Goal: Task Accomplishment & Management: Manage account settings

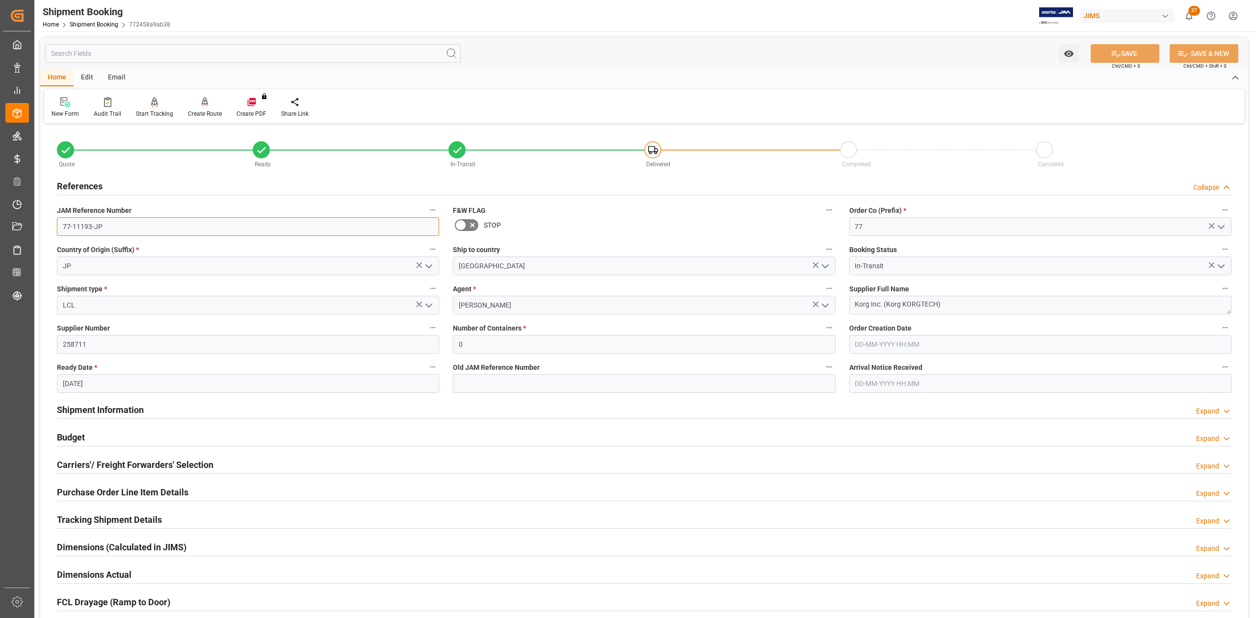
scroll to position [261, 0]
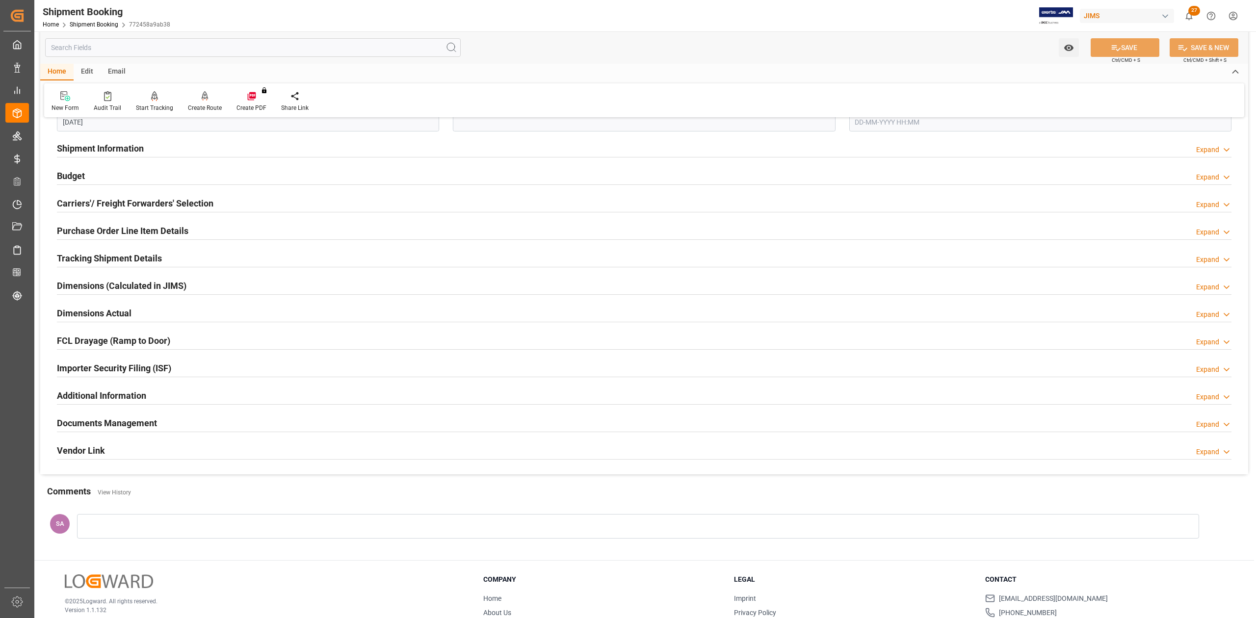
click at [150, 430] on h2 "Documents Management" at bounding box center [107, 423] width 100 height 13
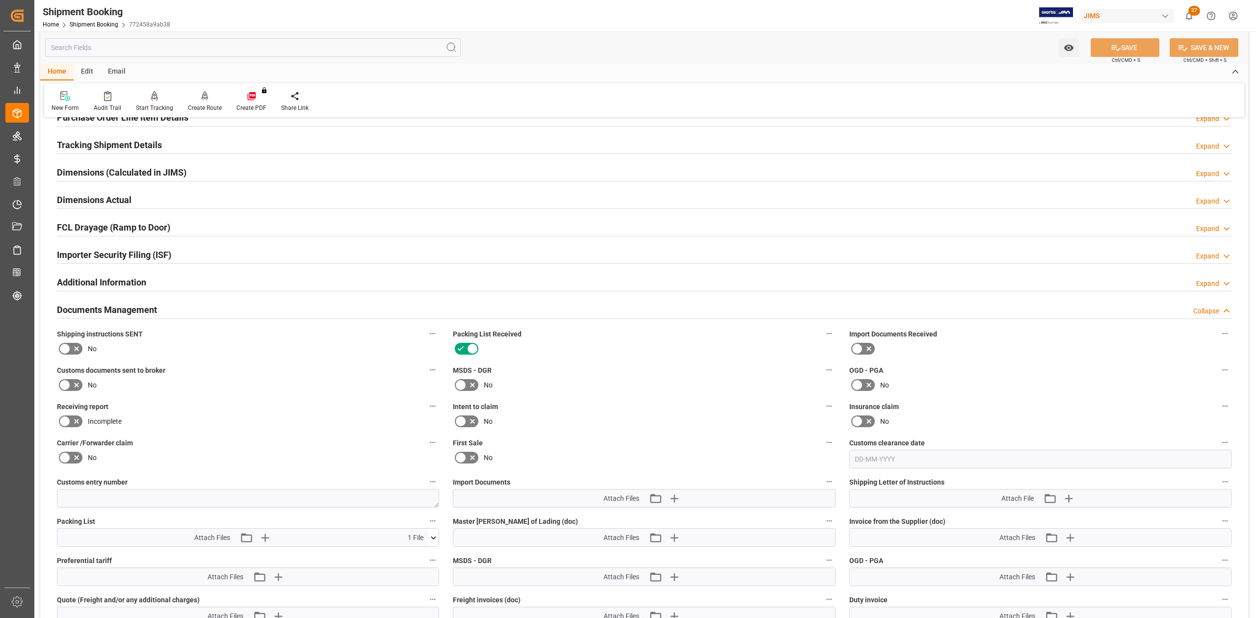
scroll to position [458, 0]
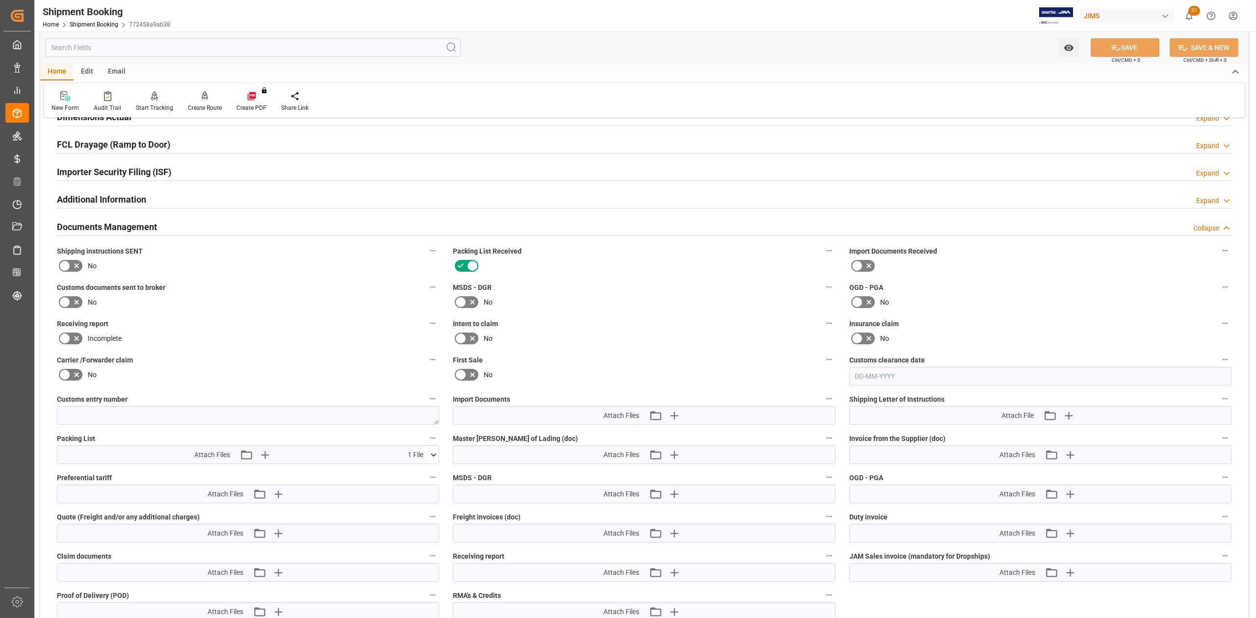
click at [432, 460] on button at bounding box center [433, 455] width 10 height 18
click at [415, 473] on icon at bounding box center [418, 473] width 6 height 8
click at [281, 456] on icon "button" at bounding box center [278, 455] width 16 height 16
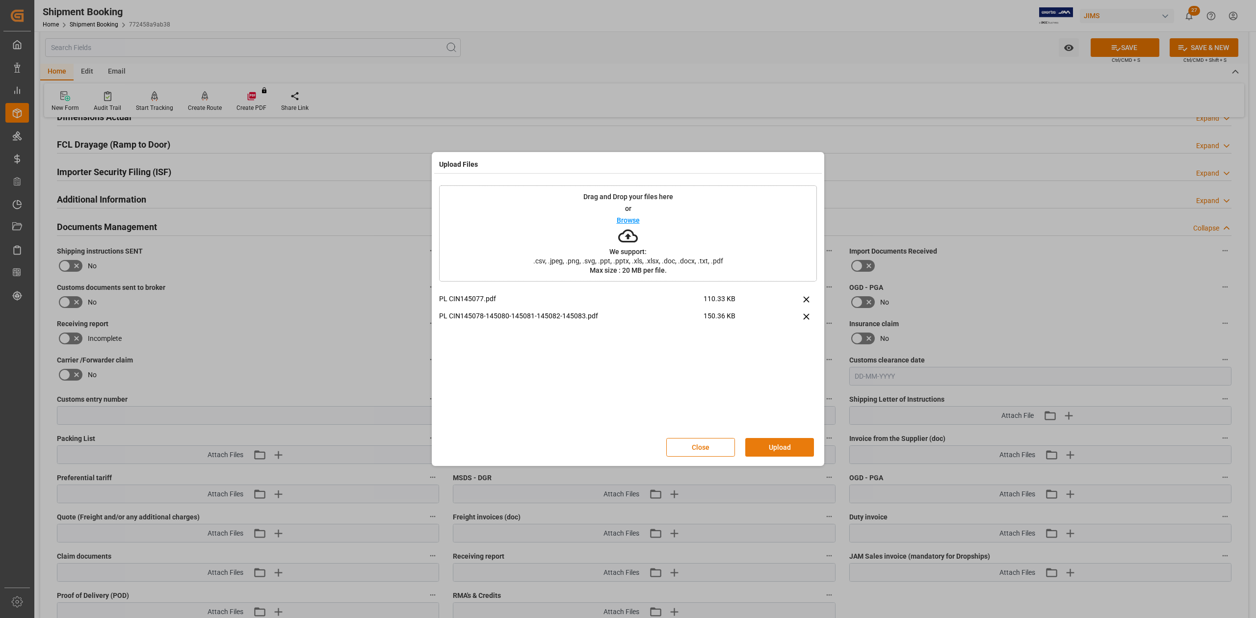
click at [800, 445] on button "Upload" at bounding box center [779, 447] width 69 height 19
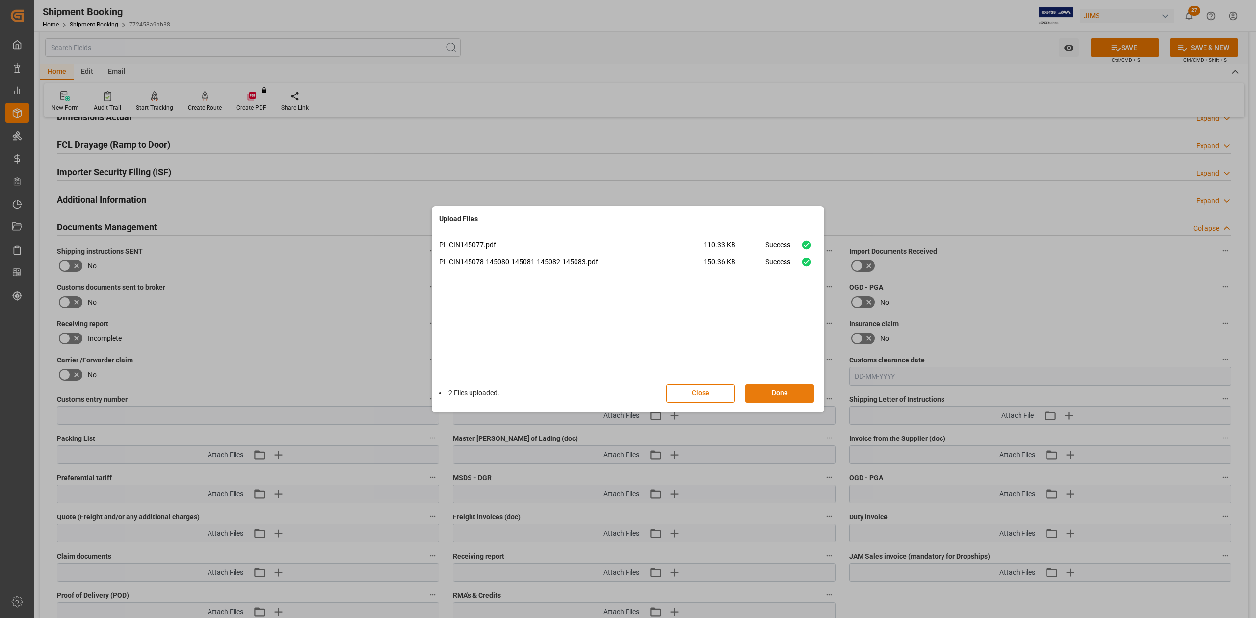
click at [795, 393] on button "Done" at bounding box center [779, 393] width 69 height 19
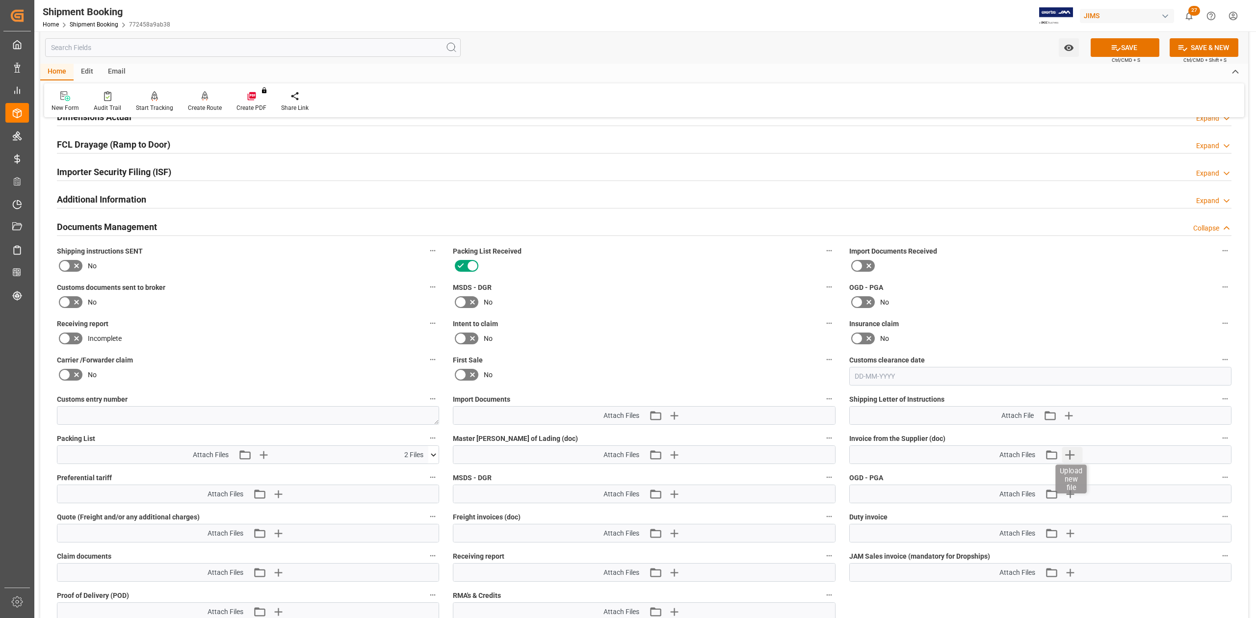
click at [1073, 457] on icon "button" at bounding box center [1070, 455] width 16 height 16
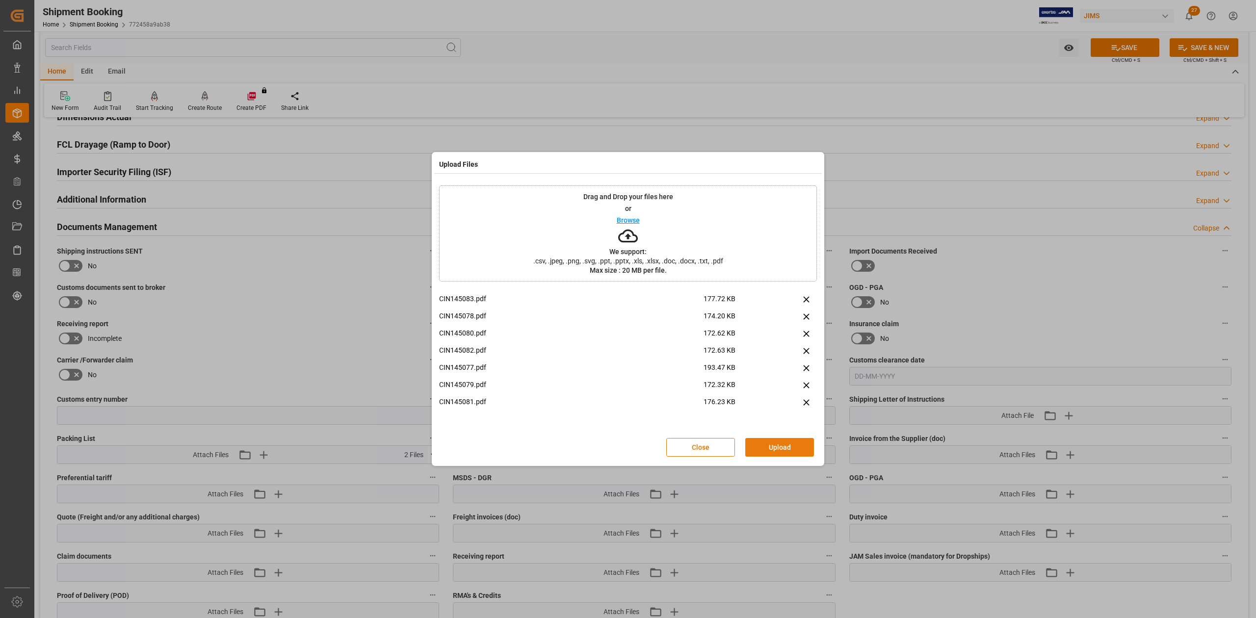
click at [787, 444] on button "Upload" at bounding box center [779, 447] width 69 height 19
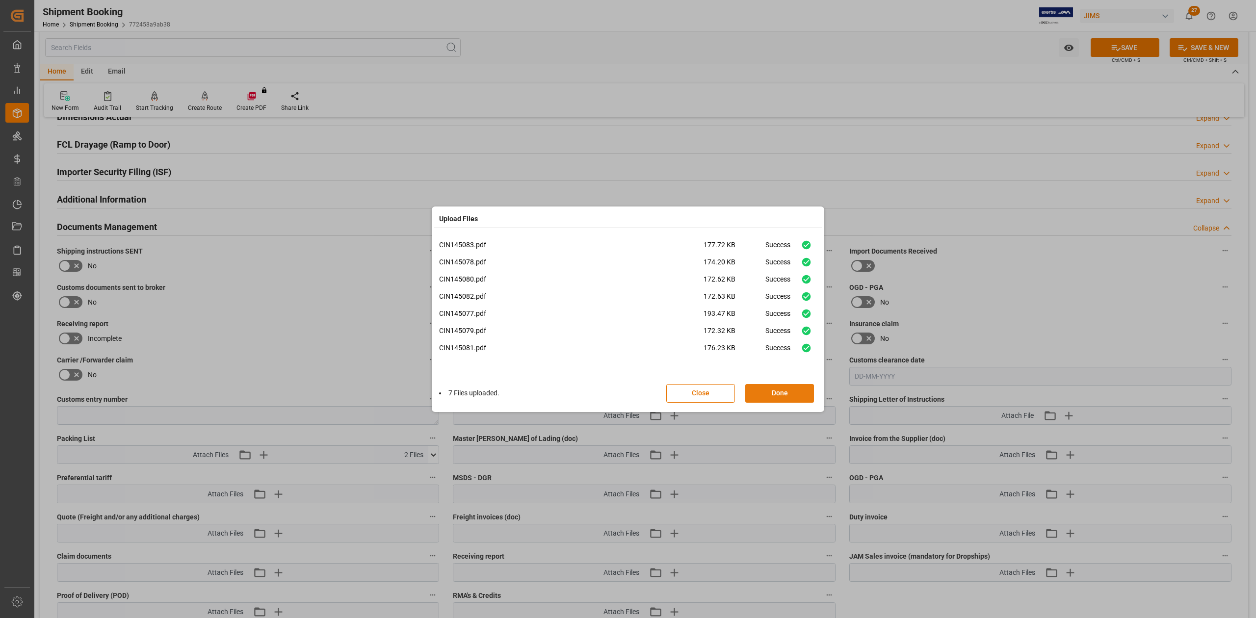
click at [781, 395] on button "Done" at bounding box center [779, 393] width 69 height 19
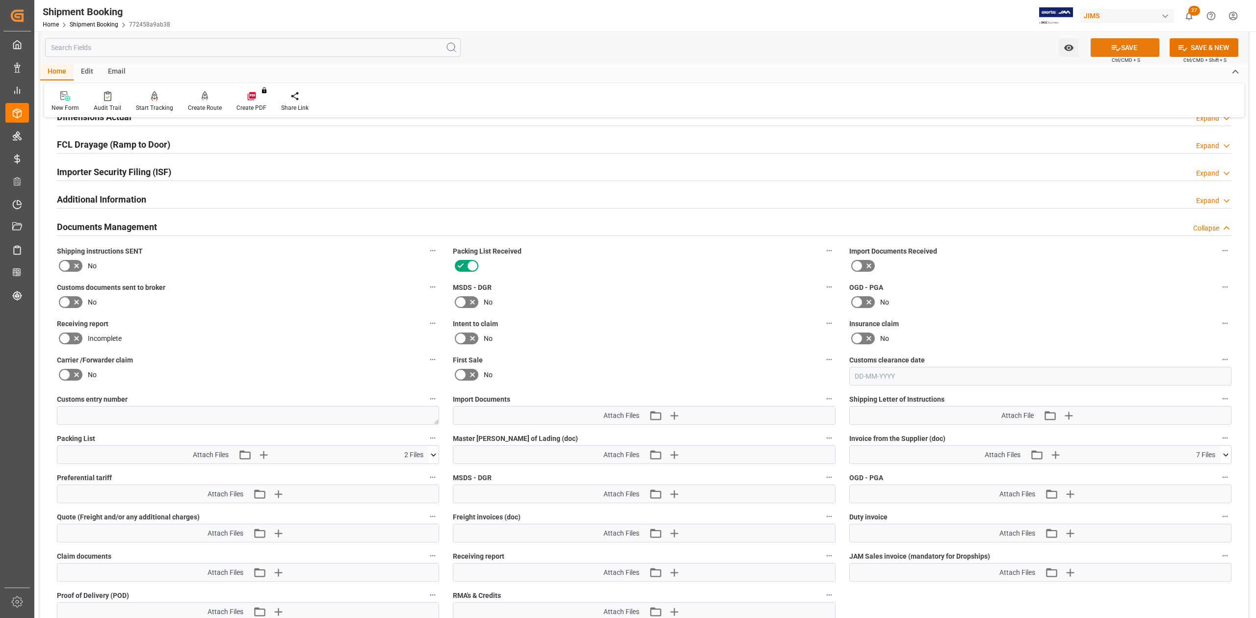
click at [1120, 46] on button "SAVE" at bounding box center [1125, 47] width 69 height 19
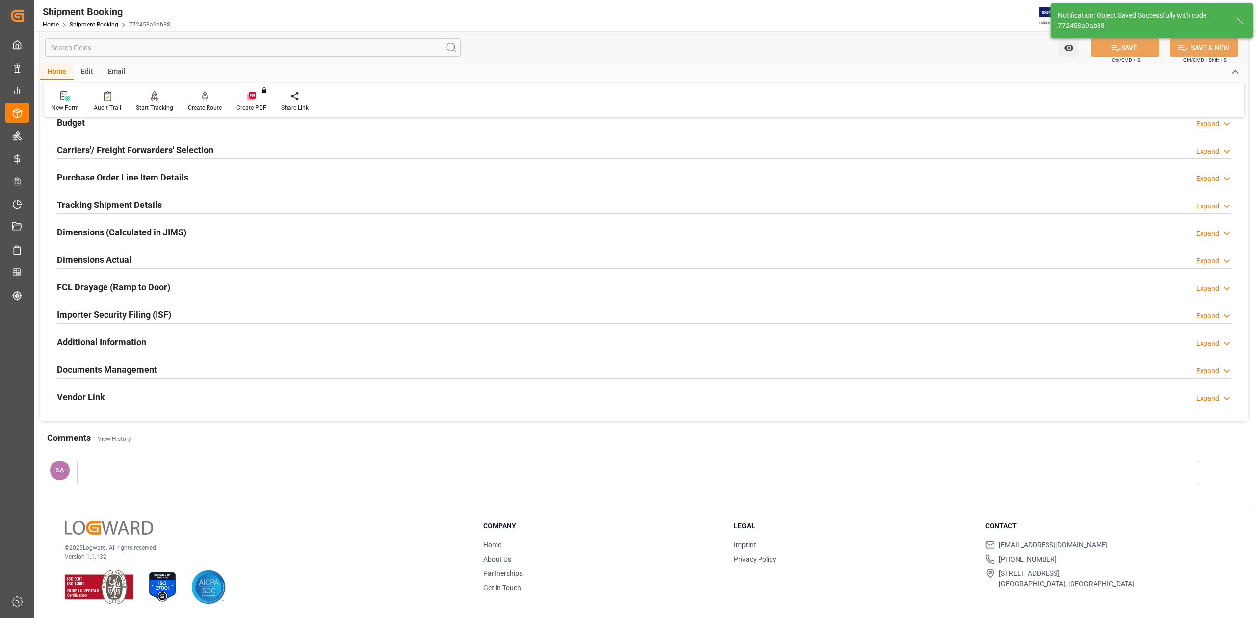
scroll to position [120, 0]
click at [146, 370] on h2 "Documents Management" at bounding box center [107, 369] width 100 height 13
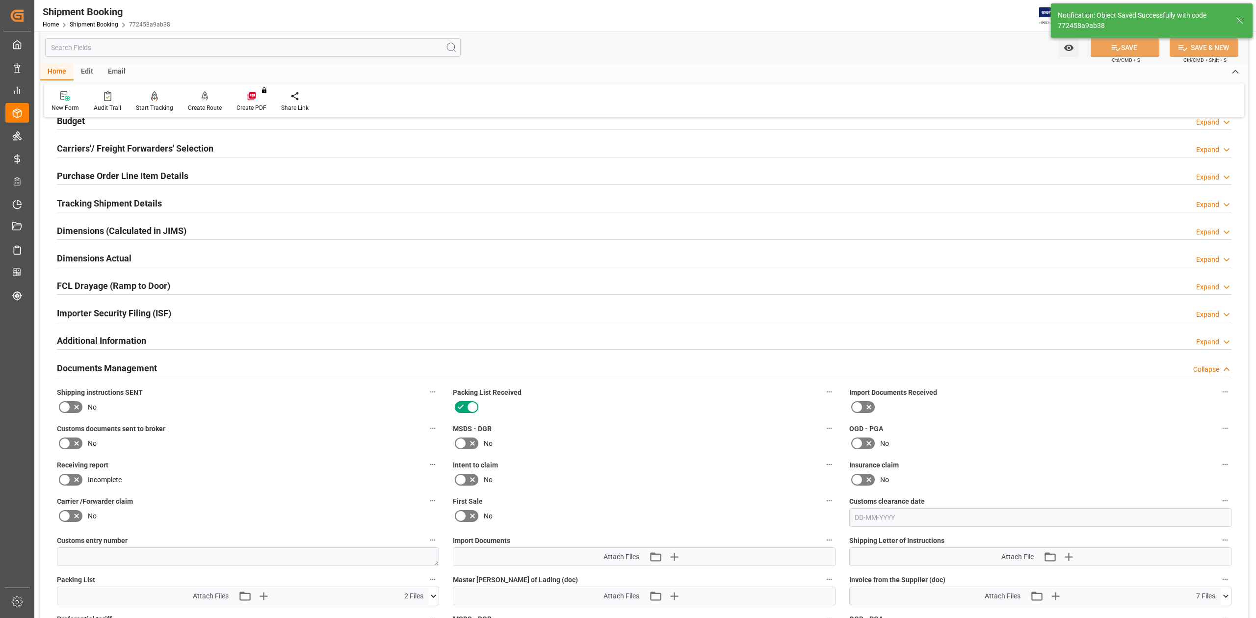
scroll to position [261, 0]
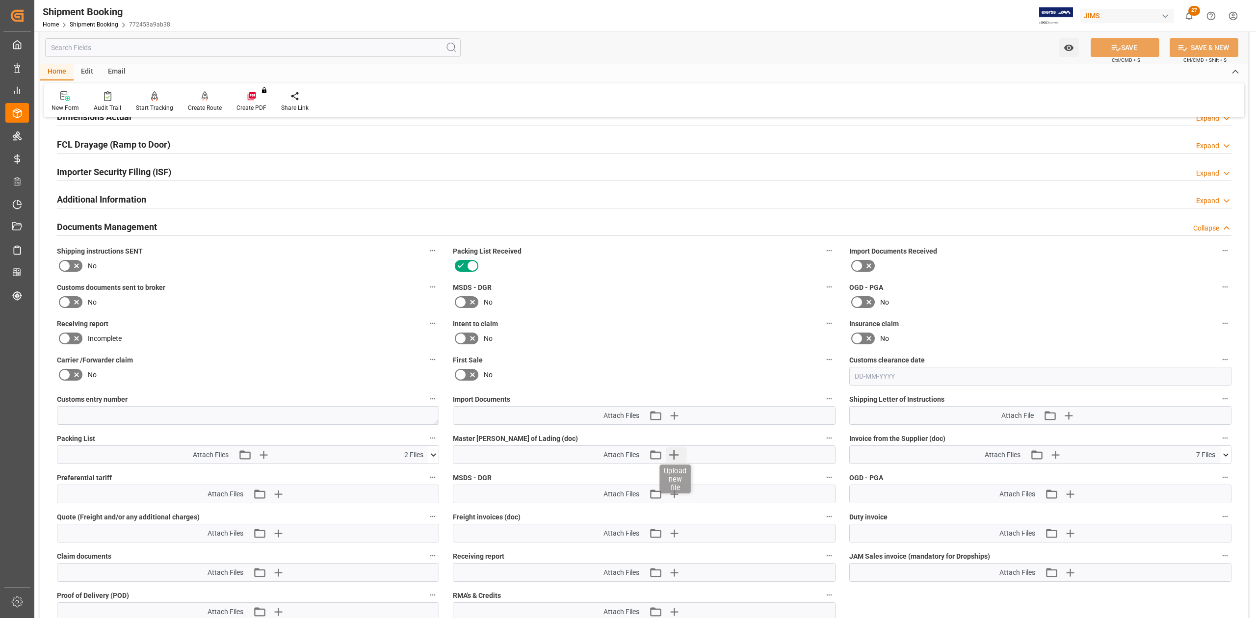
click at [669, 452] on icon "button" at bounding box center [674, 455] width 16 height 16
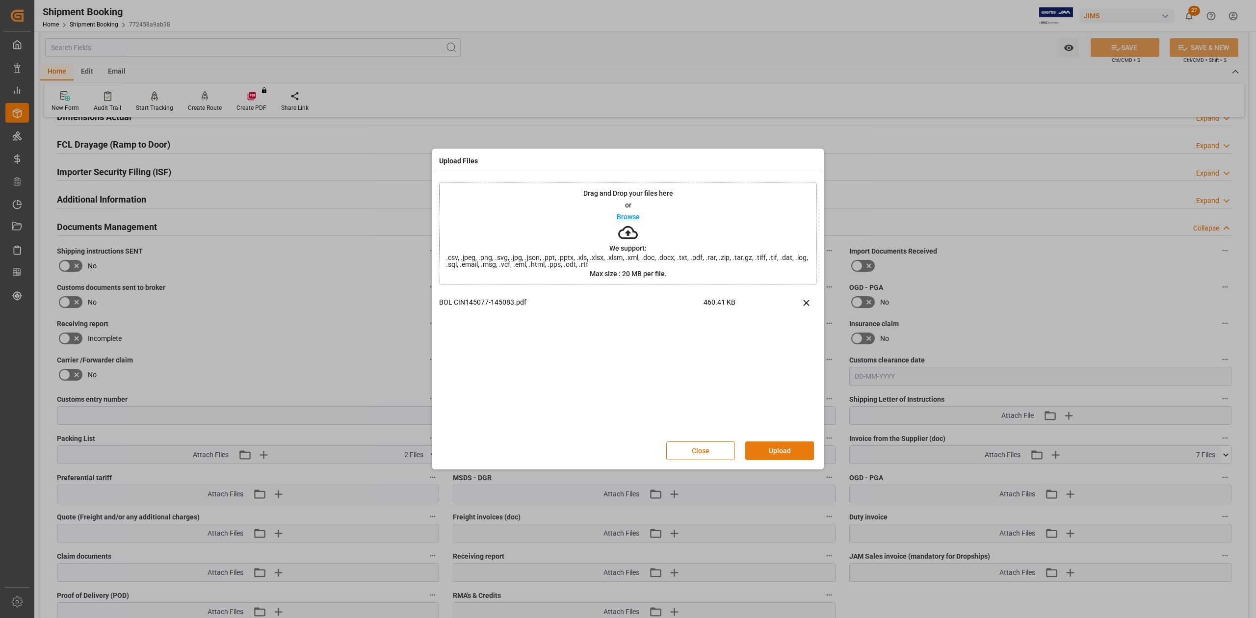
click at [775, 448] on button "Upload" at bounding box center [779, 451] width 69 height 19
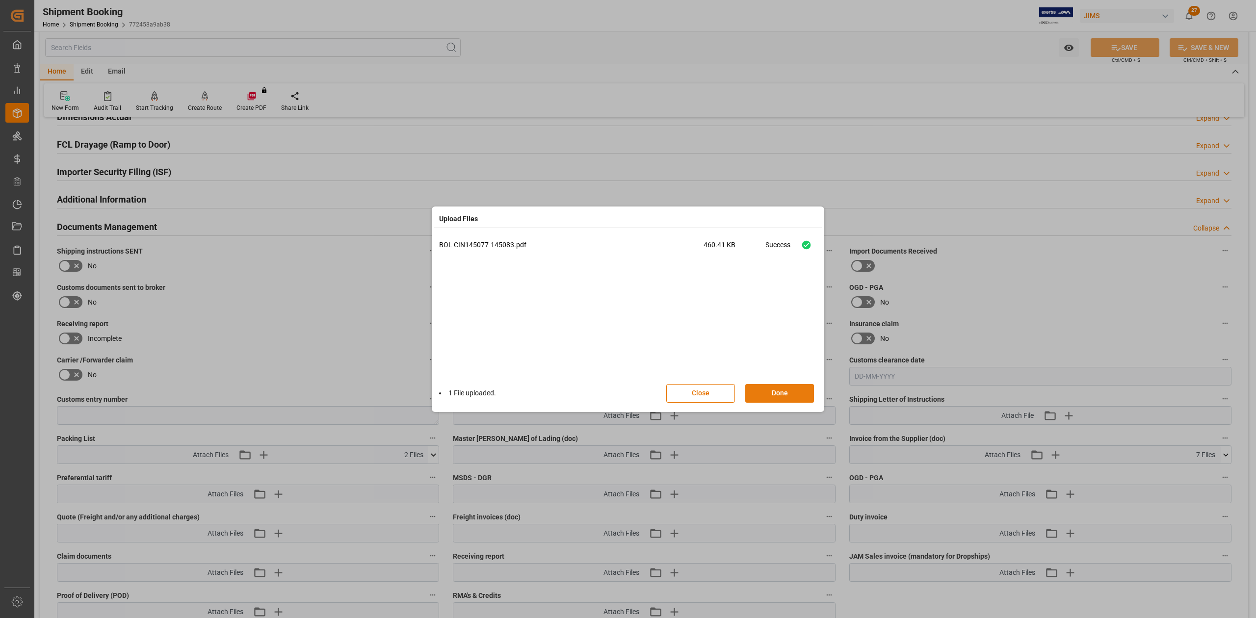
click at [774, 398] on button "Done" at bounding box center [779, 393] width 69 height 19
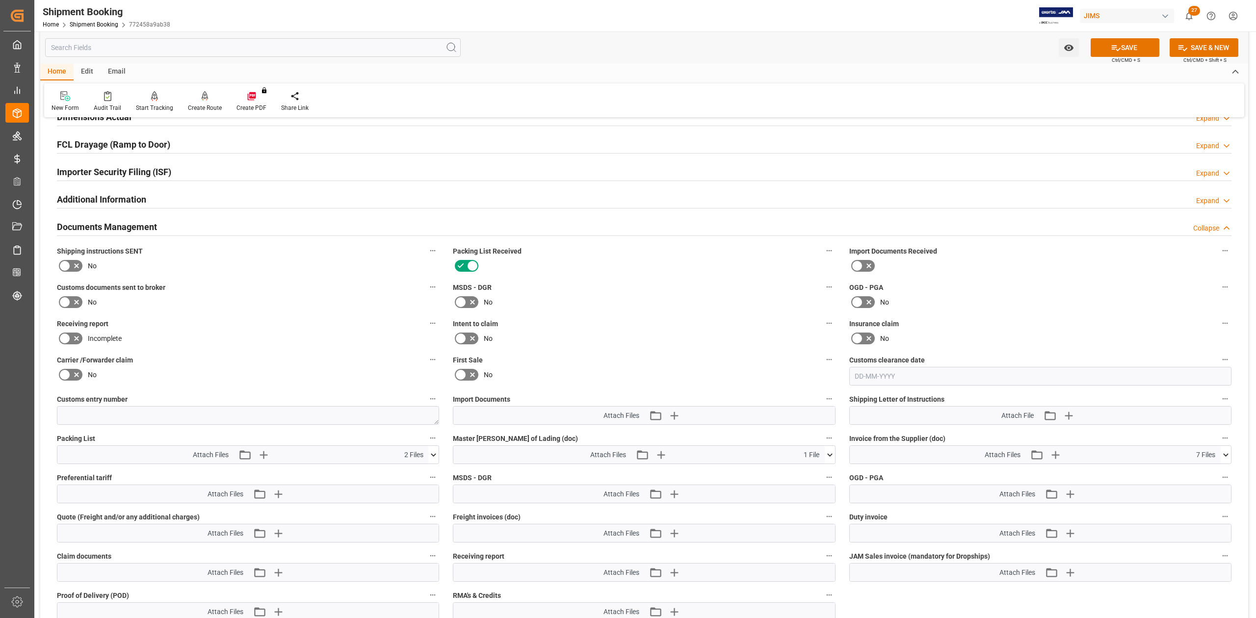
click at [65, 302] on icon at bounding box center [65, 302] width 6 height 4
click at [0, 0] on input "checkbox" at bounding box center [0, 0] width 0 height 0
click at [1121, 37] on div "Watch Option SAVE Ctrl/CMD + S SAVE & NEW Ctrl/CMD + Shift + S" at bounding box center [644, 47] width 1208 height 32
click at [1120, 45] on button "SAVE" at bounding box center [1125, 47] width 69 height 19
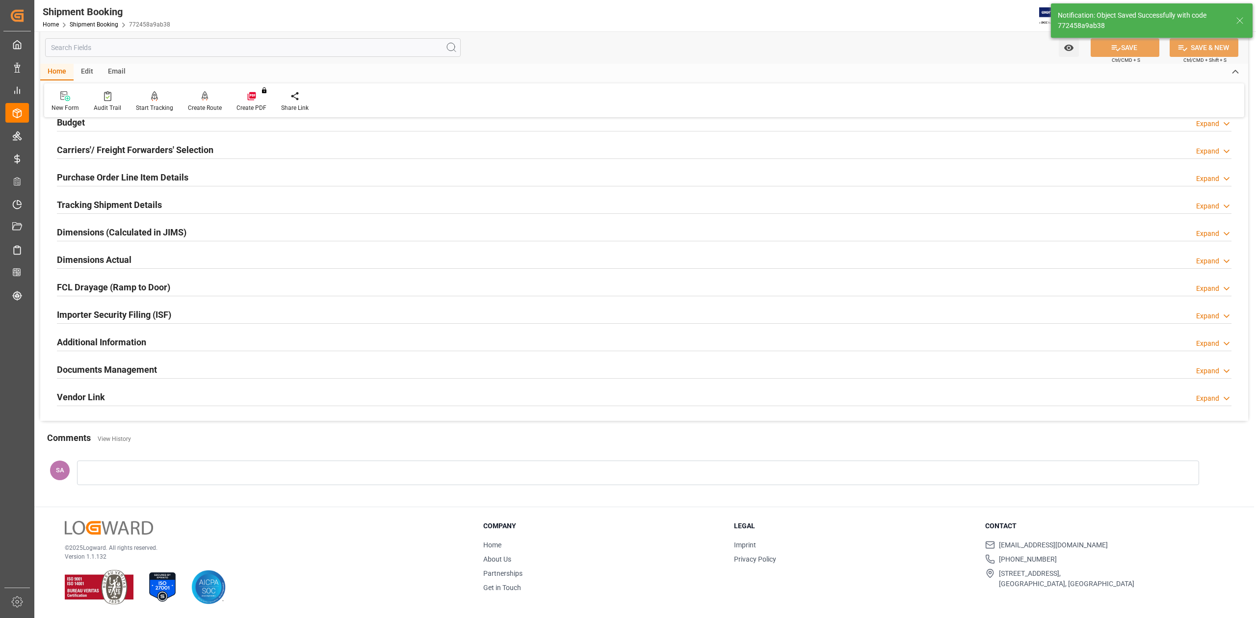
click at [150, 368] on h2 "Documents Management" at bounding box center [107, 369] width 100 height 13
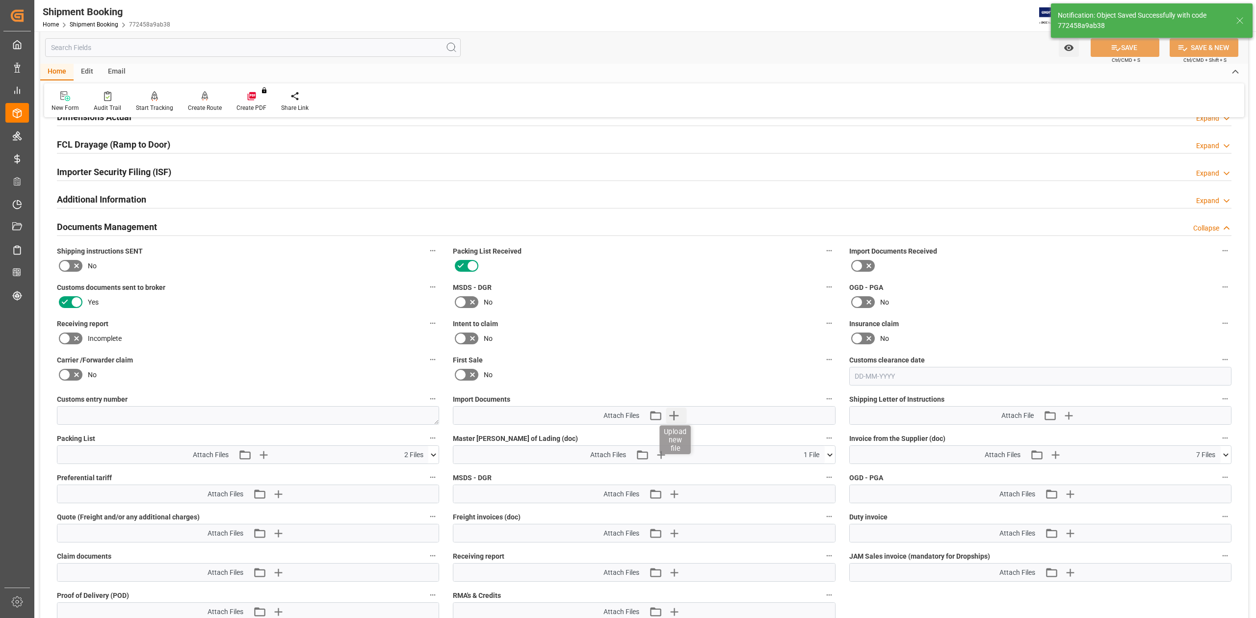
click at [678, 413] on icon "button" at bounding box center [674, 416] width 16 height 16
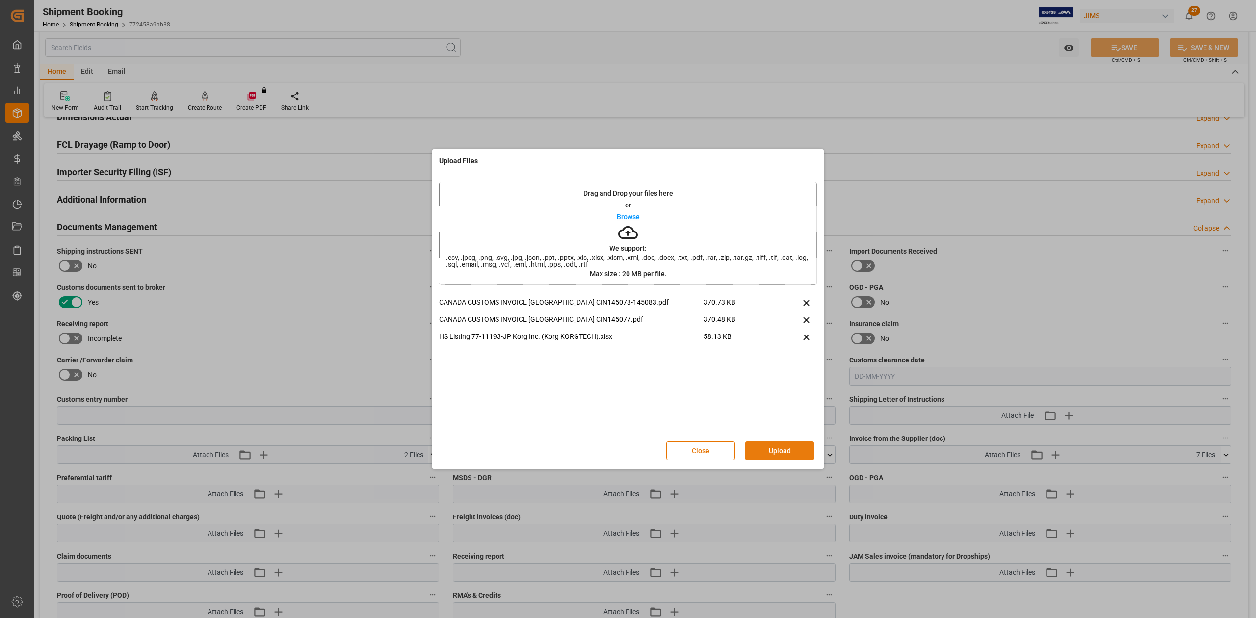
click at [764, 450] on button "Upload" at bounding box center [779, 451] width 69 height 19
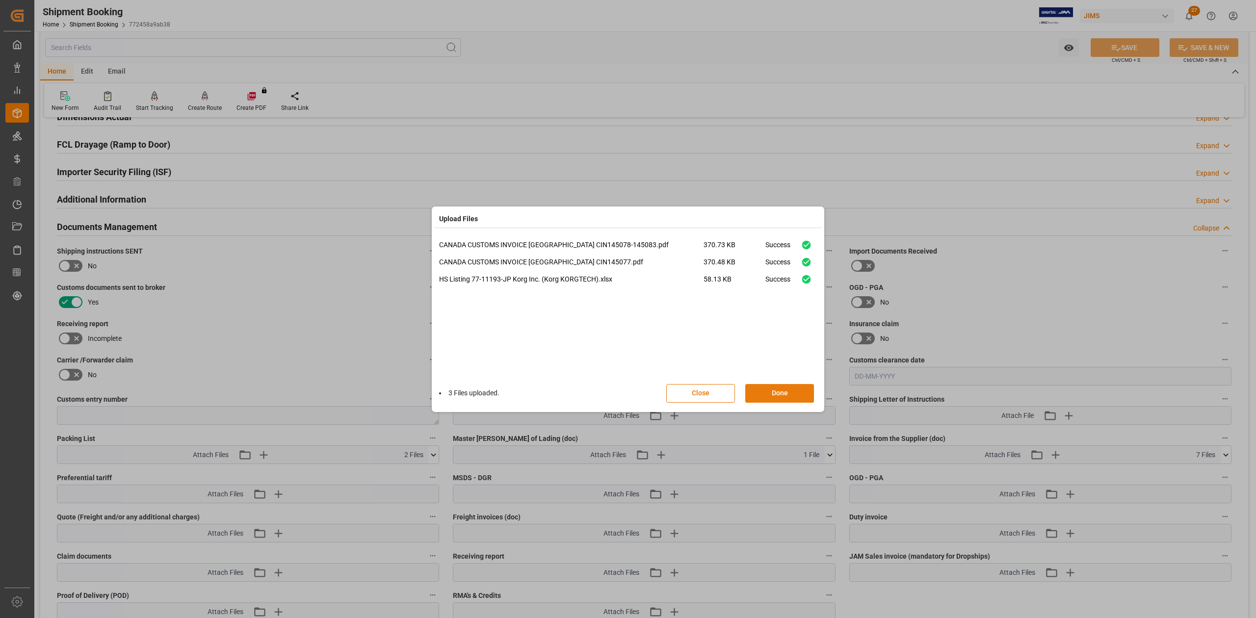
click at [761, 396] on button "Done" at bounding box center [779, 393] width 69 height 19
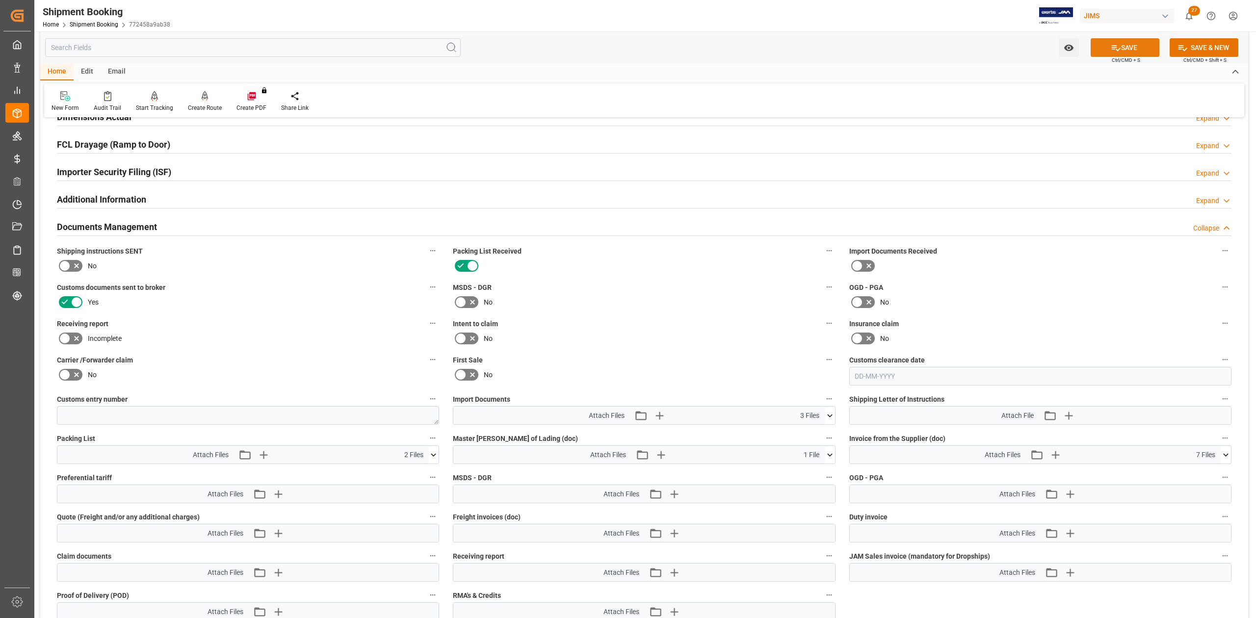
click at [1140, 48] on button "SAVE" at bounding box center [1125, 47] width 69 height 19
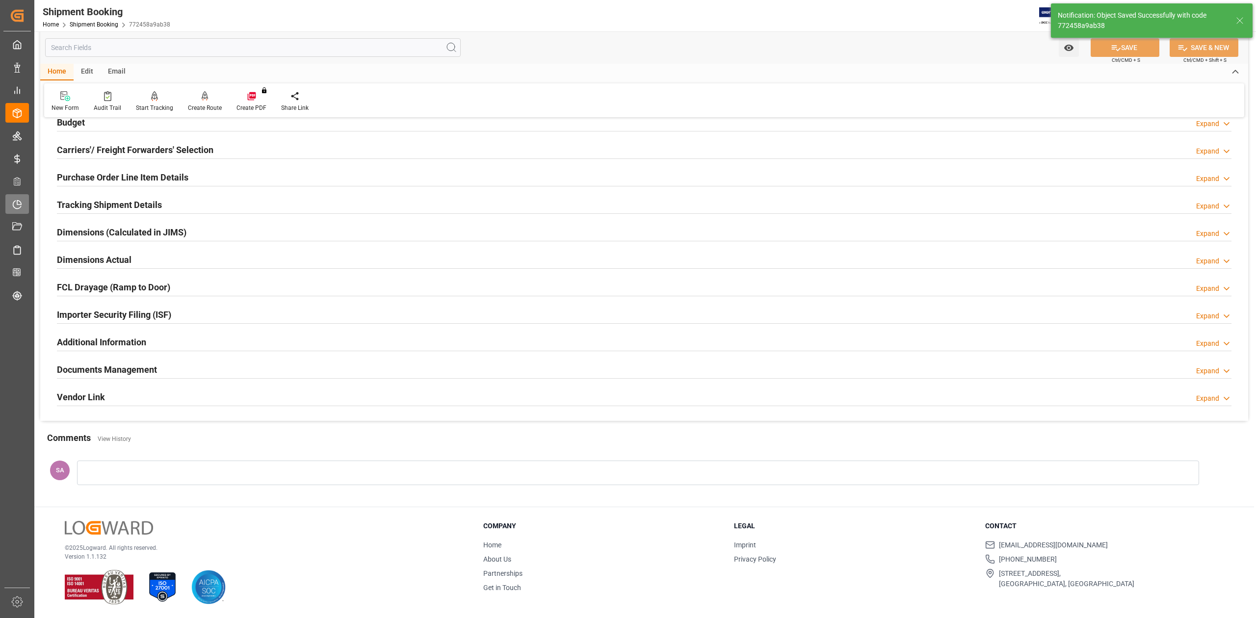
scroll to position [120, 0]
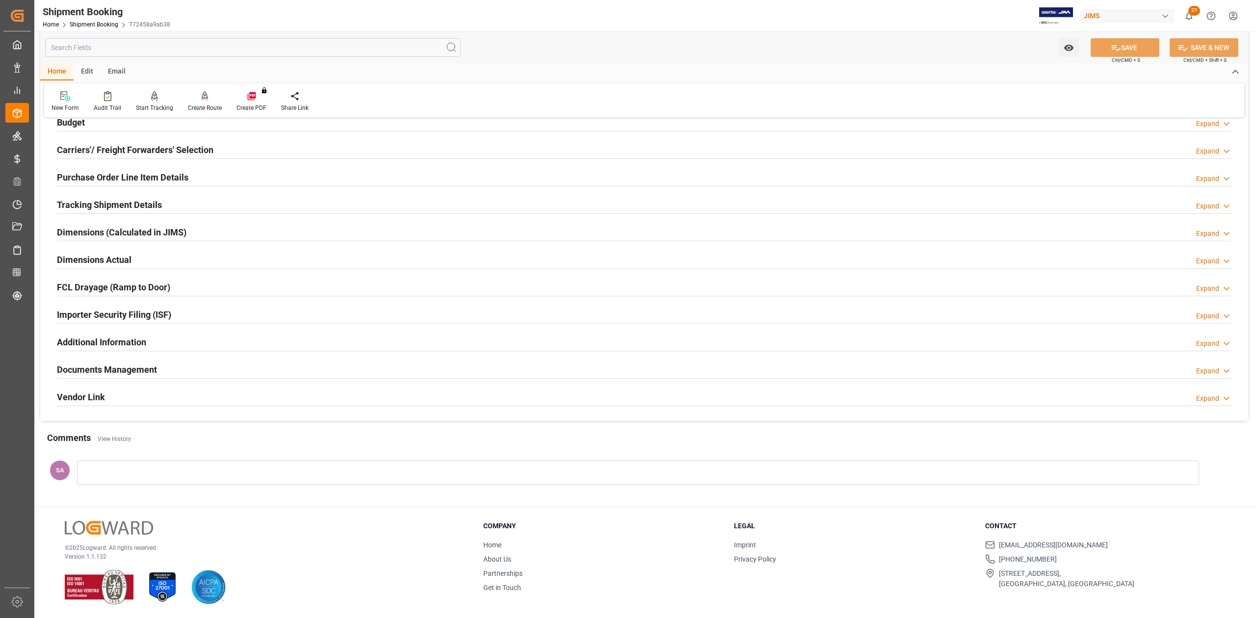
click at [144, 371] on h2 "Documents Management" at bounding box center [107, 369] width 100 height 13
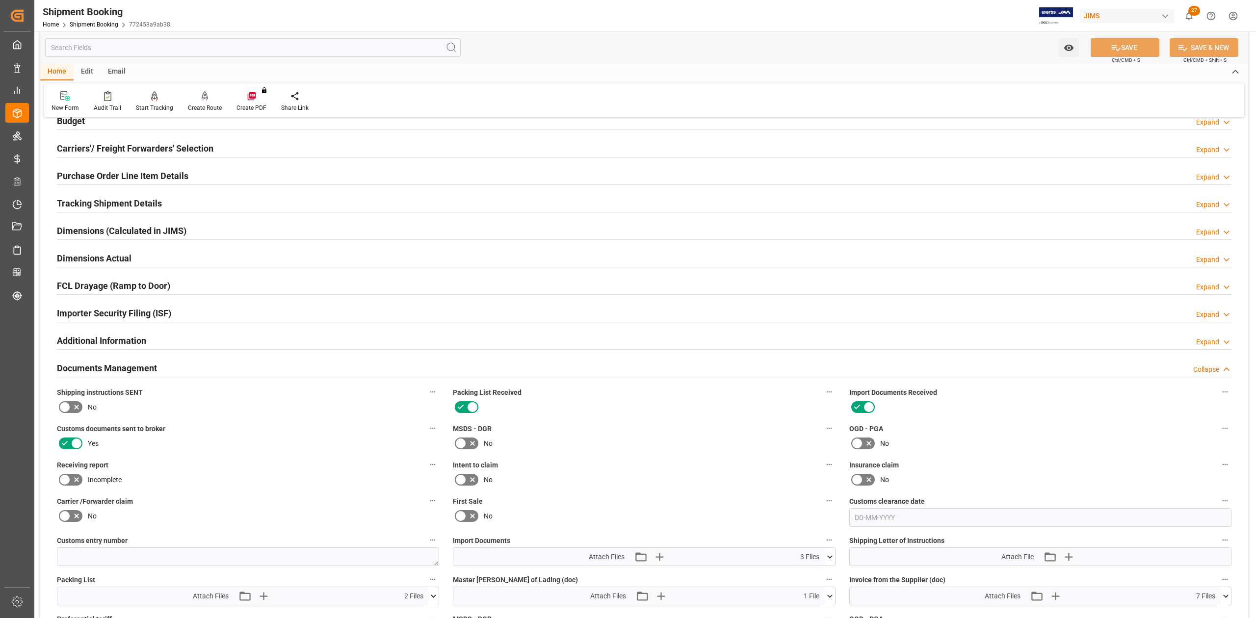
scroll to position [261, 0]
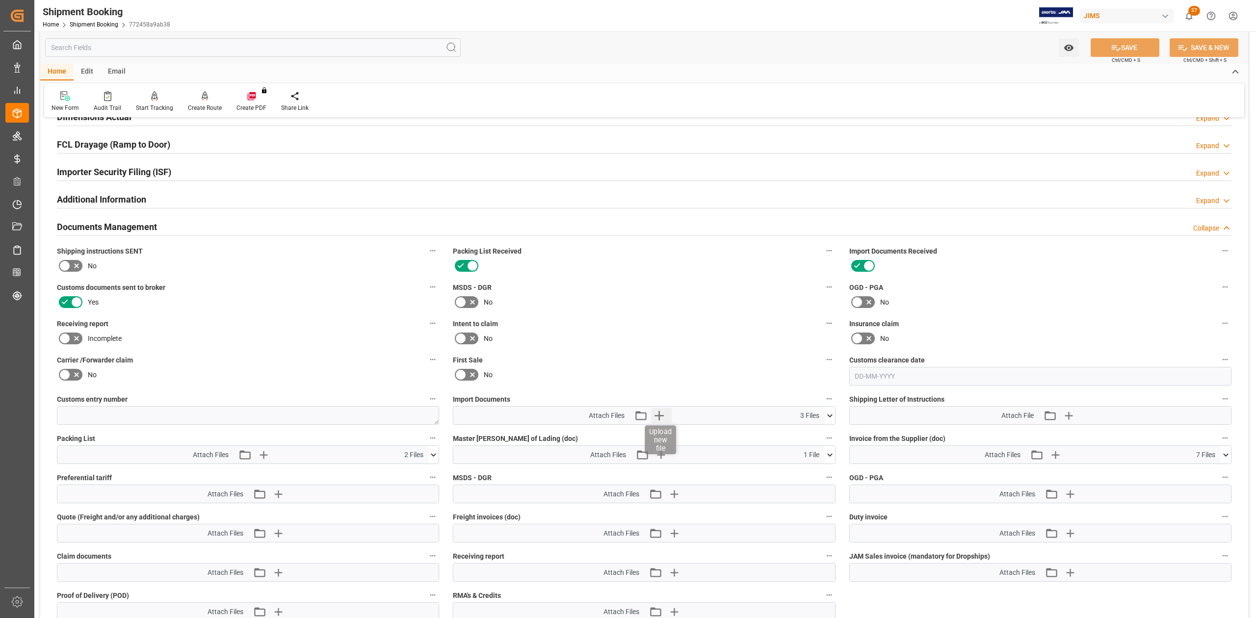
click at [659, 414] on icon "button" at bounding box center [658, 415] width 9 height 9
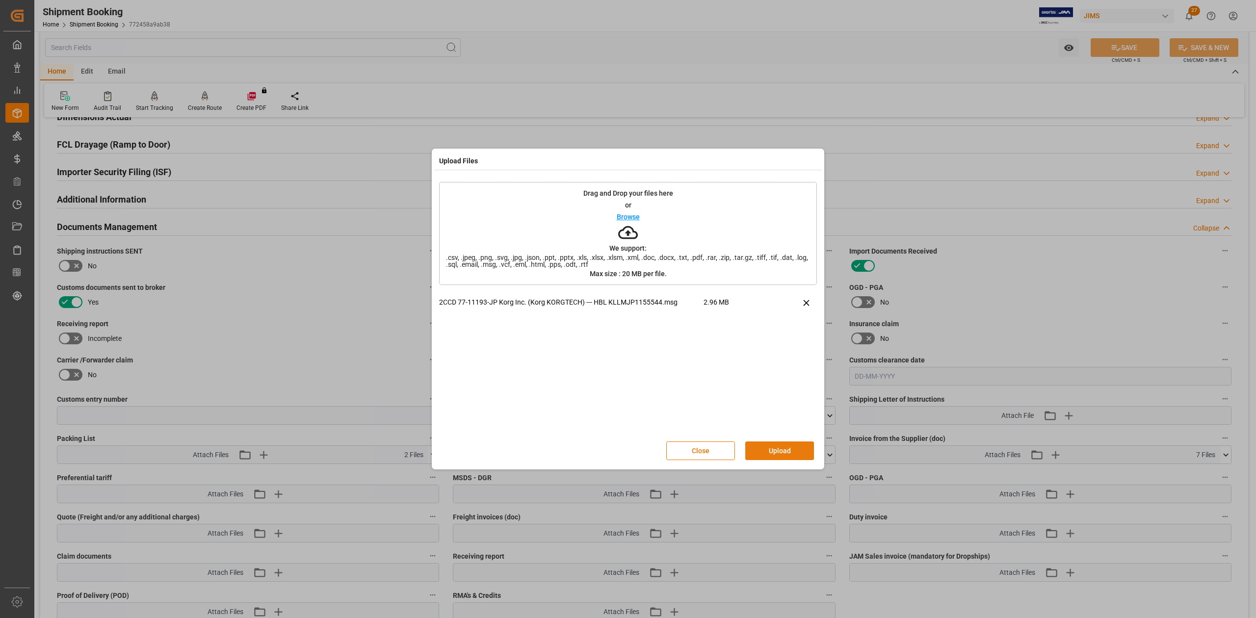
click at [772, 450] on button "Upload" at bounding box center [779, 451] width 69 height 19
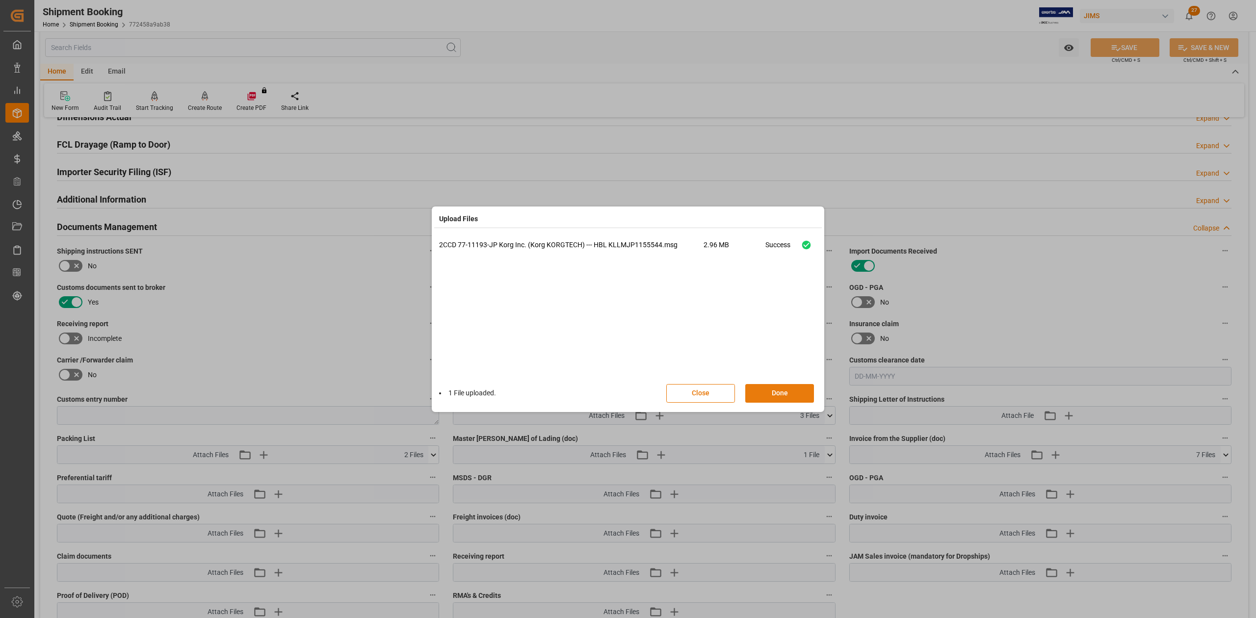
click at [778, 393] on button "Done" at bounding box center [779, 393] width 69 height 19
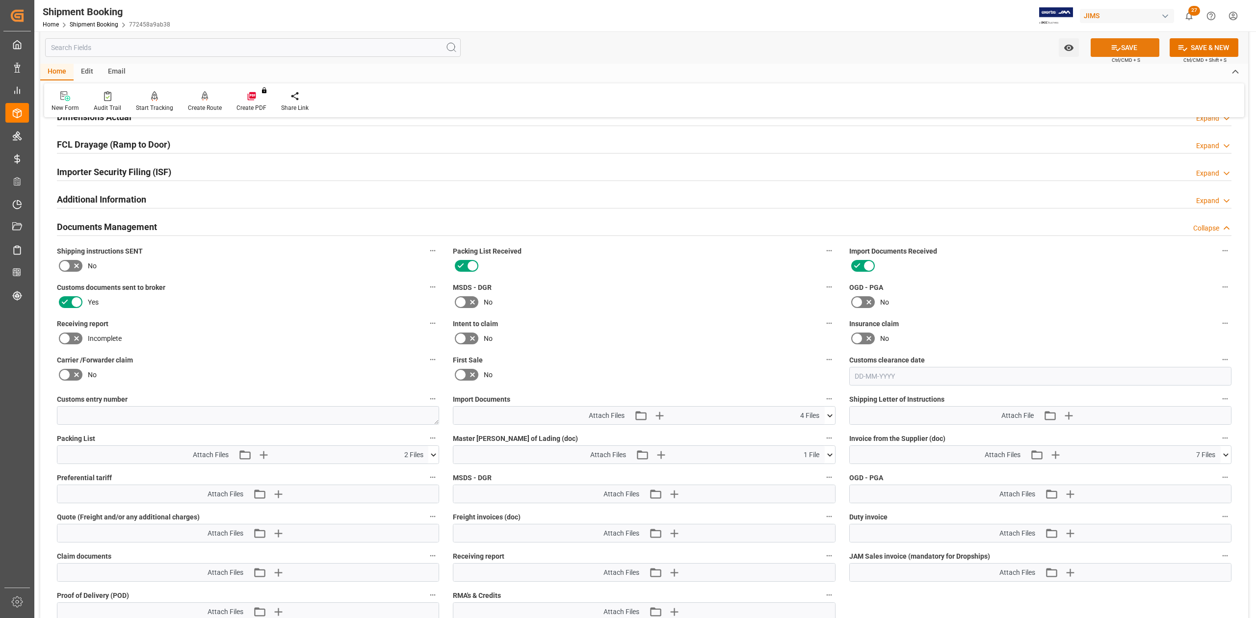
click at [1111, 48] on icon at bounding box center [1116, 48] width 10 height 10
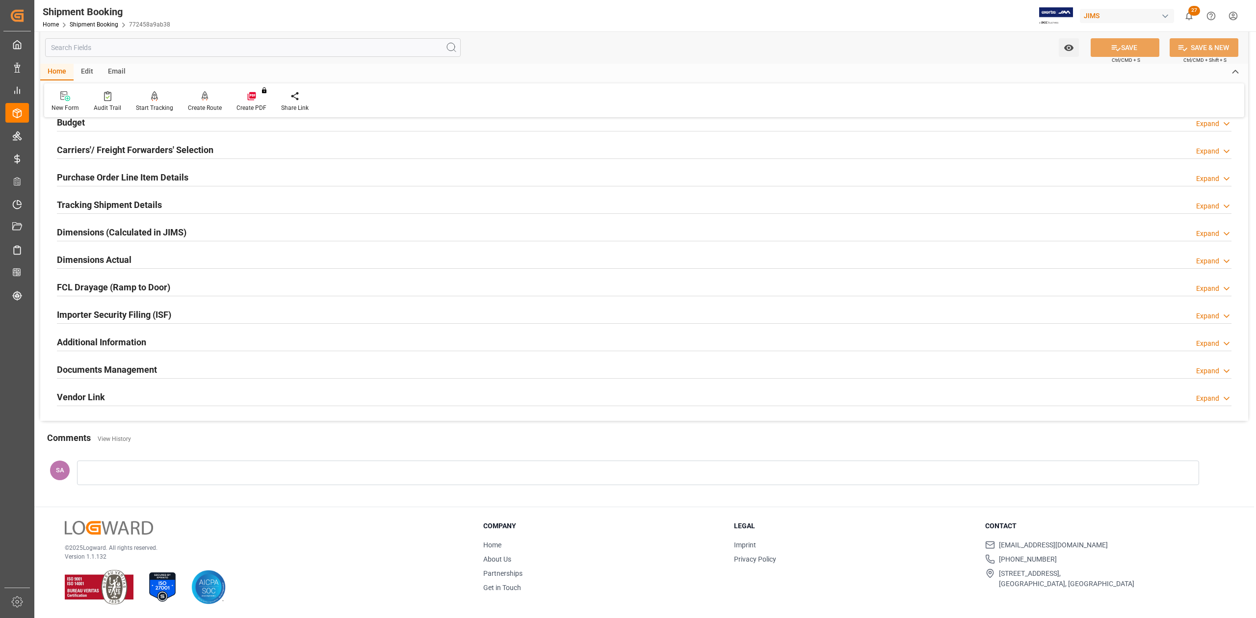
scroll to position [0, 0]
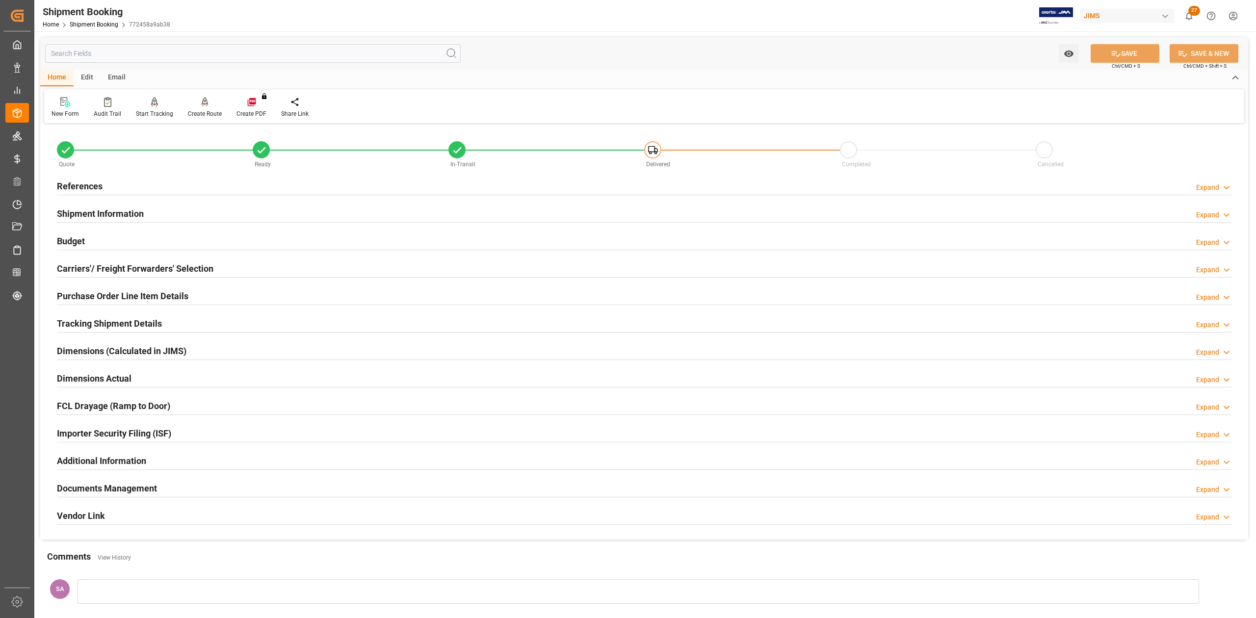
click at [150, 491] on h2 "Documents Management" at bounding box center [107, 488] width 100 height 13
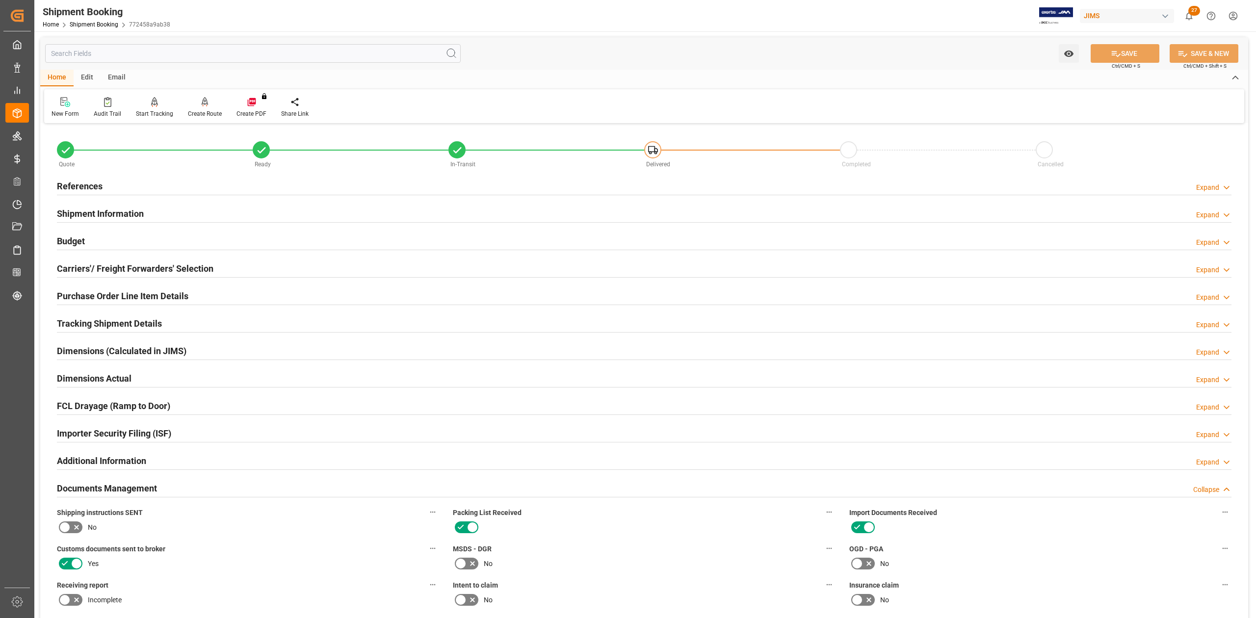
click at [150, 491] on h2 "Documents Management" at bounding box center [107, 488] width 100 height 13
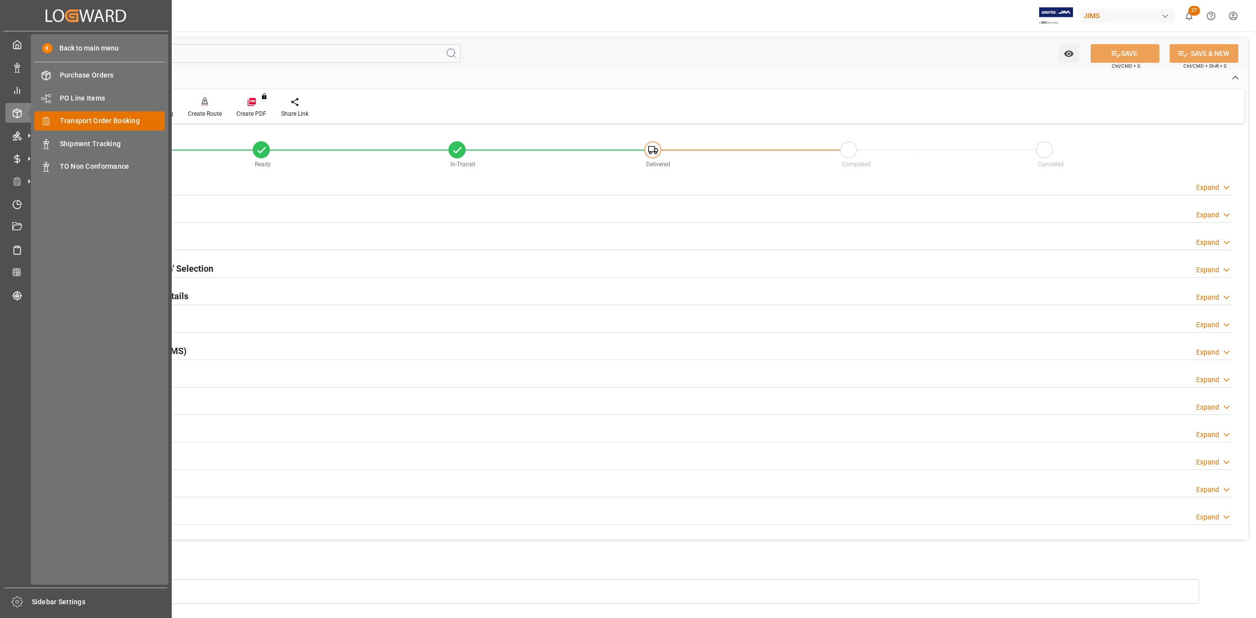
click at [112, 120] on span "Transport Order Booking" at bounding box center [112, 121] width 105 height 10
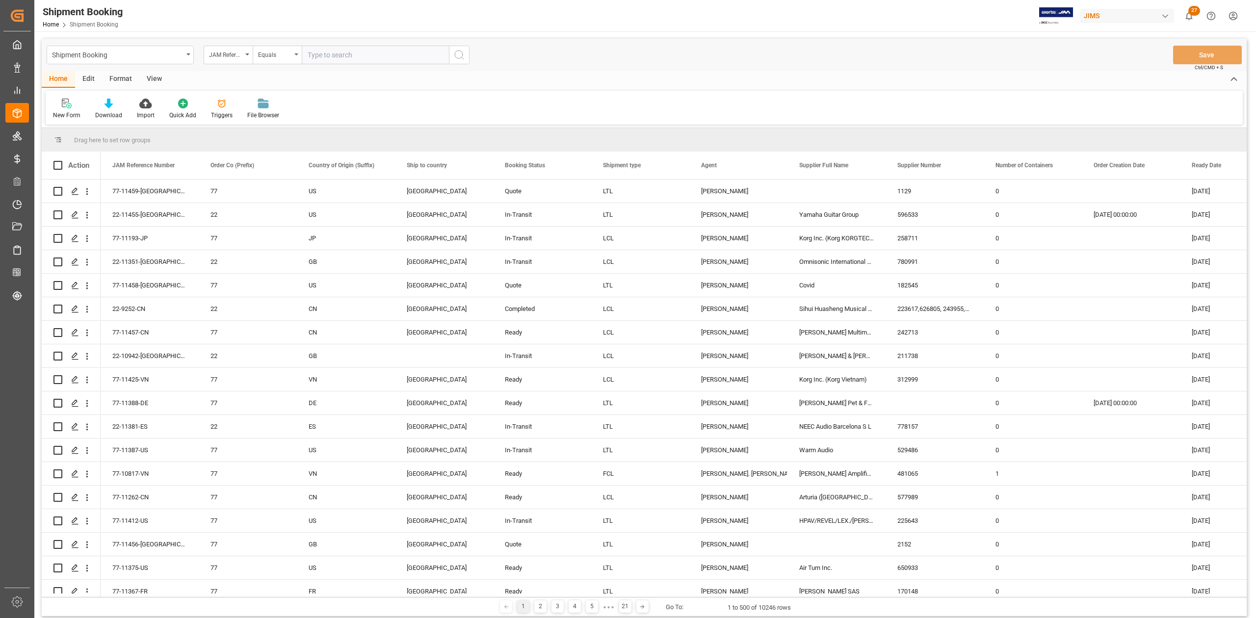
click at [365, 49] on input "text" at bounding box center [375, 55] width 147 height 19
type input "77-11068-CN"
click at [462, 54] on circle "search button" at bounding box center [459, 55] width 8 height 8
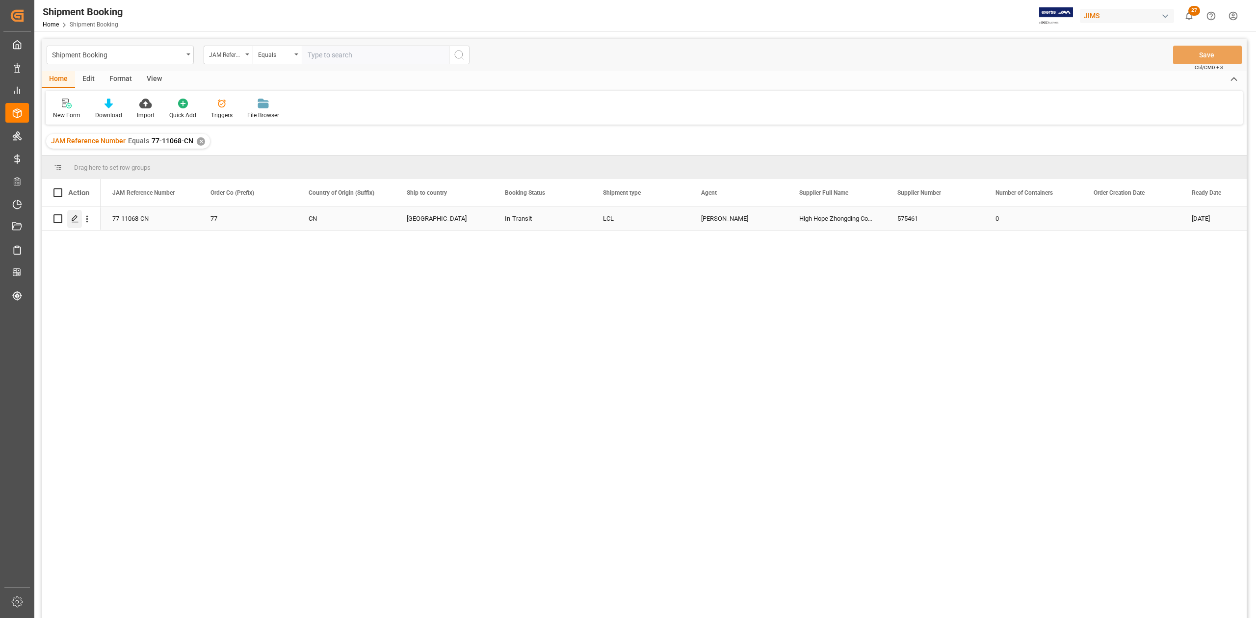
click at [79, 220] on div "Press SPACE to select this row." at bounding box center [74, 219] width 15 height 18
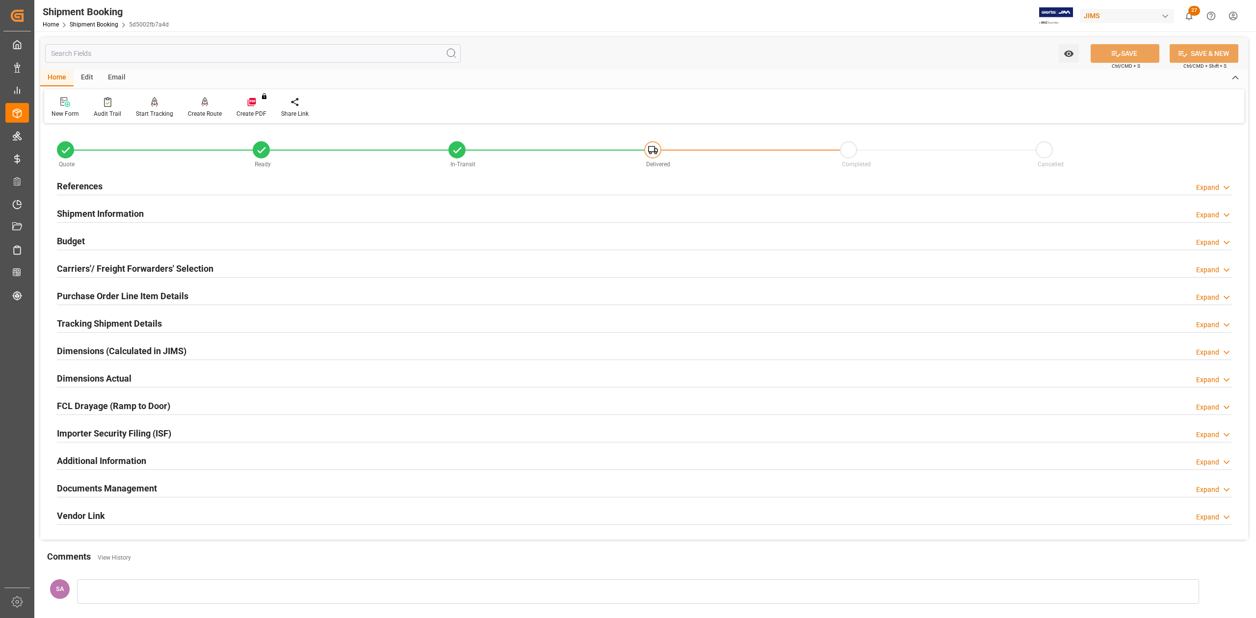
click at [97, 184] on h2 "References" at bounding box center [80, 186] width 46 height 13
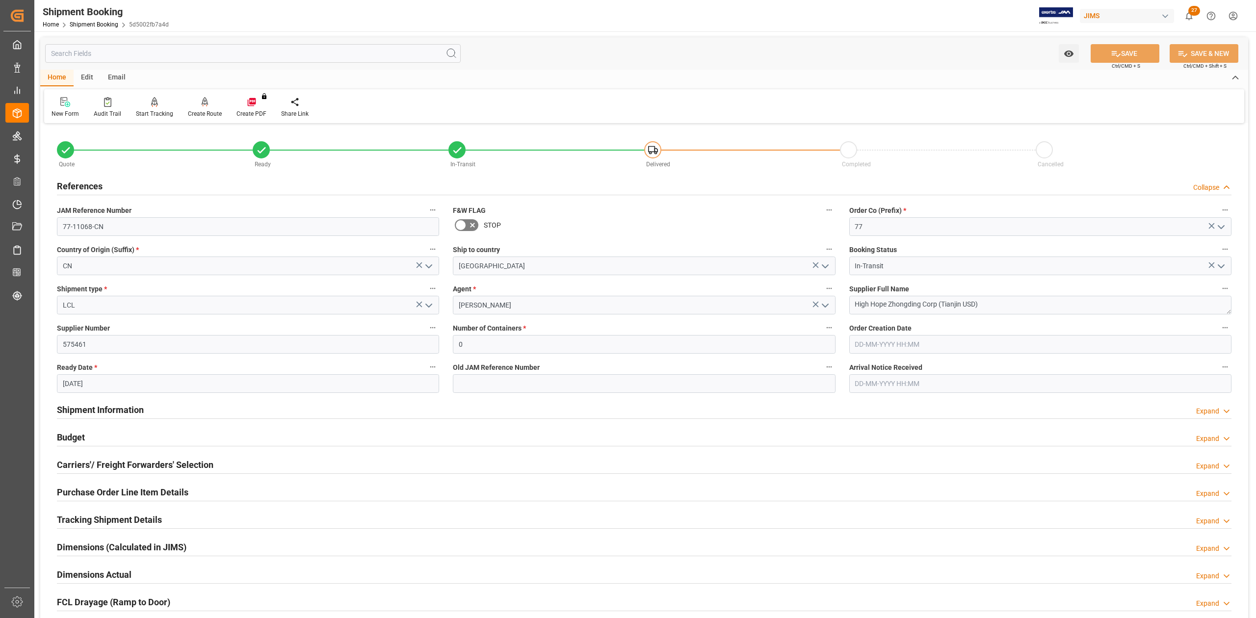
click at [97, 184] on h2 "References" at bounding box center [80, 186] width 46 height 13
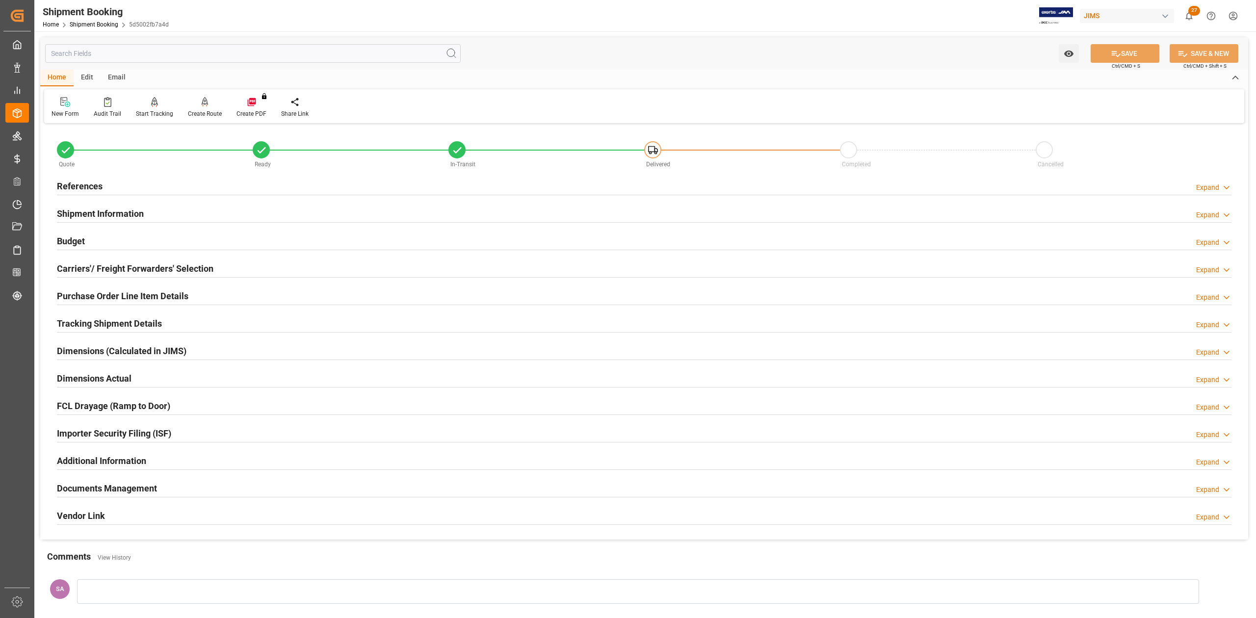
click at [150, 488] on h2 "Documents Management" at bounding box center [107, 488] width 100 height 13
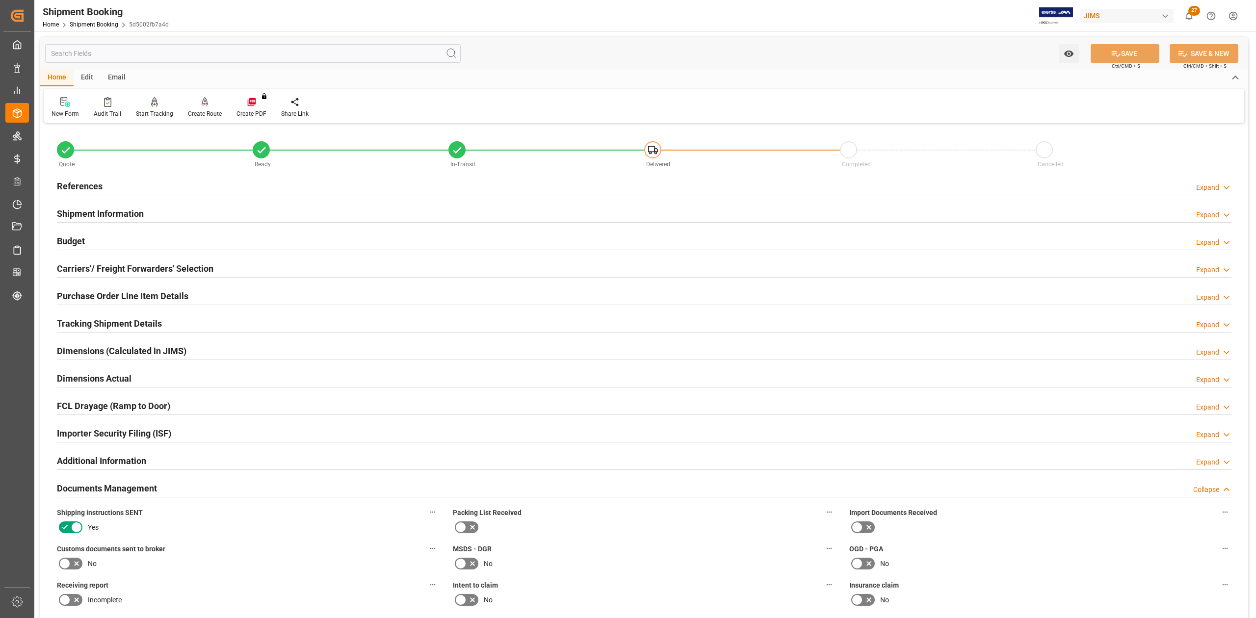
click at [150, 488] on h2 "Documents Management" at bounding box center [107, 488] width 100 height 13
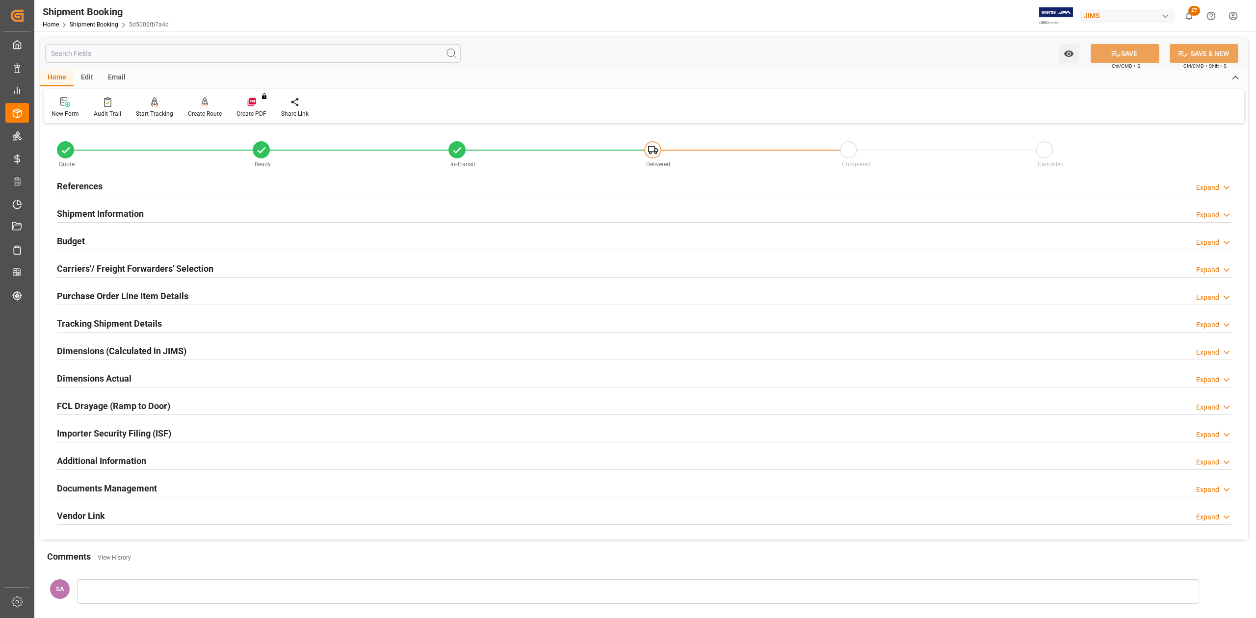
drag, startPoint x: 89, startPoint y: 183, endPoint x: 133, endPoint y: 206, distance: 50.0
click at [89, 183] on h2 "References" at bounding box center [80, 186] width 46 height 13
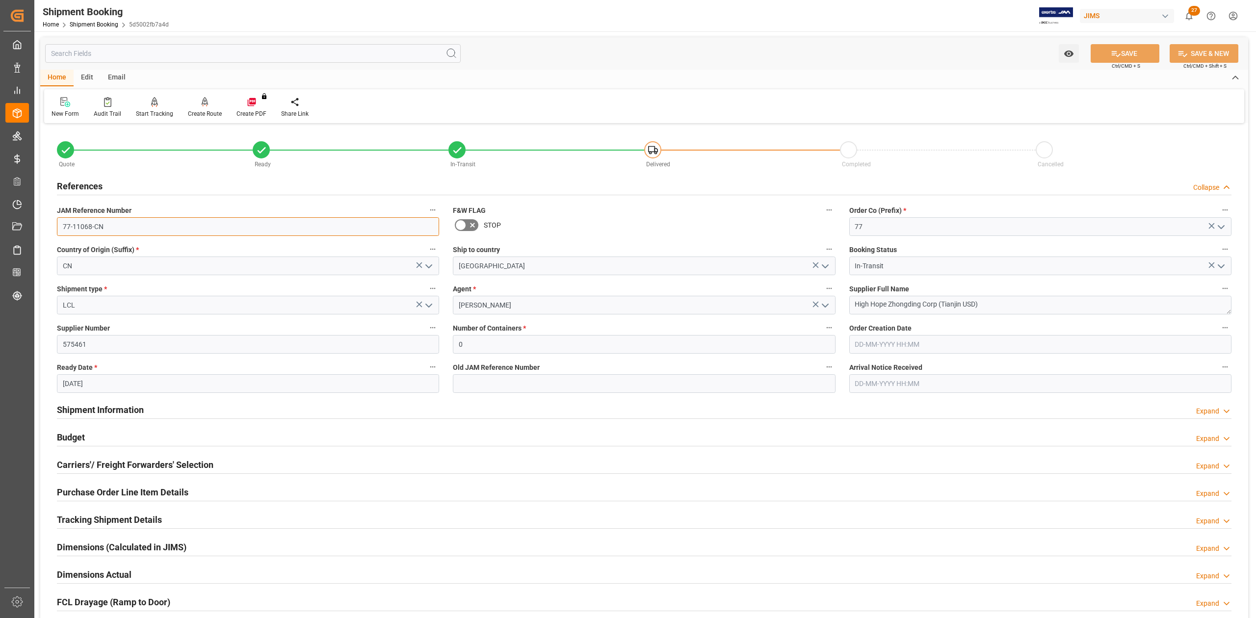
click at [135, 225] on input "77-11068-CN" at bounding box center [248, 226] width 382 height 19
click at [136, 226] on input "77-11068-CN" at bounding box center [248, 226] width 382 height 19
click at [1007, 311] on textarea "High Hope Zhongding Corp (Tianjin USD)" at bounding box center [1040, 305] width 382 height 19
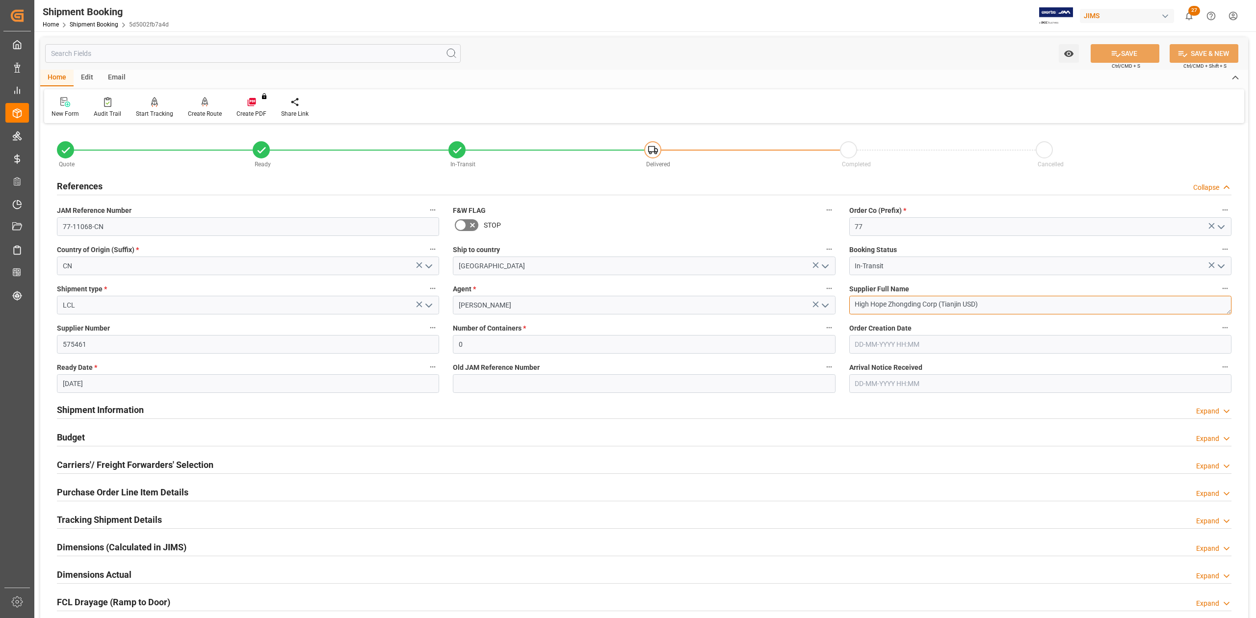
click at [1007, 311] on textarea "High Hope Zhongding Corp (Tianjin USD)" at bounding box center [1040, 305] width 382 height 19
click at [123, 226] on input "77-11068-CN" at bounding box center [248, 226] width 382 height 19
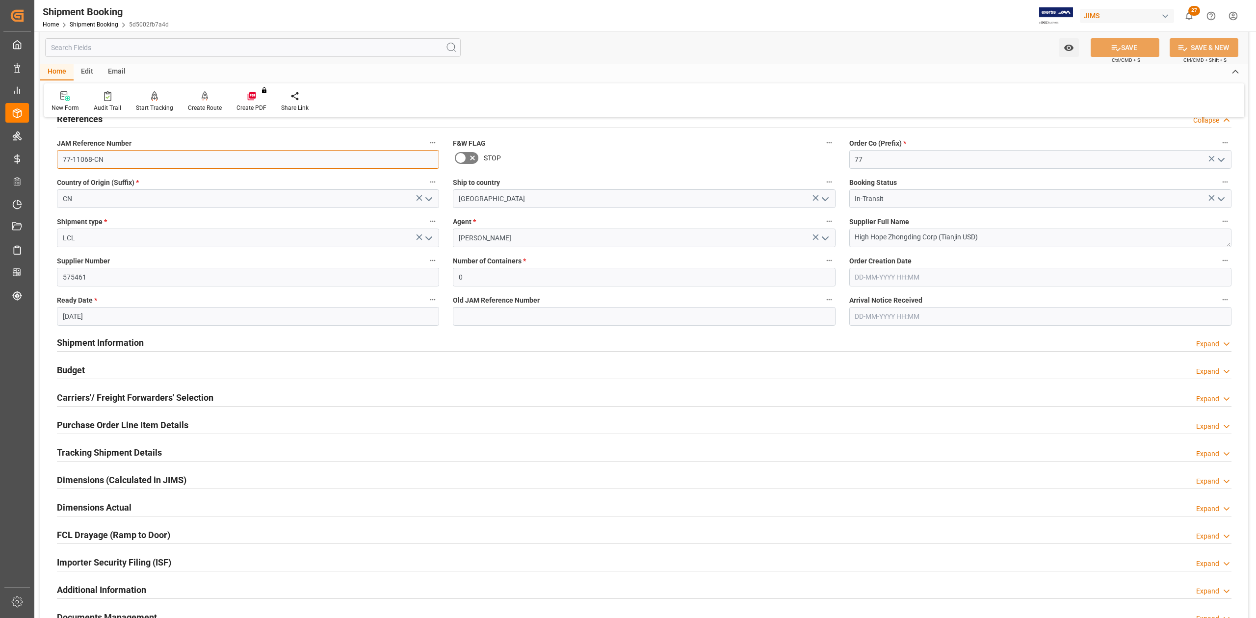
scroll to position [130, 0]
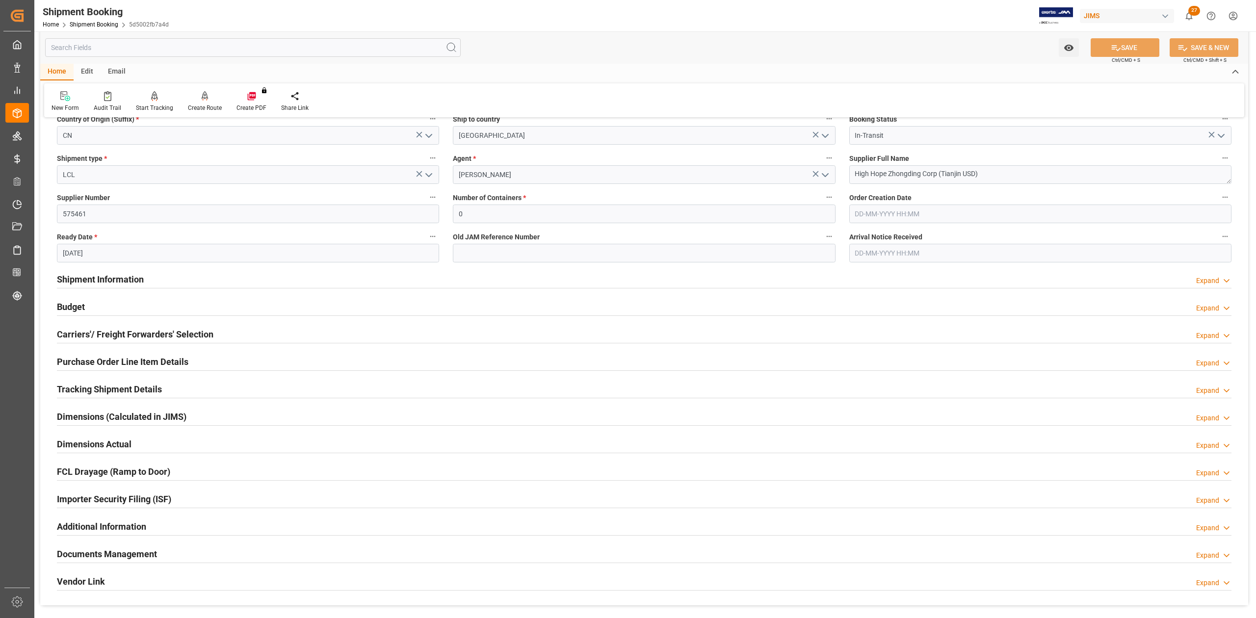
click at [89, 363] on h2 "Purchase Order Line Item Details" at bounding box center [122, 361] width 131 height 13
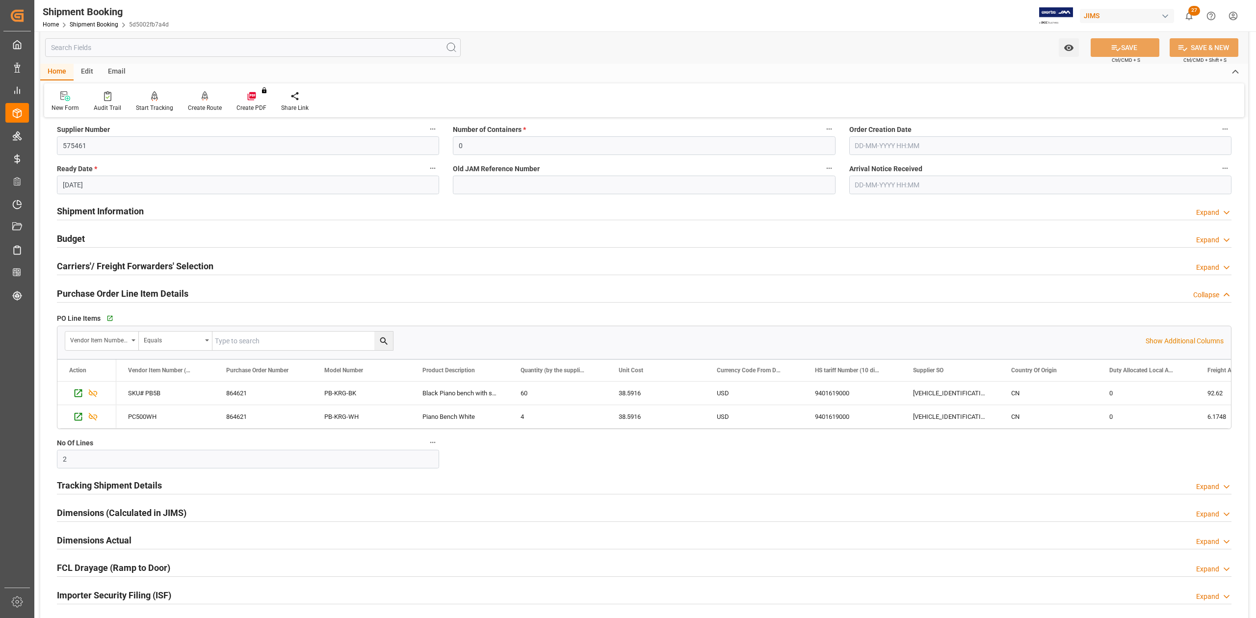
scroll to position [261, 0]
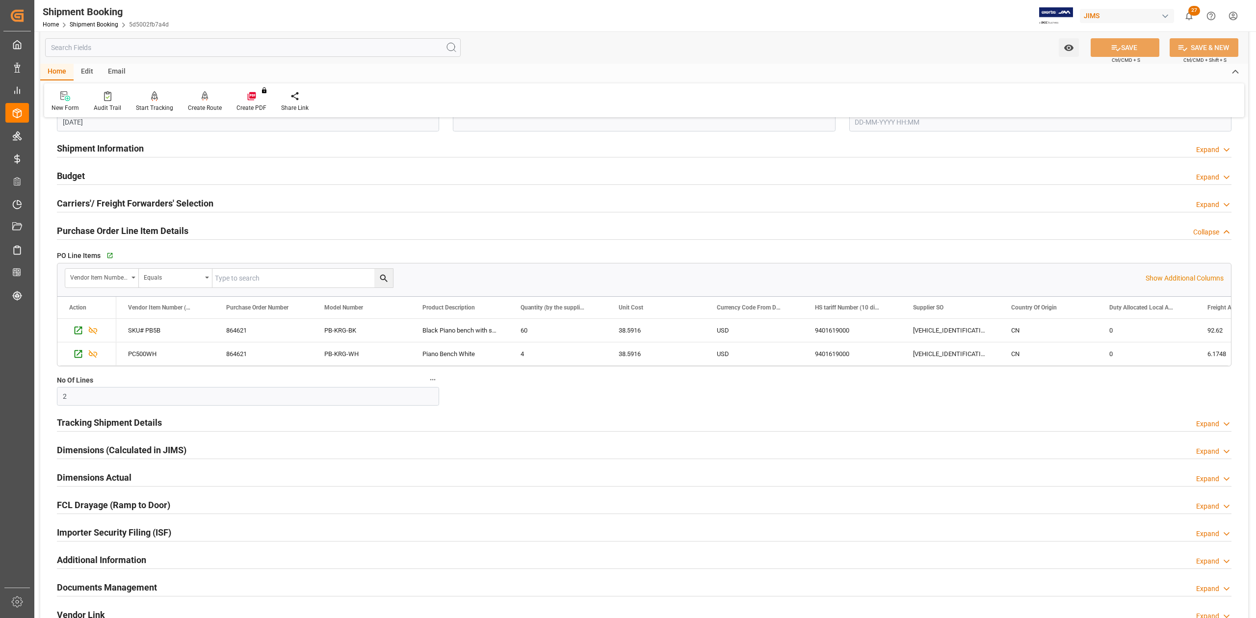
click at [85, 231] on h2 "Purchase Order Line Item Details" at bounding box center [122, 230] width 131 height 13
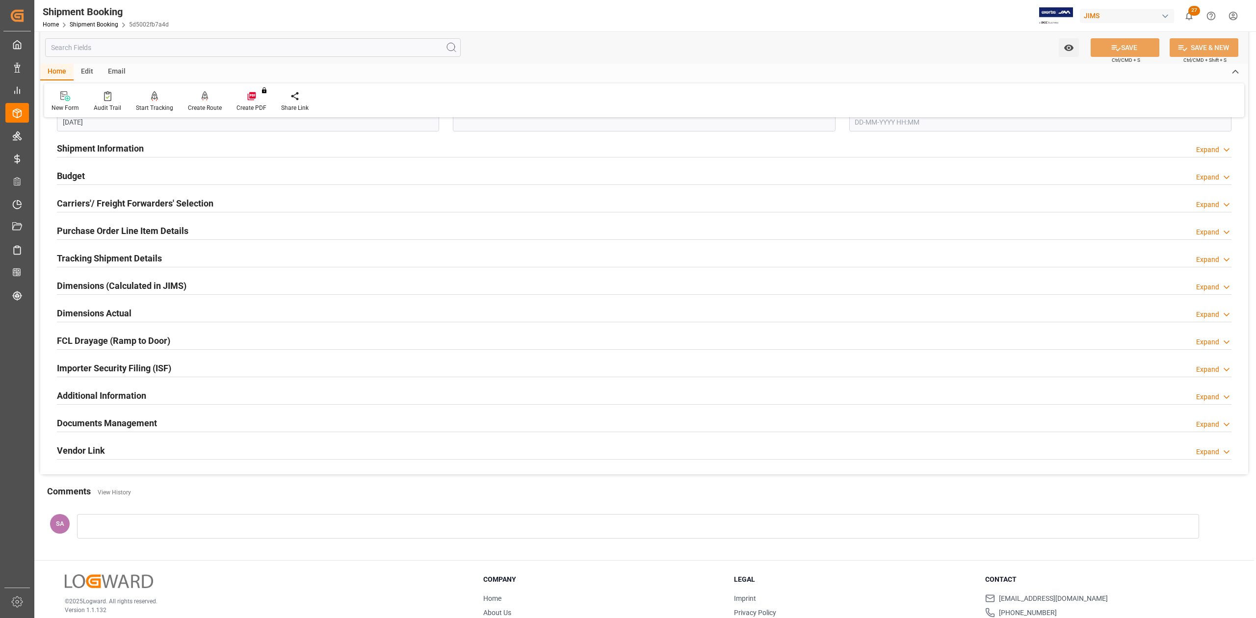
click at [100, 258] on h2 "Tracking Shipment Details" at bounding box center [109, 258] width 105 height 13
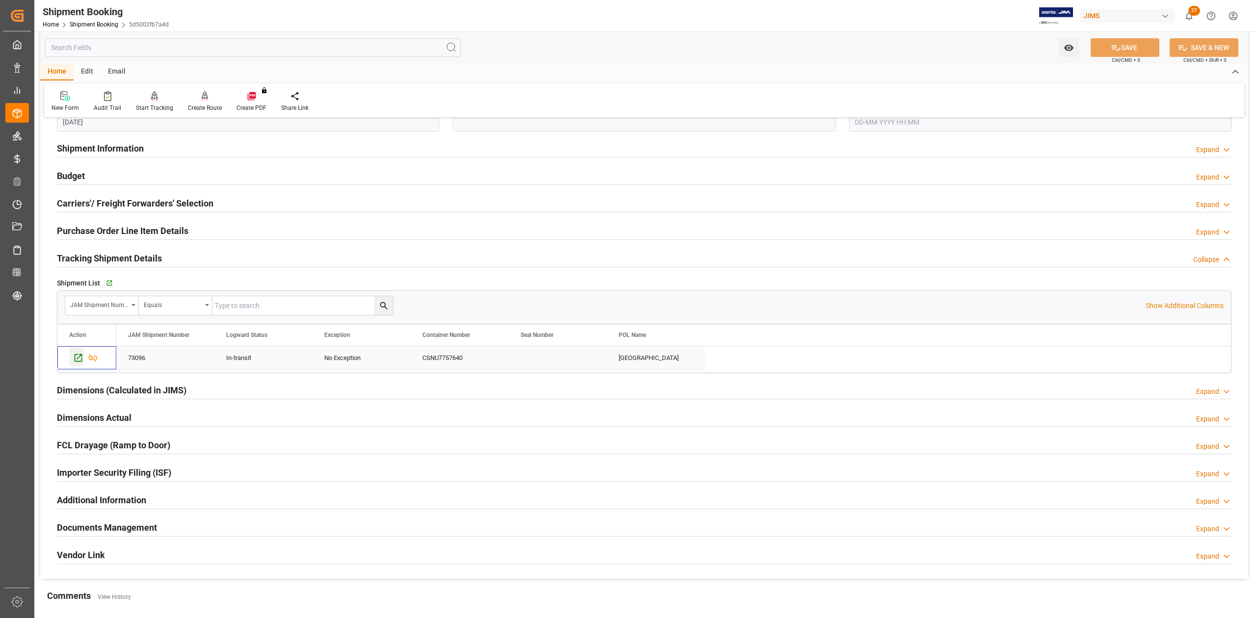
click at [78, 356] on icon "Press SPACE to select this row." at bounding box center [79, 358] width 8 height 8
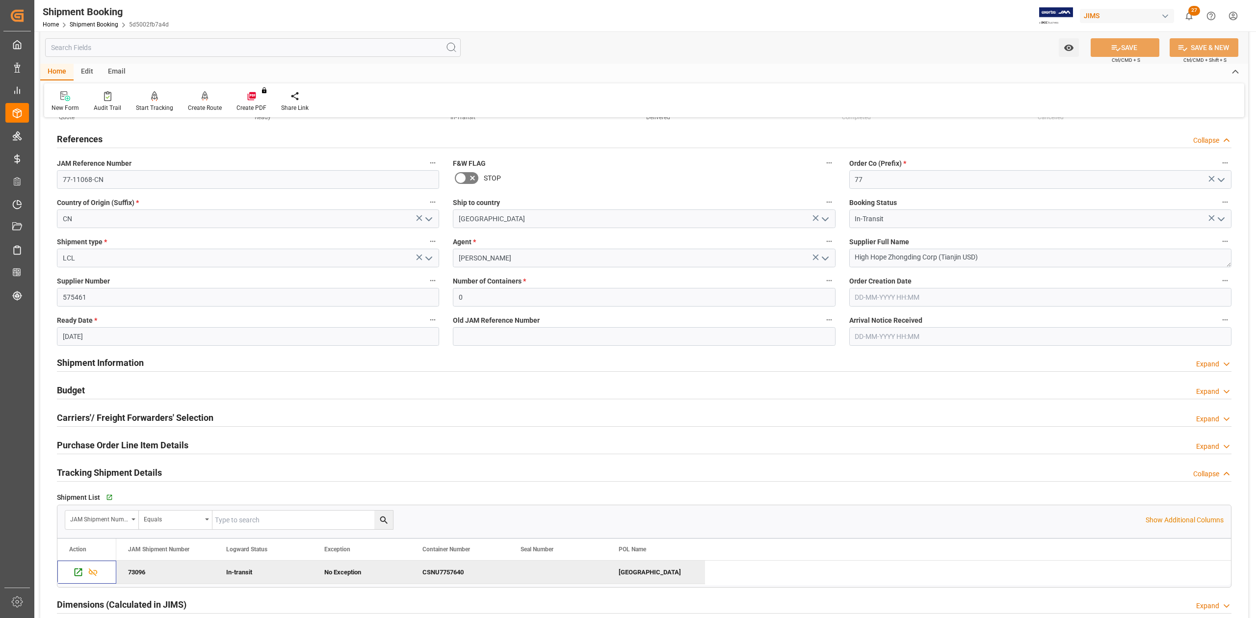
scroll to position [0, 0]
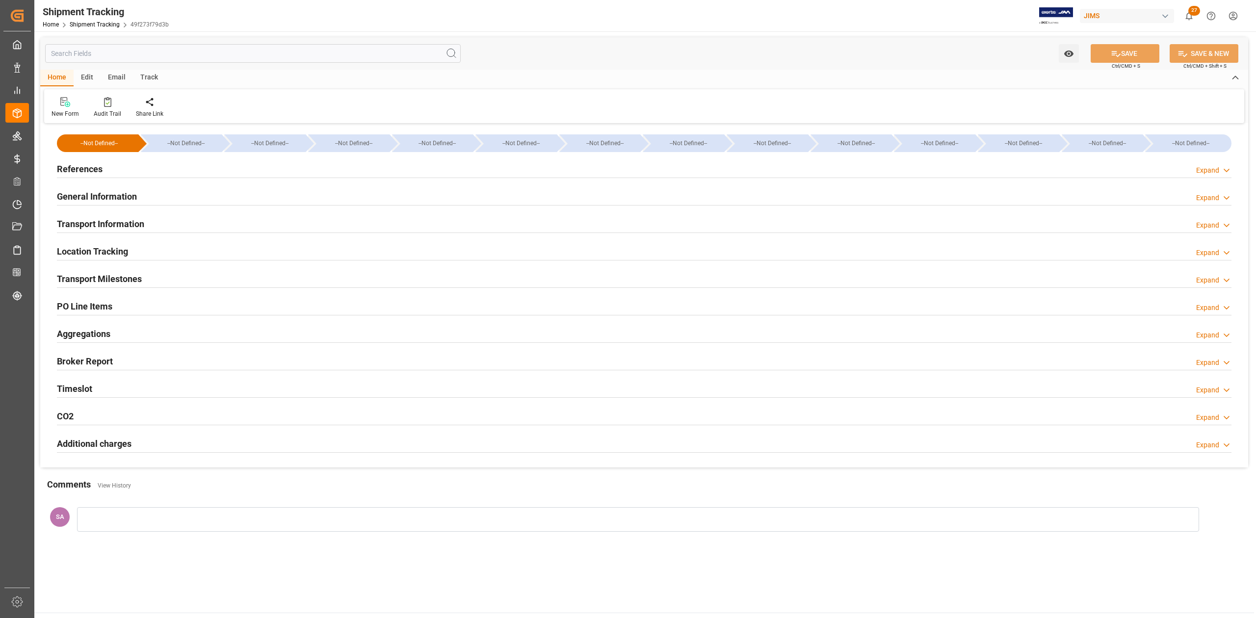
type input "19-09-2025 00:00"
type input "24-09-2025 00:00"
type input "[DATE]"
type input "04-10-2025 00:00"
type input "07-10-2025 00:00"
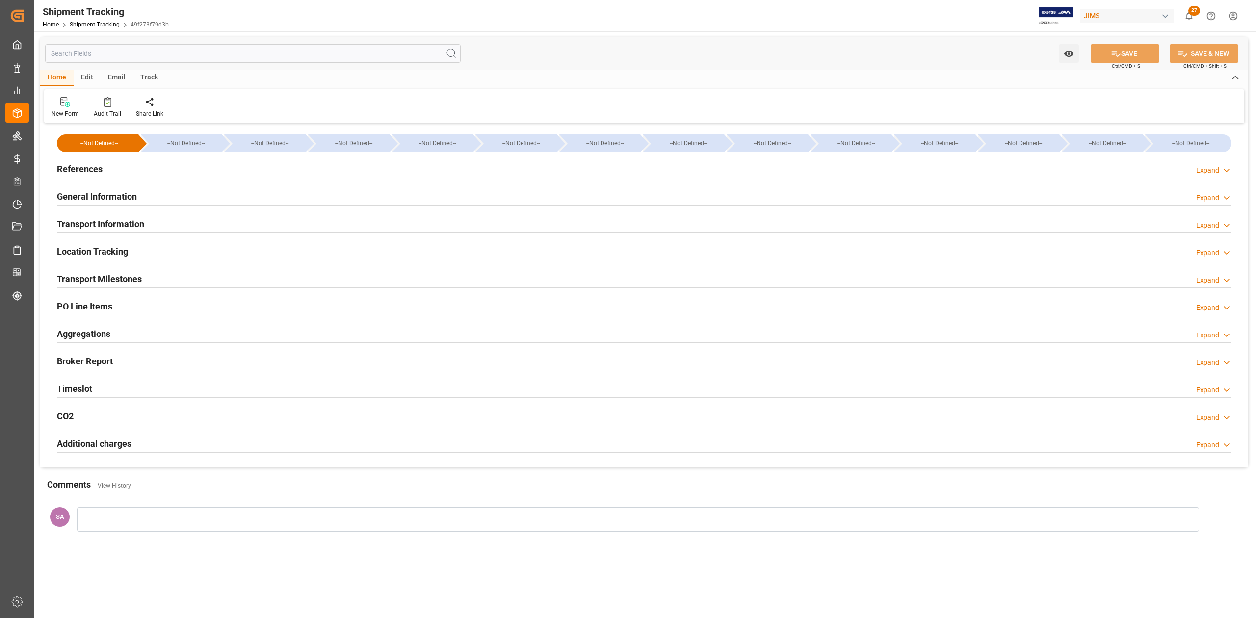
type input "02-11-2025"
type input "10-11-2025 00:00"
click at [122, 277] on h2 "Transport Milestones" at bounding box center [99, 278] width 85 height 13
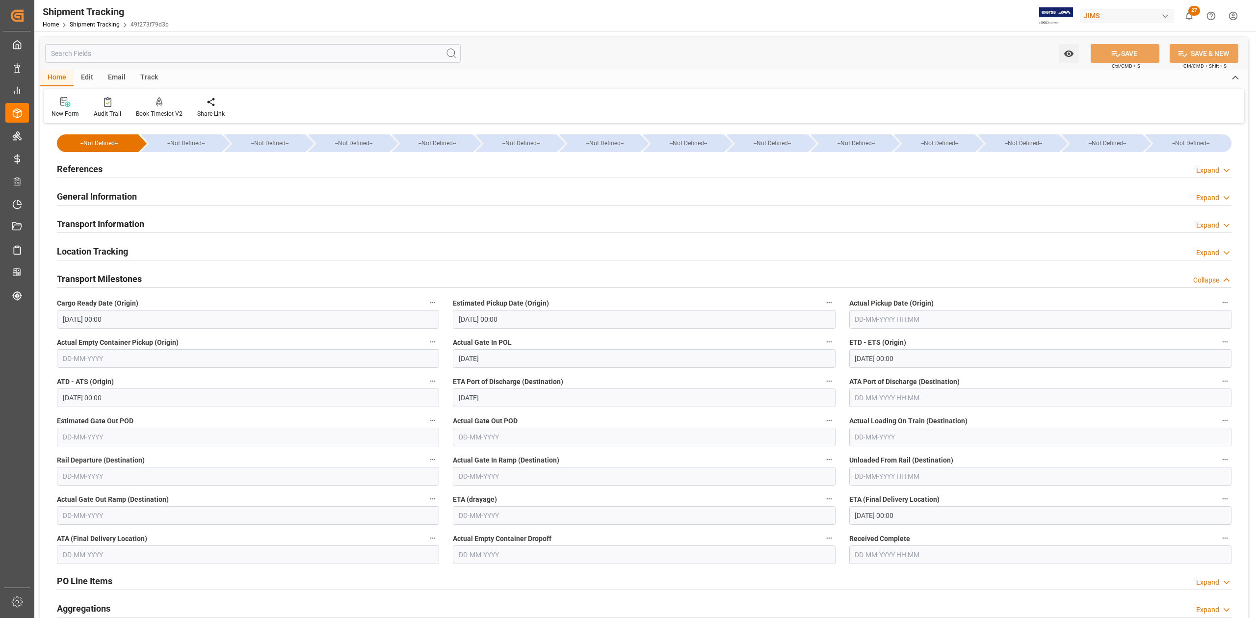
click at [914, 359] on input "04-10-2025 00:00" at bounding box center [1040, 358] width 382 height 19
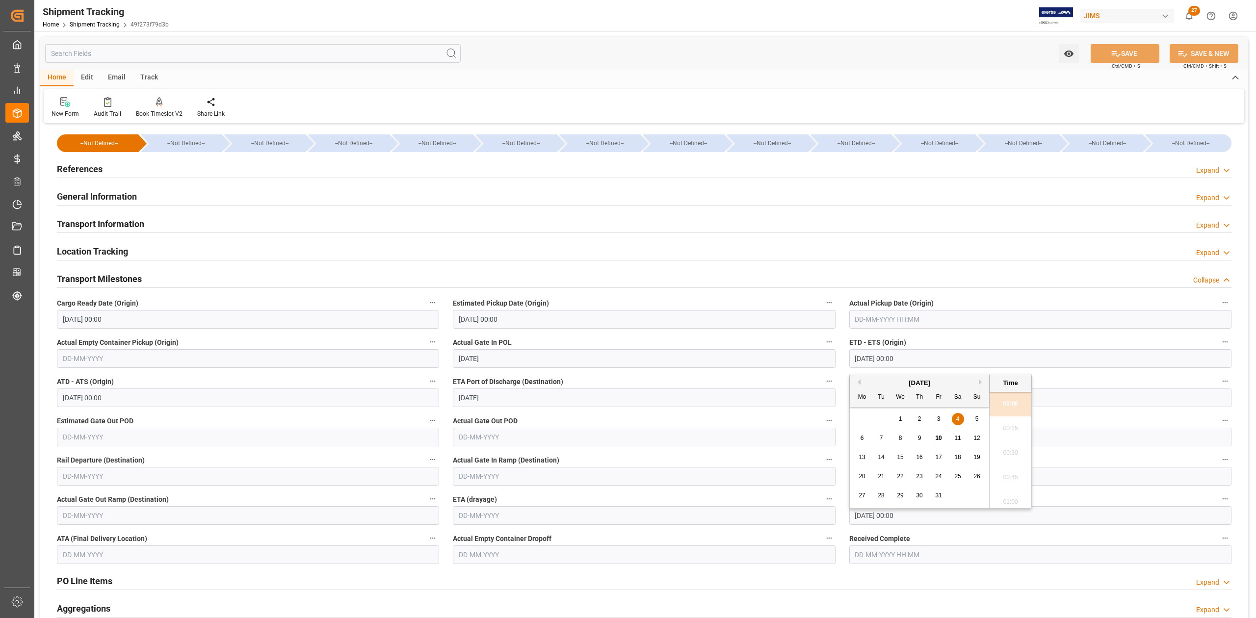
click at [909, 319] on input "text" at bounding box center [1040, 319] width 382 height 19
paste input "04-10-2025 00:00"
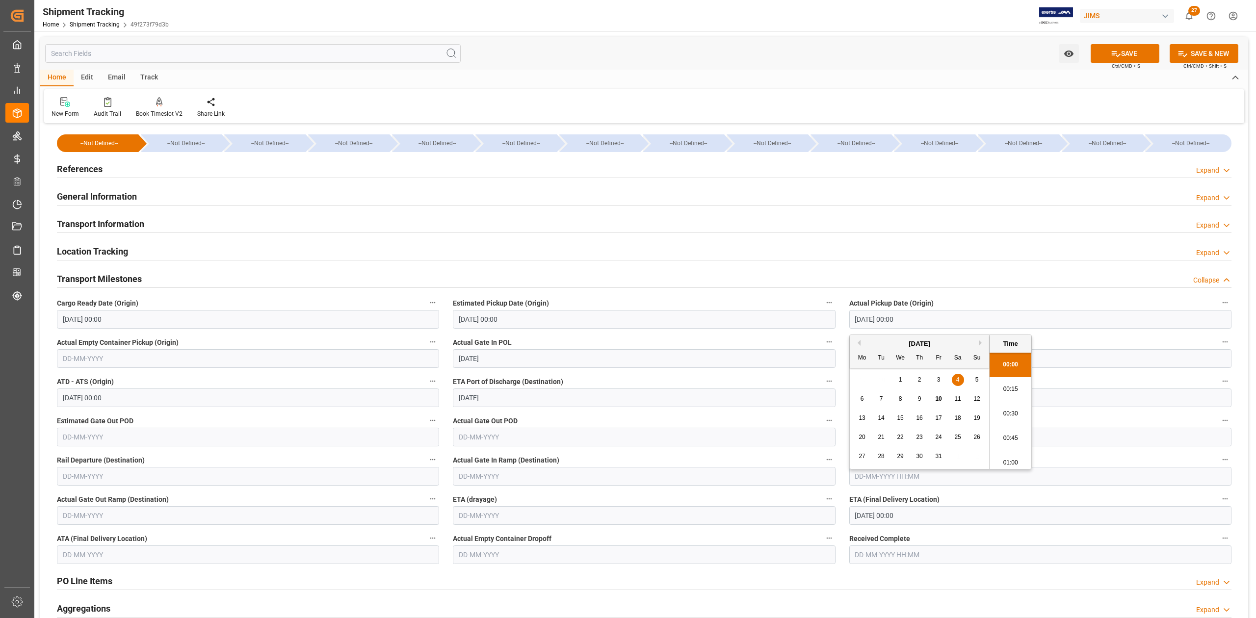
scroll to position [1499, 0]
type input "04-10-2025 00:00"
click at [1112, 51] on icon at bounding box center [1116, 54] width 10 height 10
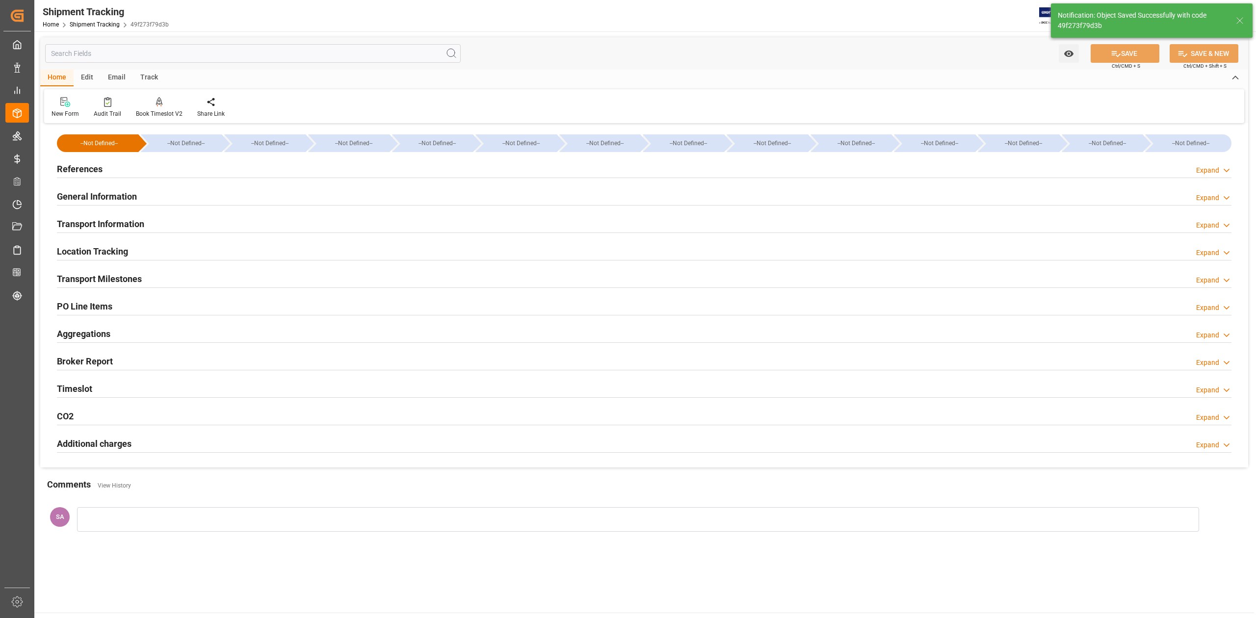
click at [123, 279] on h2 "Transport Milestones" at bounding box center [99, 278] width 85 height 13
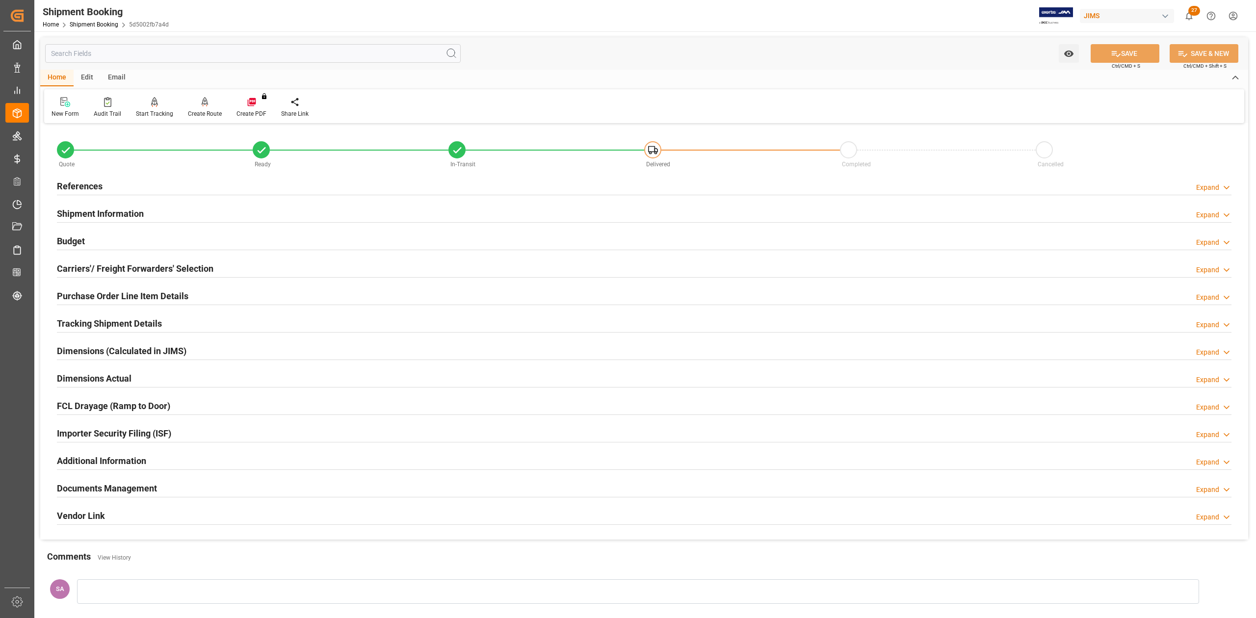
drag, startPoint x: 134, startPoint y: 493, endPoint x: 459, endPoint y: 416, distance: 333.7
click at [134, 493] on h2 "Documents Management" at bounding box center [107, 488] width 100 height 13
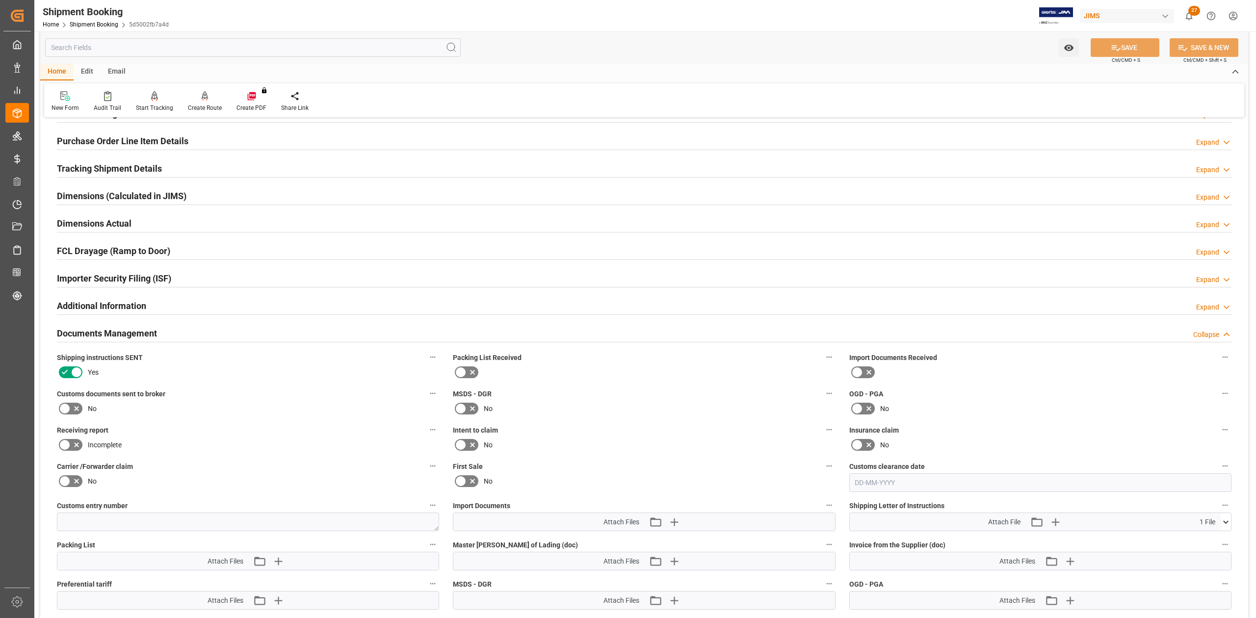
scroll to position [327, 0]
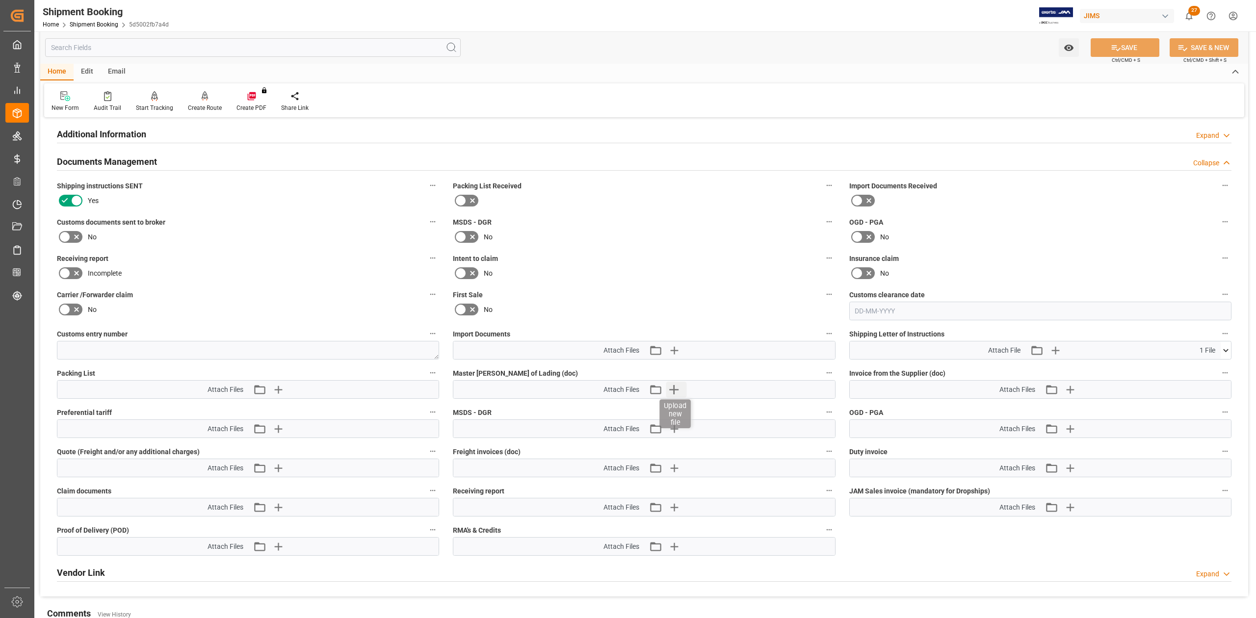
click at [675, 391] on icon "button" at bounding box center [674, 390] width 16 height 16
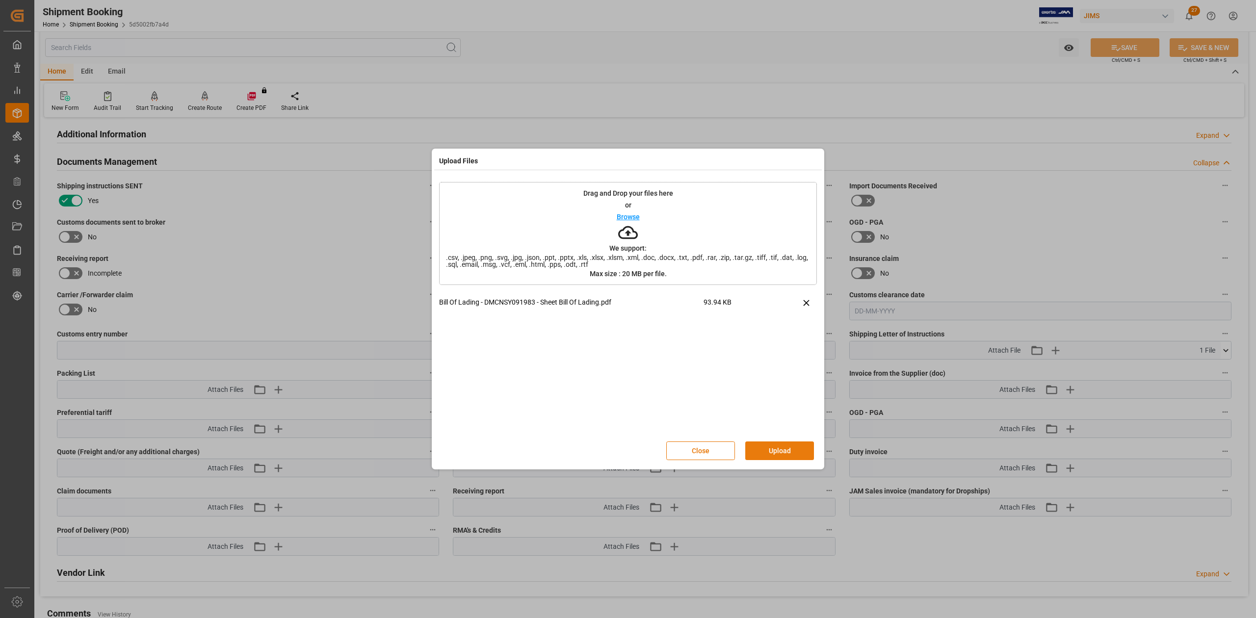
click at [776, 450] on button "Upload" at bounding box center [779, 451] width 69 height 19
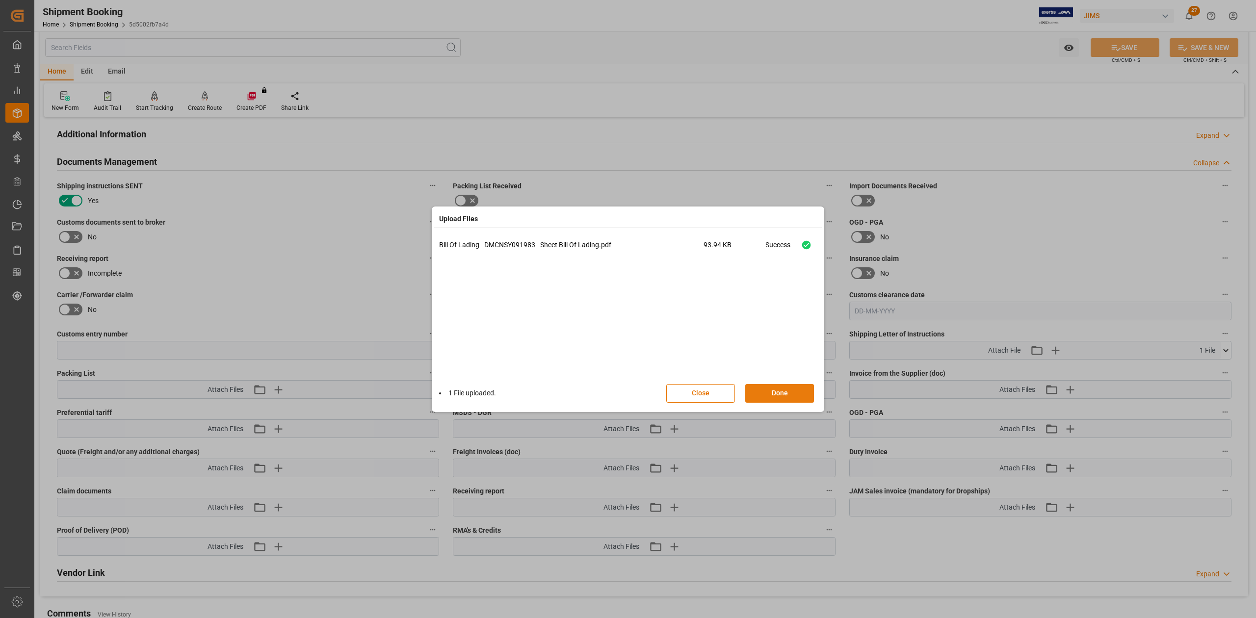
click at [780, 393] on button "Done" at bounding box center [779, 393] width 69 height 19
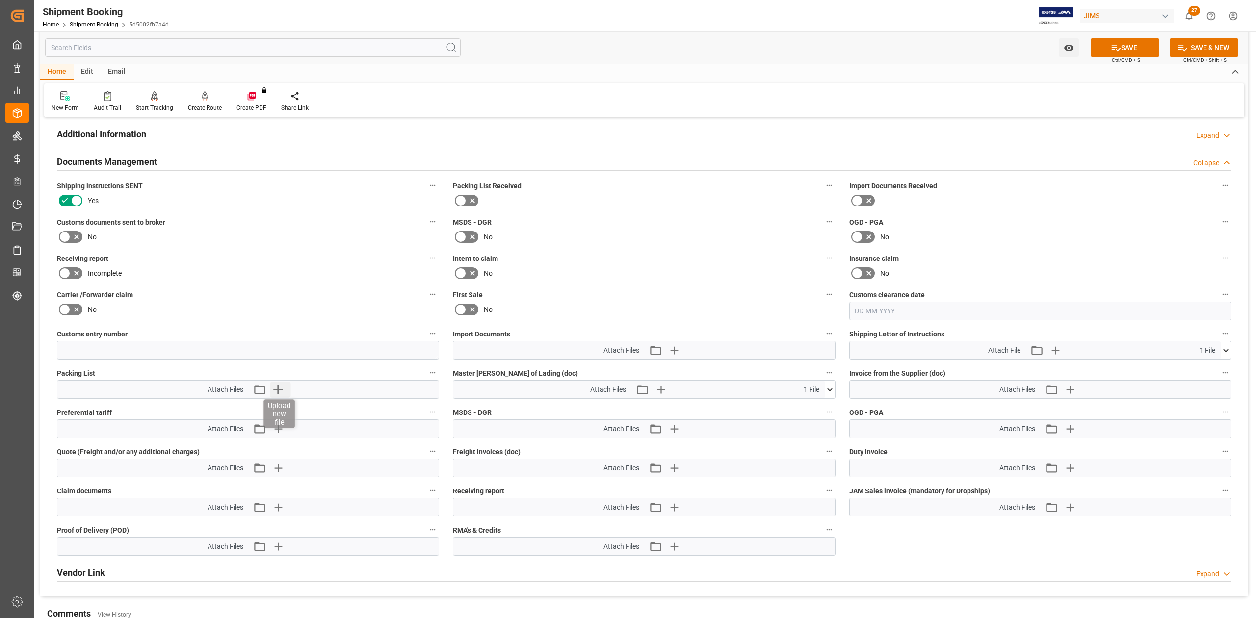
click at [283, 393] on icon "button" at bounding box center [278, 390] width 16 height 16
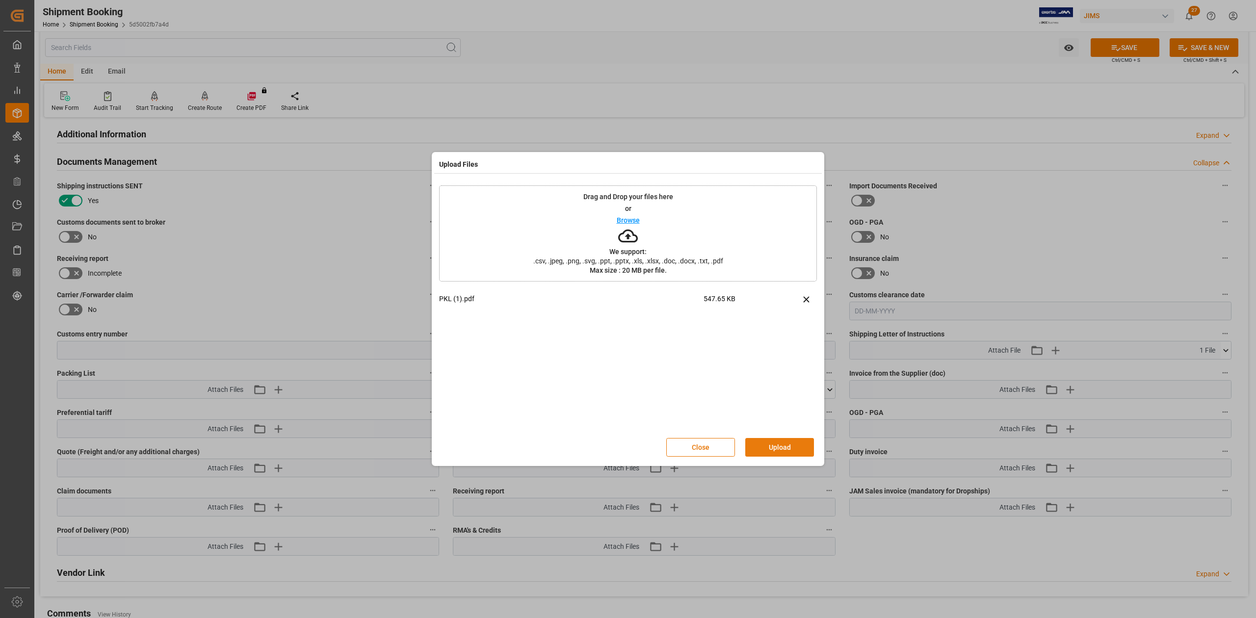
click at [779, 446] on button "Upload" at bounding box center [779, 447] width 69 height 19
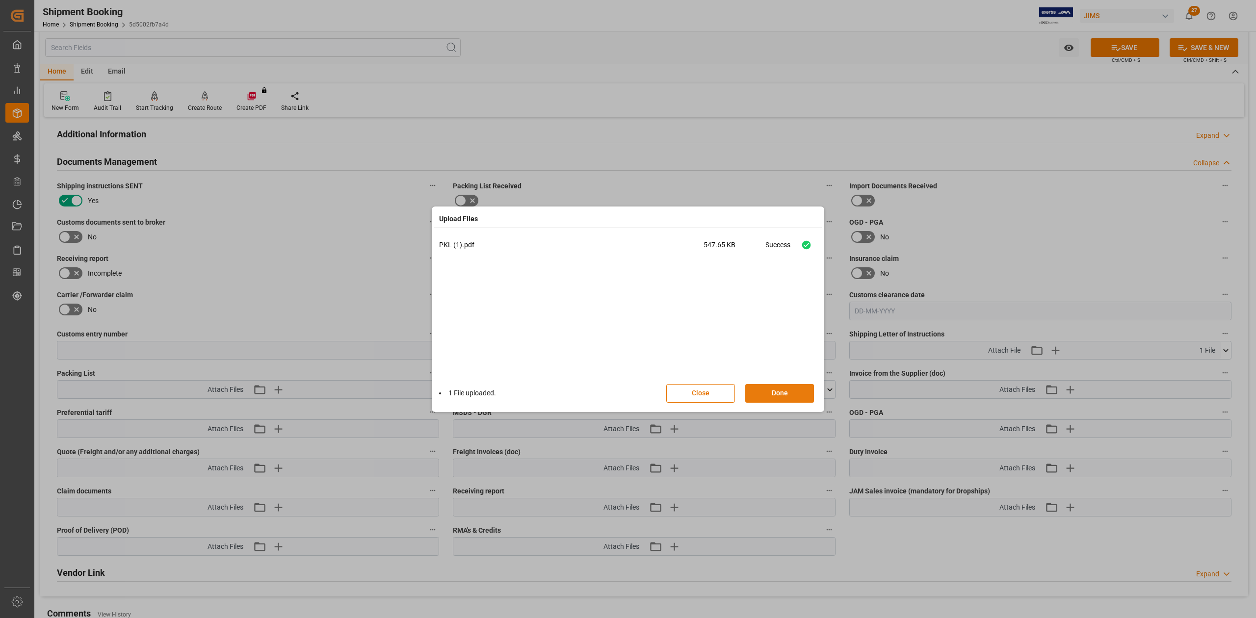
click at [789, 398] on button "Done" at bounding box center [779, 393] width 69 height 19
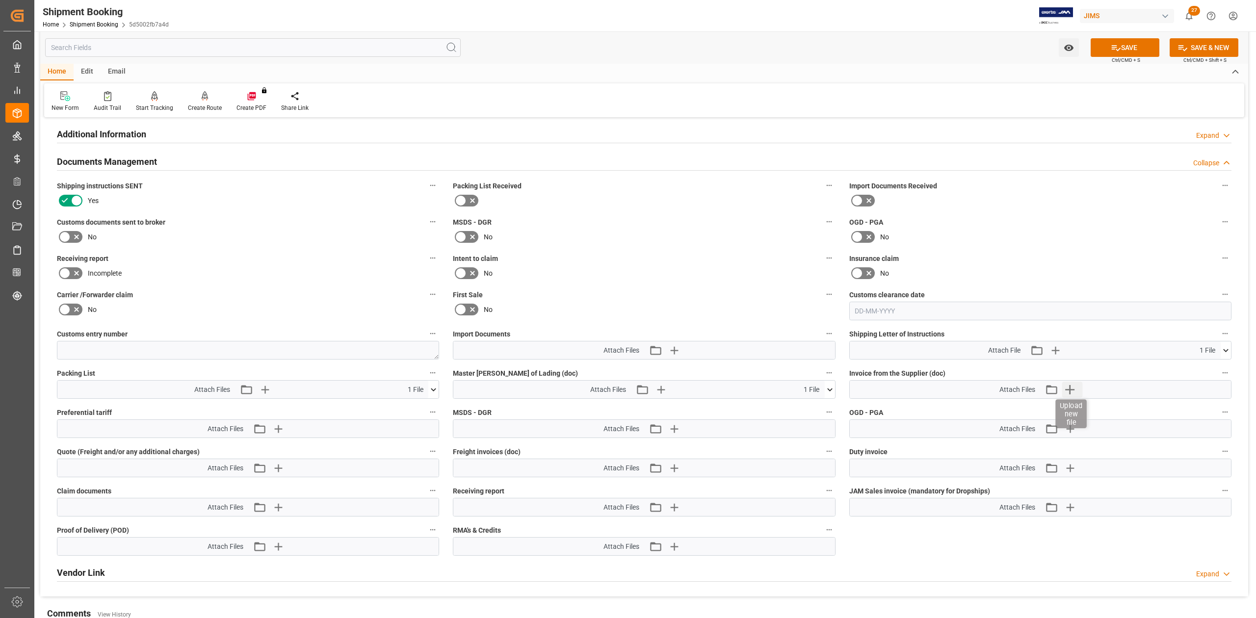
click at [1068, 391] on icon "button" at bounding box center [1070, 390] width 16 height 16
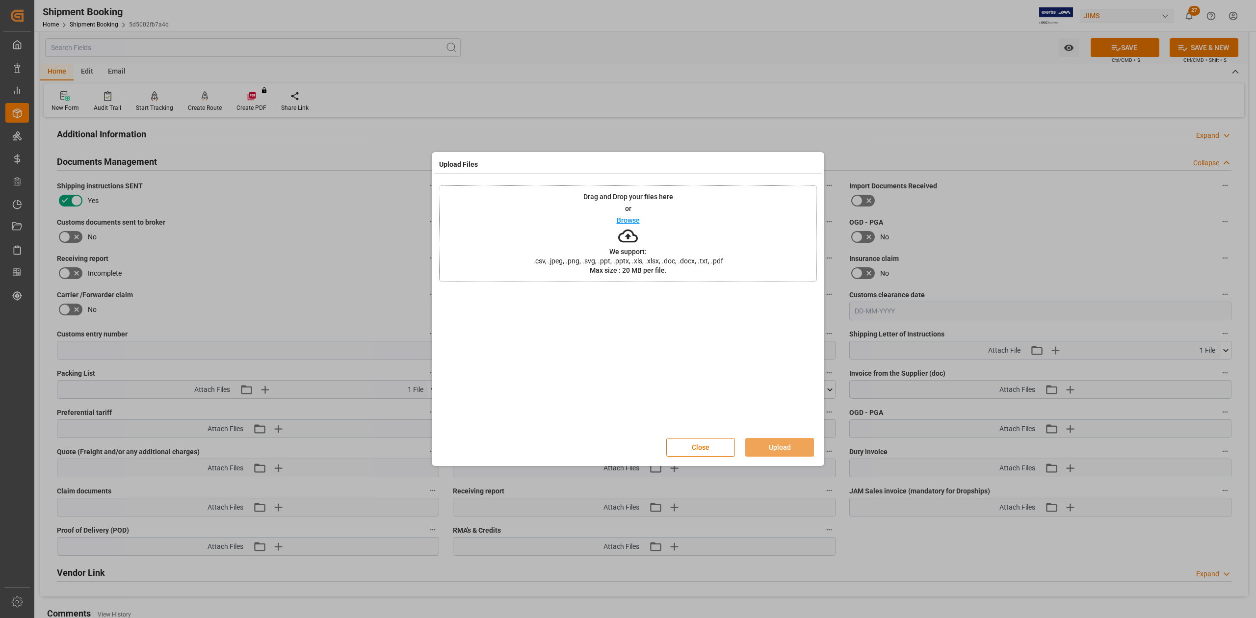
click at [805, 256] on div "Drag and Drop your files here or Browse We support: .csv, .jpeg, .png, .svg, .p…" at bounding box center [628, 233] width 378 height 96
click at [780, 445] on button "Upload" at bounding box center [779, 447] width 69 height 19
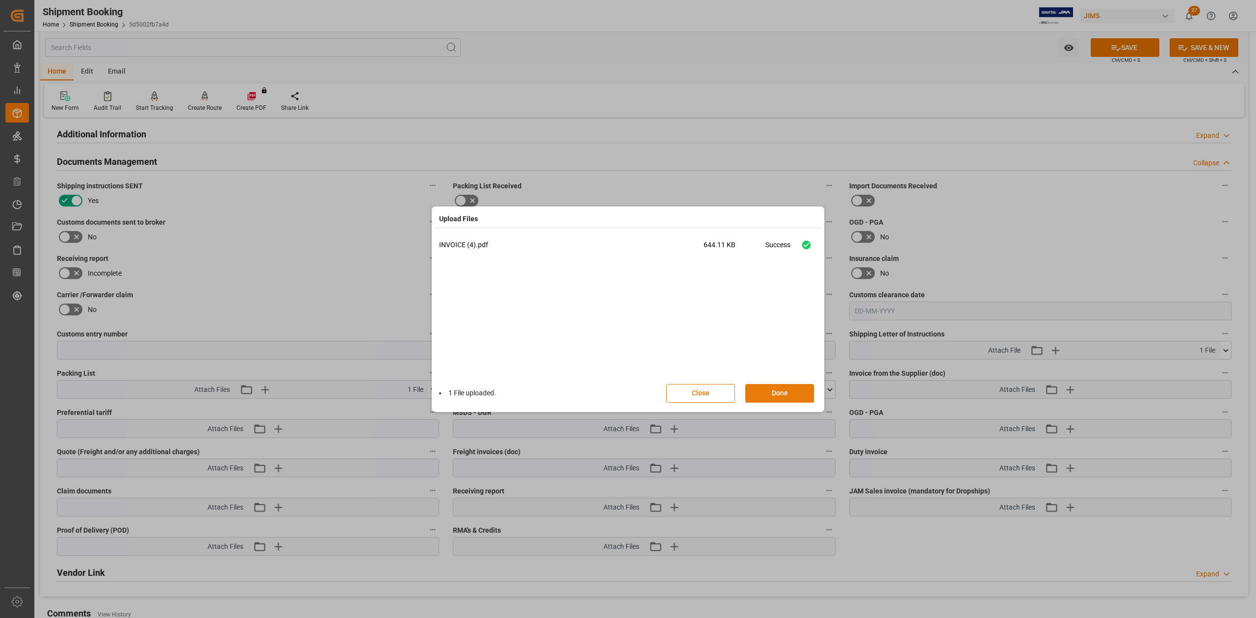
click at [801, 397] on button "Done" at bounding box center [779, 393] width 69 height 19
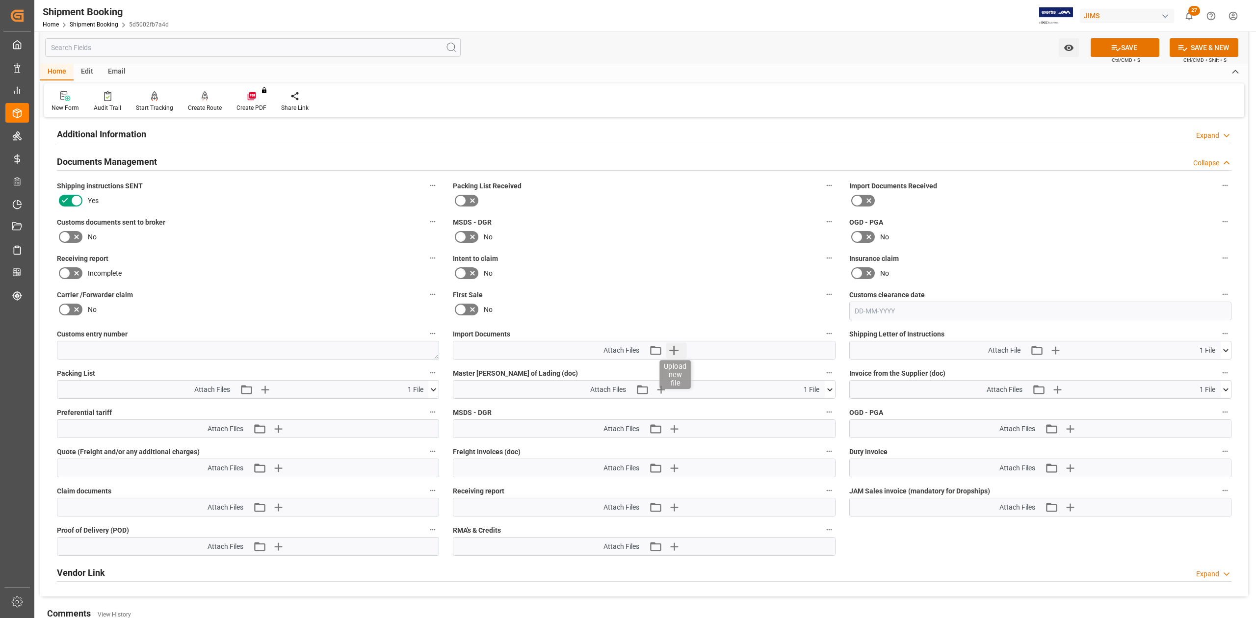
click at [676, 355] on icon "button" at bounding box center [674, 350] width 16 height 16
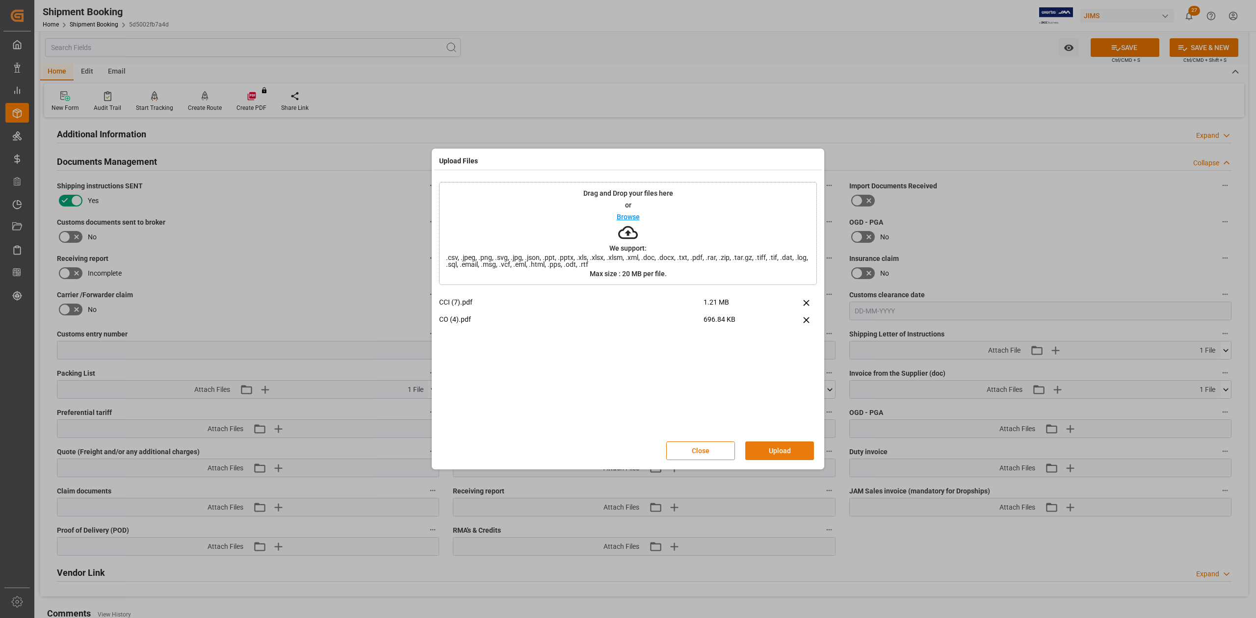
click at [783, 450] on button "Upload" at bounding box center [779, 451] width 69 height 19
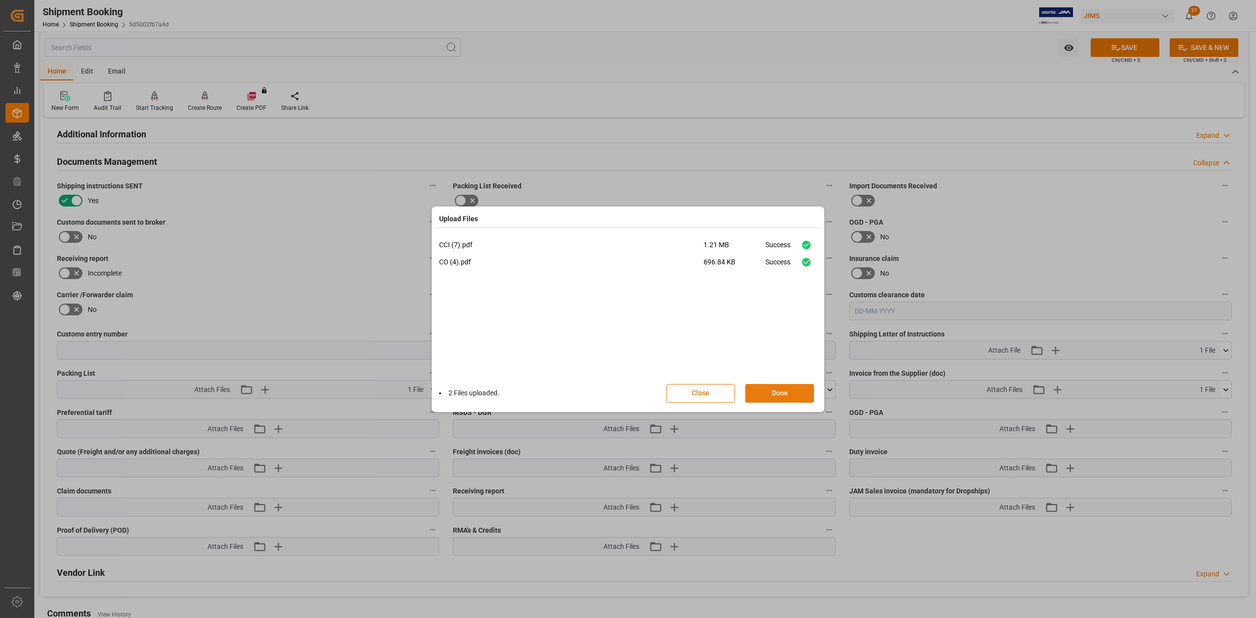
click at [791, 397] on button "Done" at bounding box center [779, 393] width 69 height 19
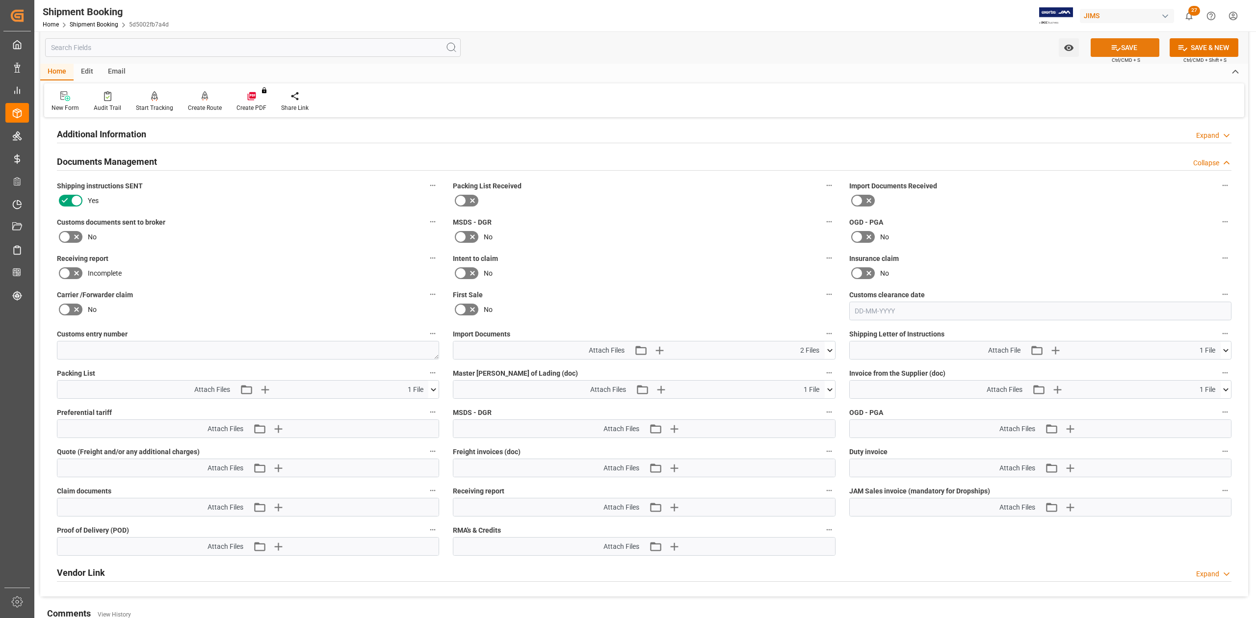
click at [1148, 46] on button "SAVE" at bounding box center [1125, 47] width 69 height 19
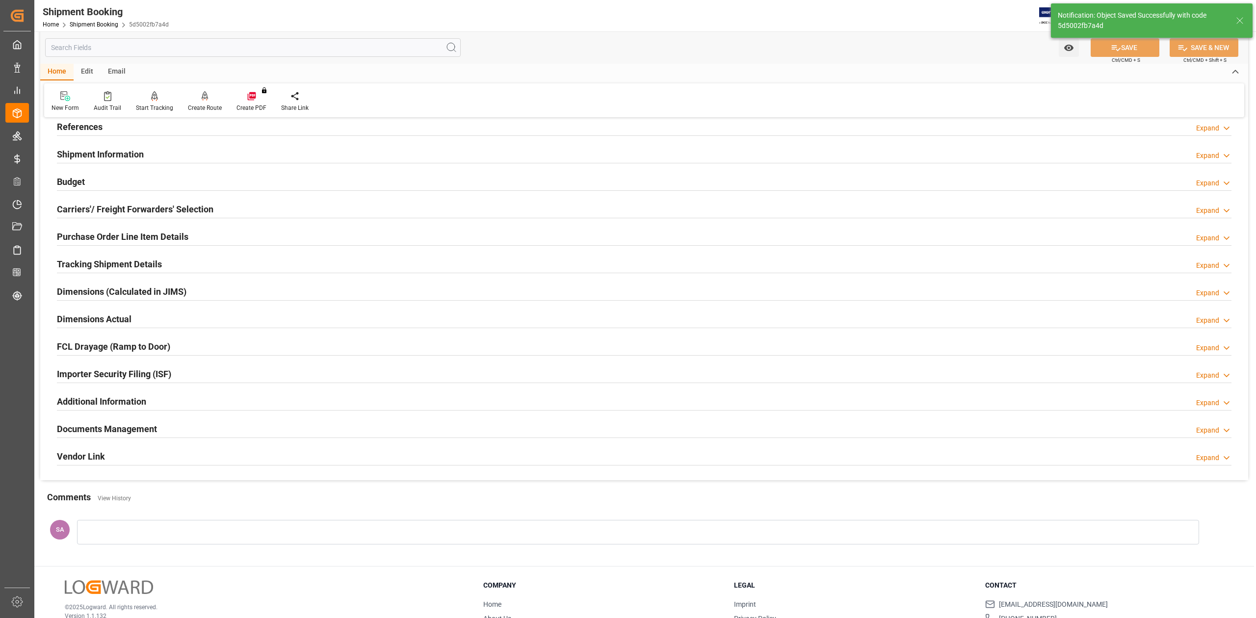
scroll to position [0, 0]
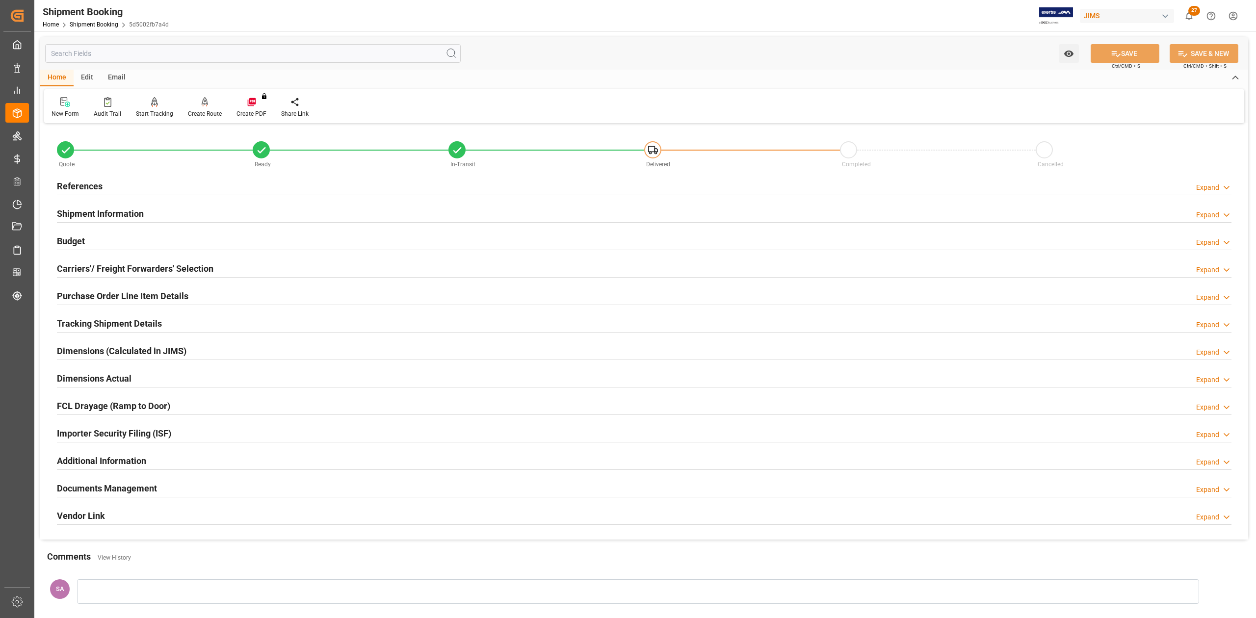
drag, startPoint x: 105, startPoint y: 320, endPoint x: 208, endPoint y: 330, distance: 104.0
click at [104, 319] on h2 "Tracking Shipment Details" at bounding box center [109, 323] width 105 height 13
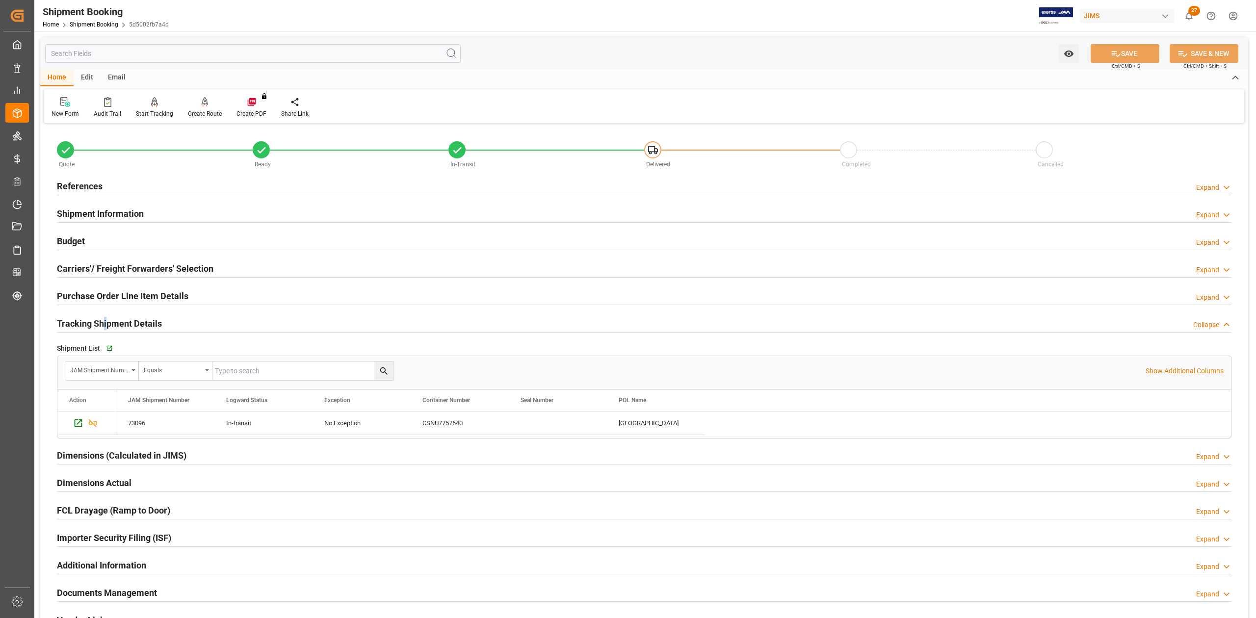
click at [106, 324] on h2 "Tracking Shipment Details" at bounding box center [109, 323] width 105 height 13
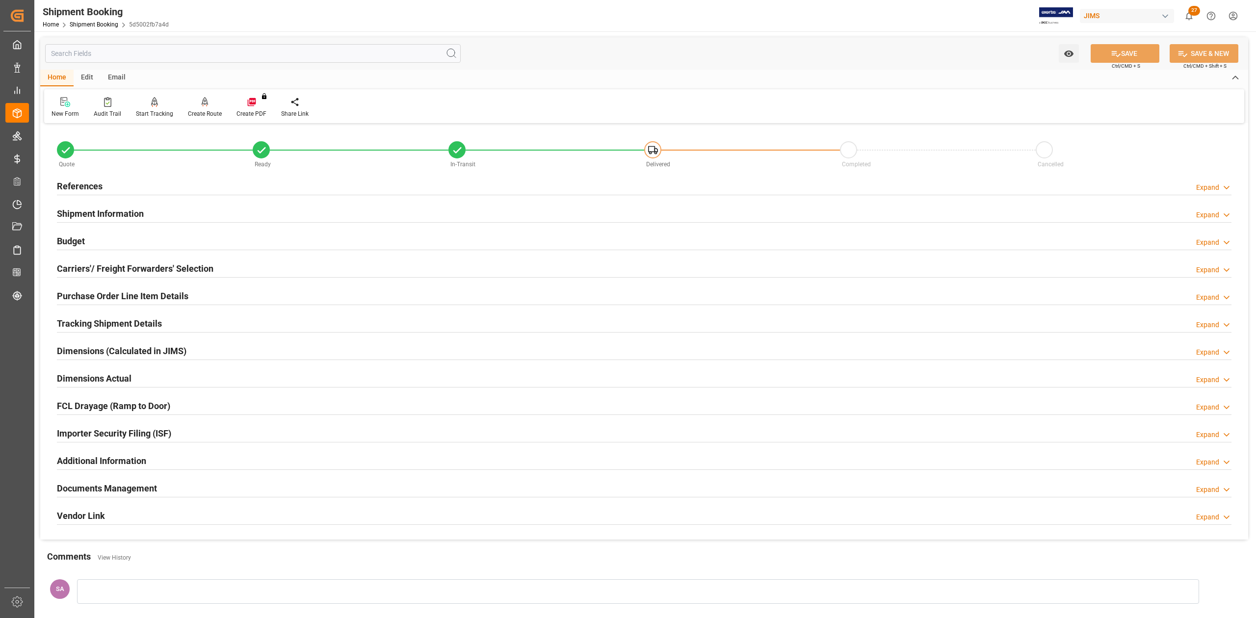
click at [115, 294] on h2 "Purchase Order Line Item Details" at bounding box center [122, 295] width 131 height 13
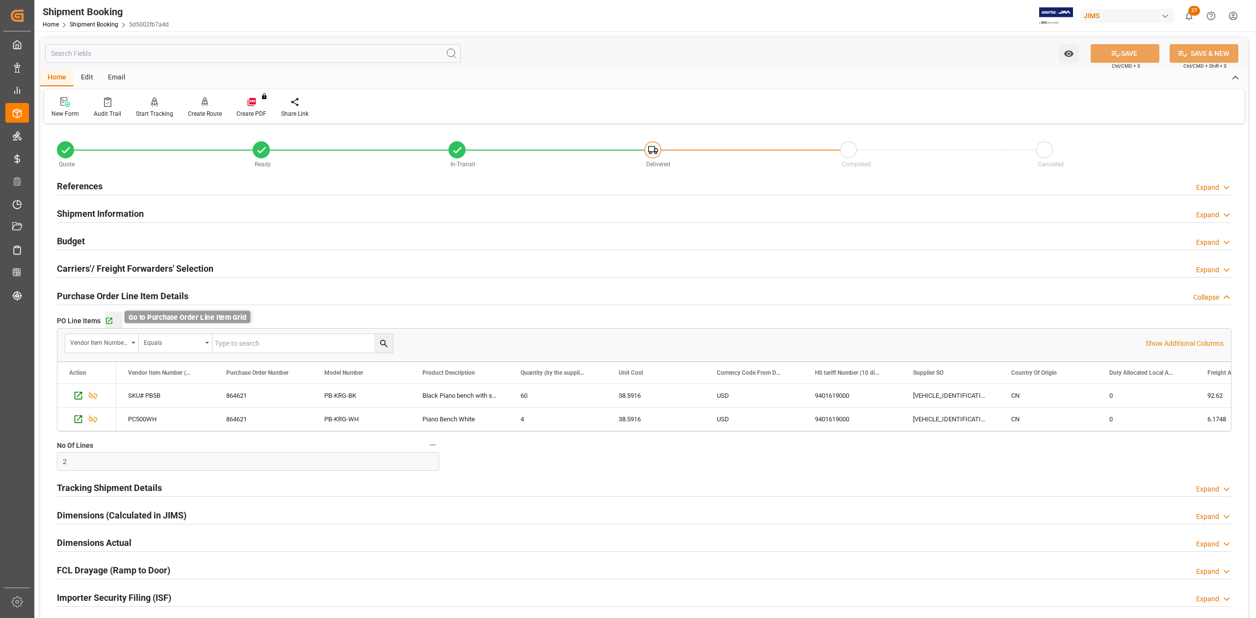
click at [107, 319] on icon "button" at bounding box center [109, 321] width 8 height 8
click at [100, 183] on h2 "References" at bounding box center [80, 186] width 46 height 13
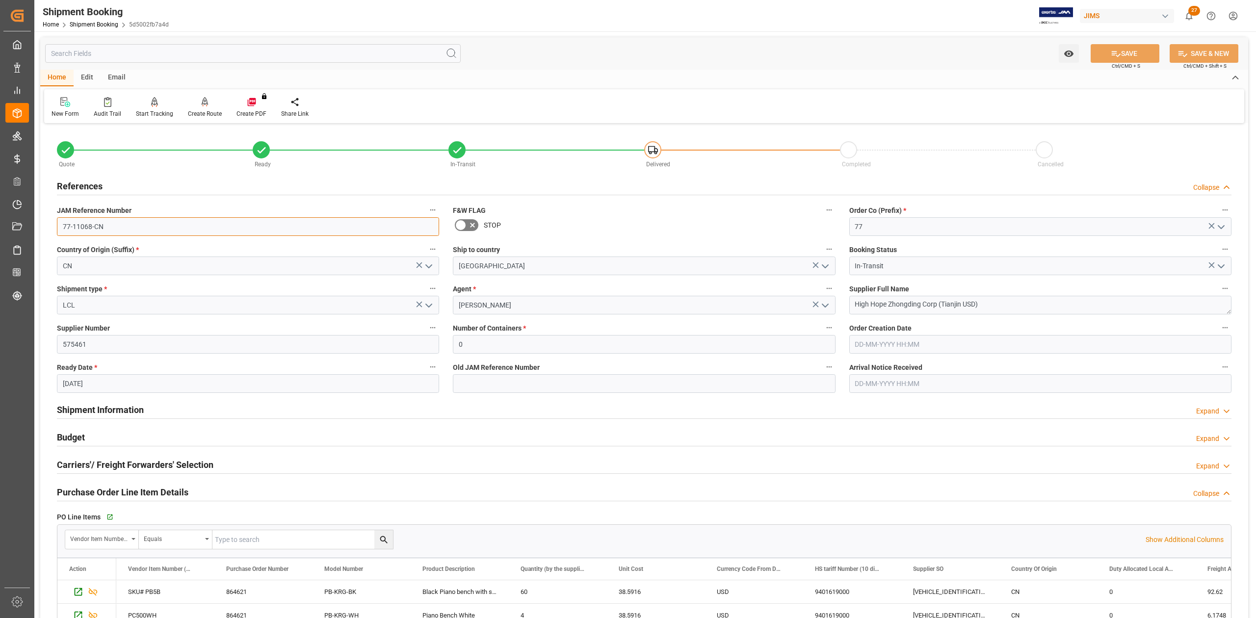
click at [111, 222] on input "77-11068-CN" at bounding box center [248, 226] width 382 height 19
click at [999, 303] on textarea "High Hope Zhongding Corp (Tianjin USD)" at bounding box center [1040, 305] width 382 height 19
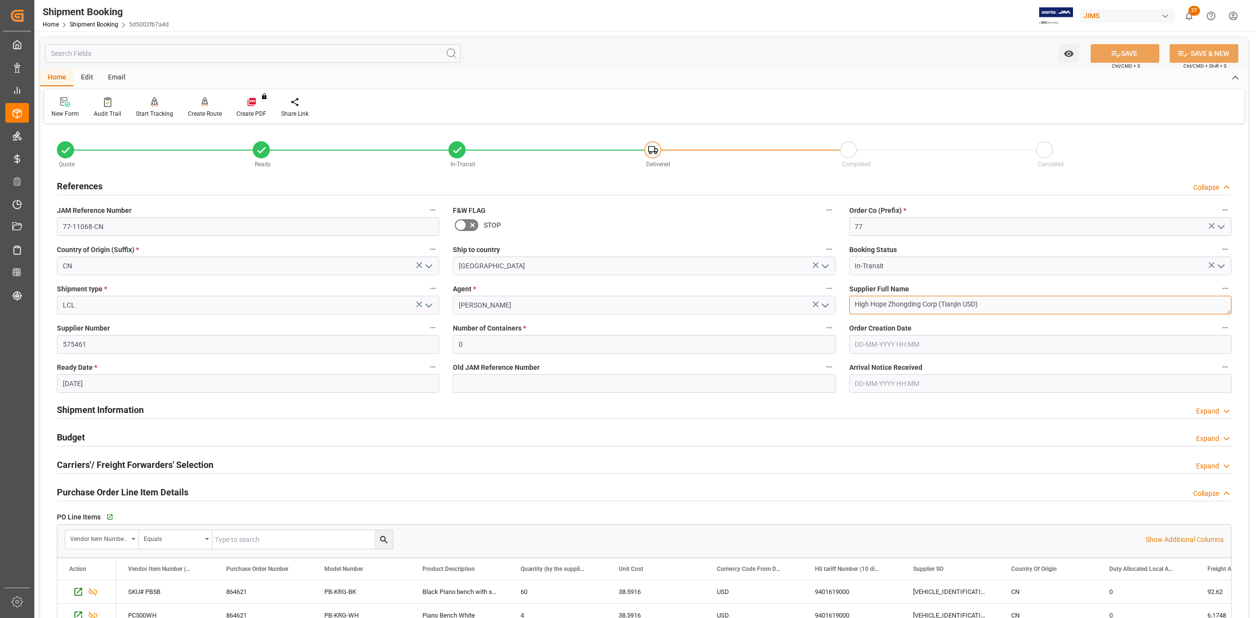
click at [999, 303] on textarea "High Hope Zhongding Corp (Tianjin USD)" at bounding box center [1040, 305] width 382 height 19
click at [134, 224] on input "77-11068-CN" at bounding box center [248, 226] width 382 height 19
click at [984, 304] on textarea "High Hope Zhongding Corp (Tianjin USD)" at bounding box center [1040, 305] width 382 height 19
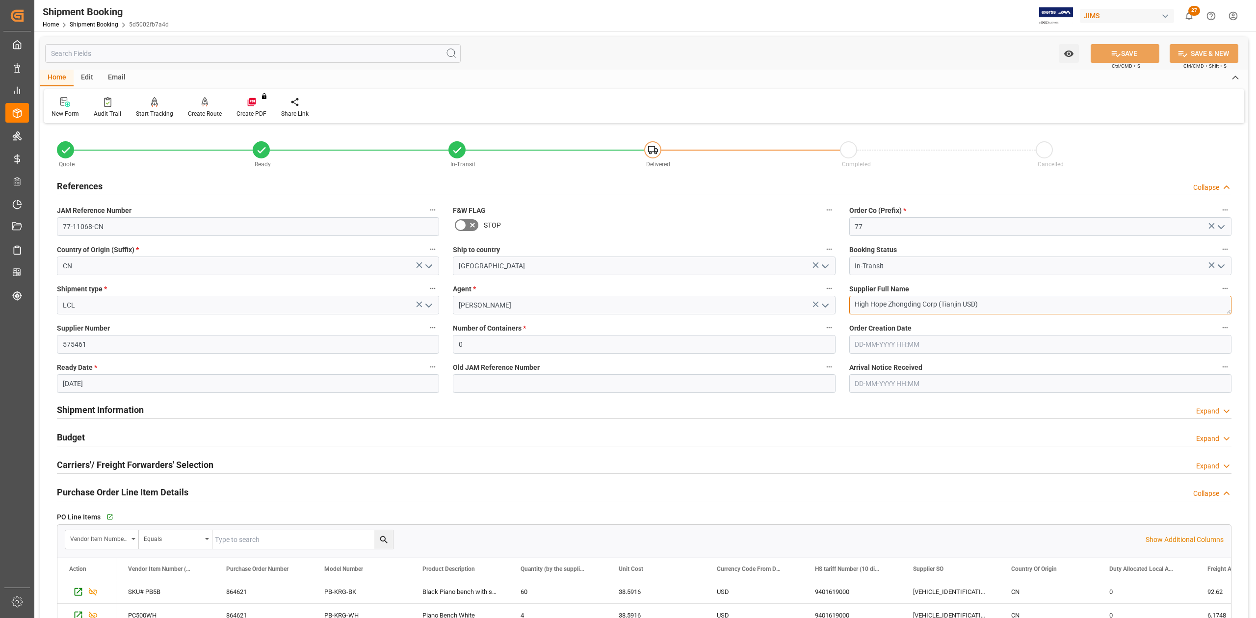
click at [984, 304] on textarea "High Hope Zhongding Corp (Tianjin USD)" at bounding box center [1040, 305] width 382 height 19
drag, startPoint x: 129, startPoint y: 410, endPoint x: 1033, endPoint y: 421, distance: 904.2
click at [129, 410] on h2 "Shipment Information" at bounding box center [100, 409] width 87 height 13
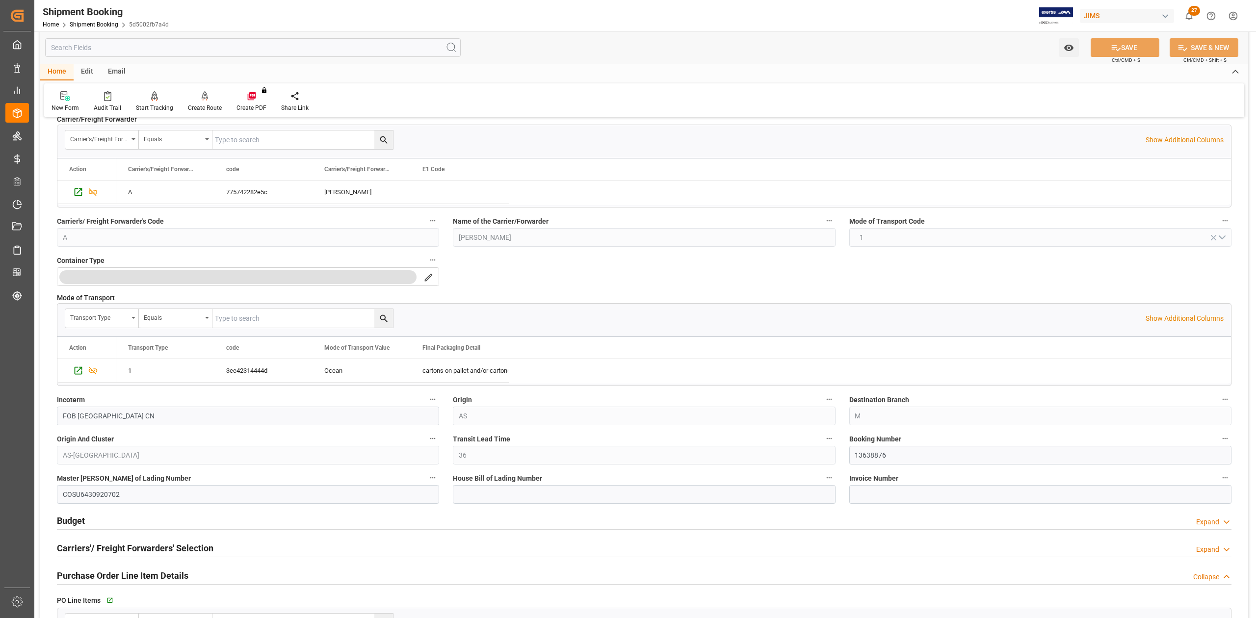
scroll to position [327, 0]
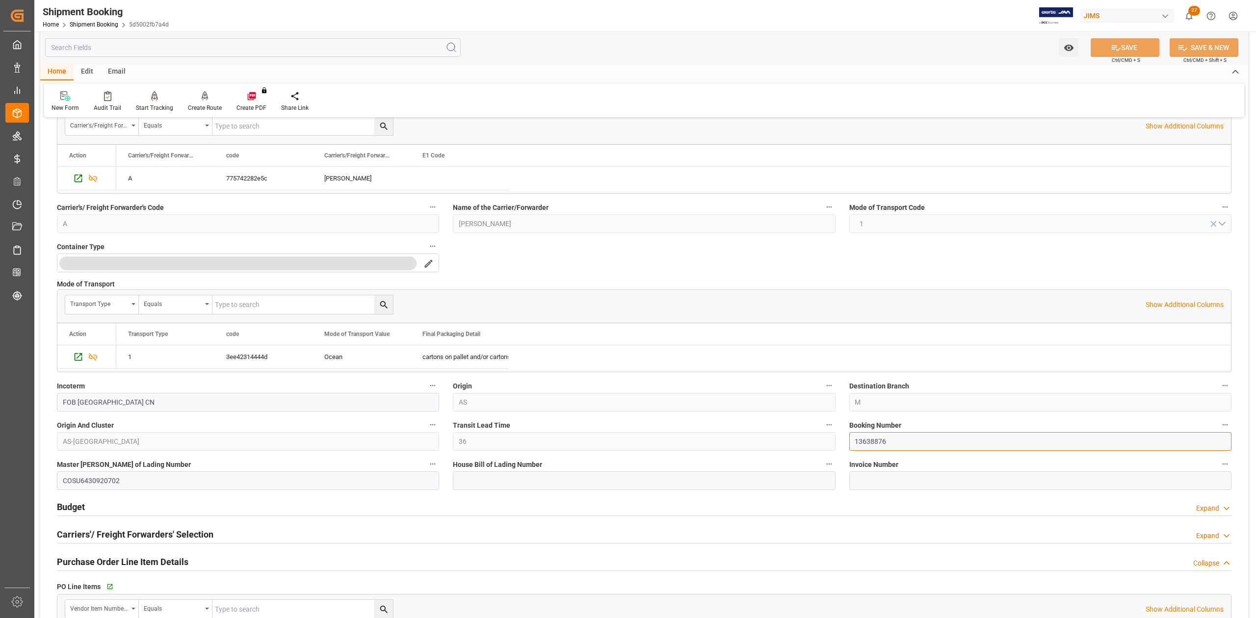
click at [872, 442] on input "13638876" at bounding box center [1040, 441] width 382 height 19
drag, startPoint x: 499, startPoint y: 485, endPoint x: 739, endPoint y: 443, distance: 243.7
click at [499, 485] on input at bounding box center [644, 480] width 382 height 19
paste input "DMCNSY091983"
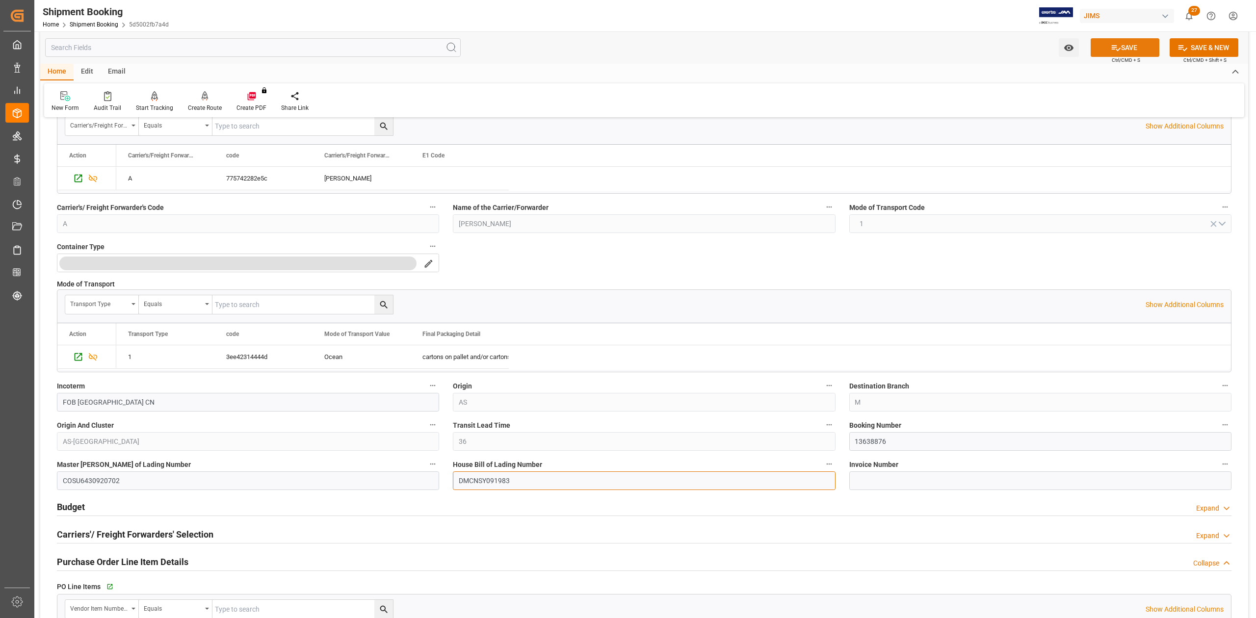
type input "DMCNSY091983"
drag, startPoint x: 1135, startPoint y: 49, endPoint x: 1155, endPoint y: 73, distance: 31.0
click at [1135, 48] on button "SAVE" at bounding box center [1125, 47] width 69 height 19
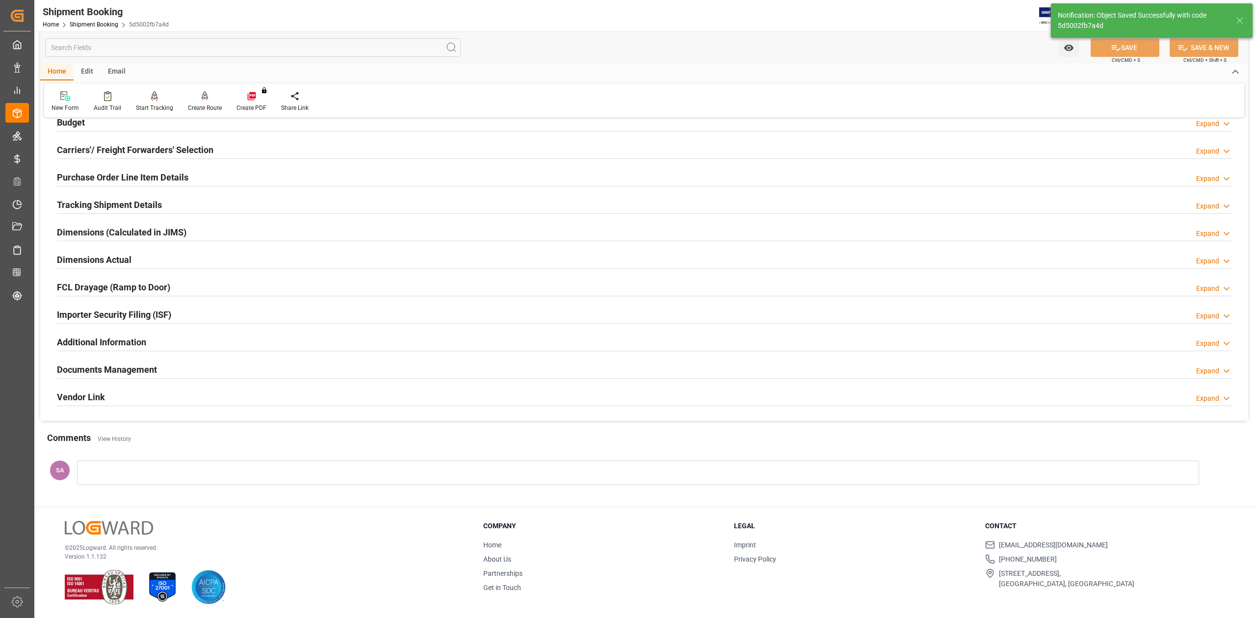
scroll to position [120, 0]
drag, startPoint x: 150, startPoint y: 371, endPoint x: 144, endPoint y: 388, distance: 17.5
click at [150, 371] on h2 "Documents Management" at bounding box center [107, 369] width 100 height 13
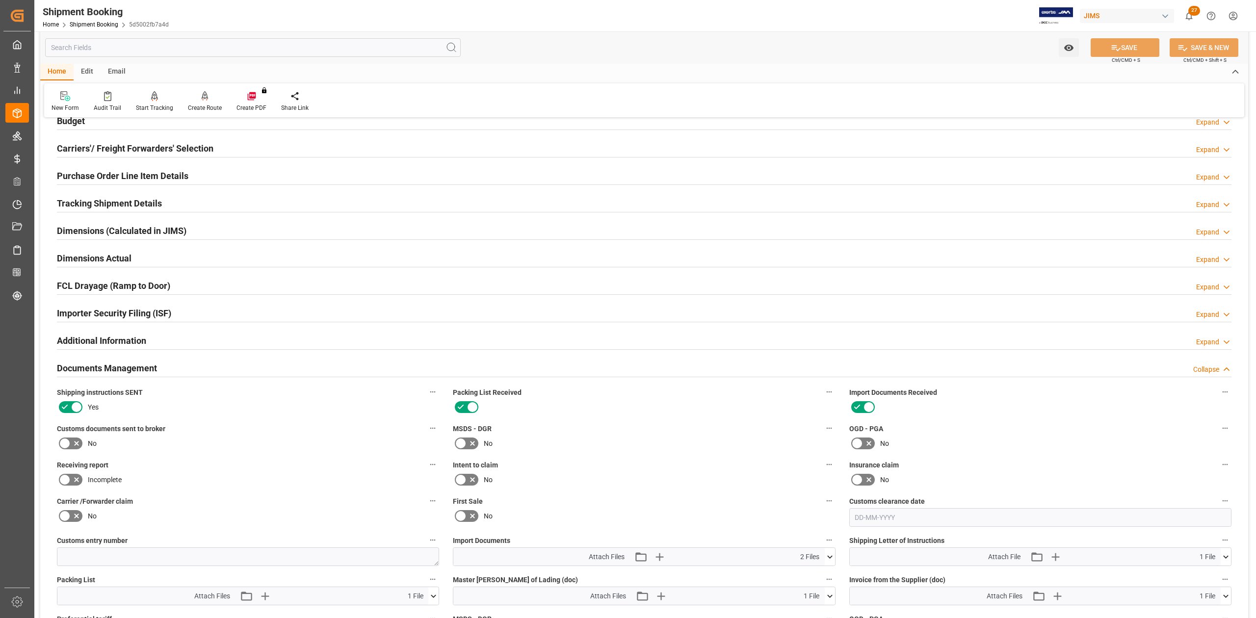
click at [71, 443] on icon at bounding box center [77, 444] width 12 height 12
click at [0, 0] on input "checkbox" at bounding box center [0, 0] width 0 height 0
click at [1143, 44] on button "SAVE" at bounding box center [1125, 47] width 69 height 19
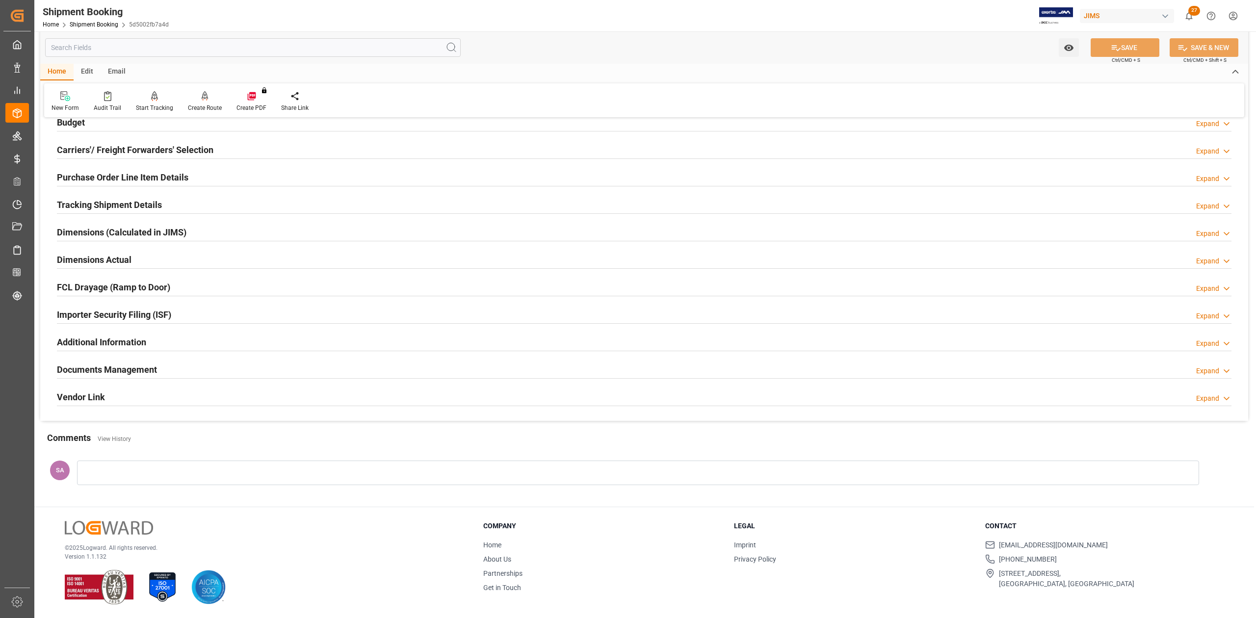
click at [126, 372] on h2 "Documents Management" at bounding box center [107, 369] width 100 height 13
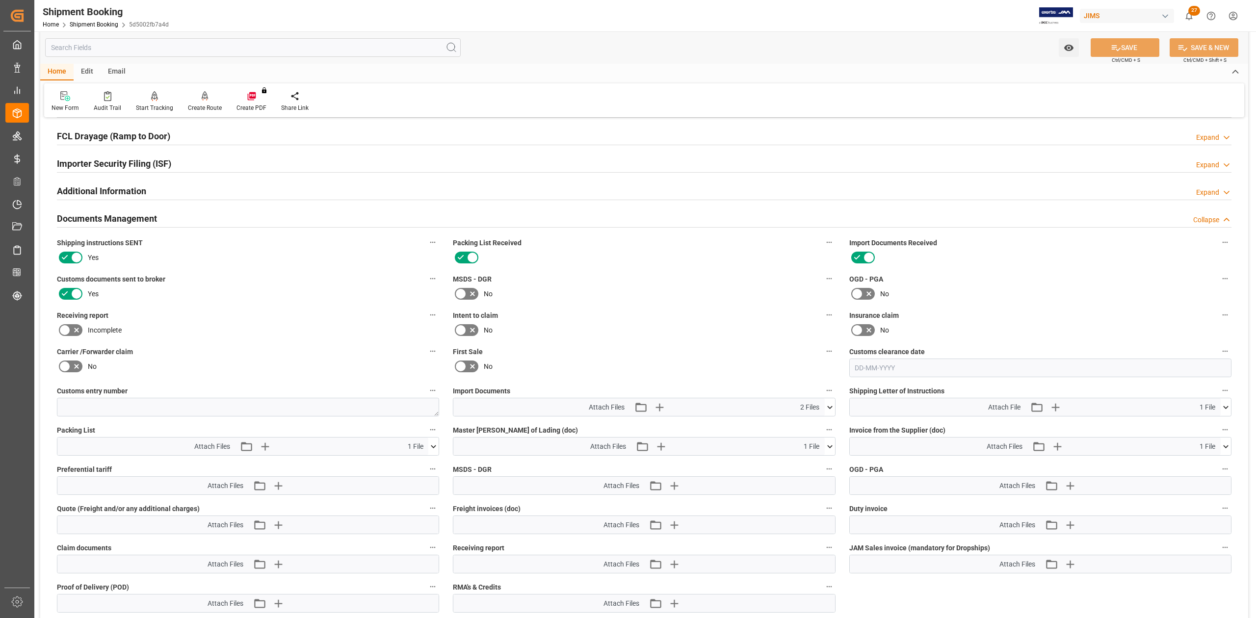
scroll to position [382, 0]
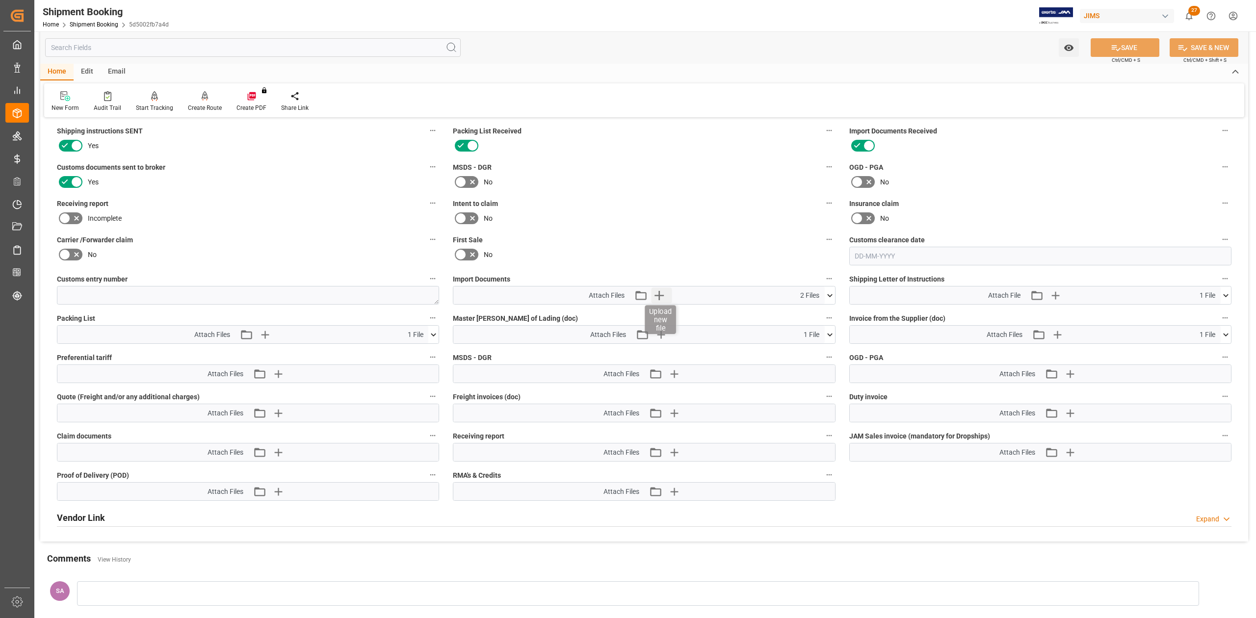
click at [660, 294] on icon "button" at bounding box center [658, 295] width 9 height 9
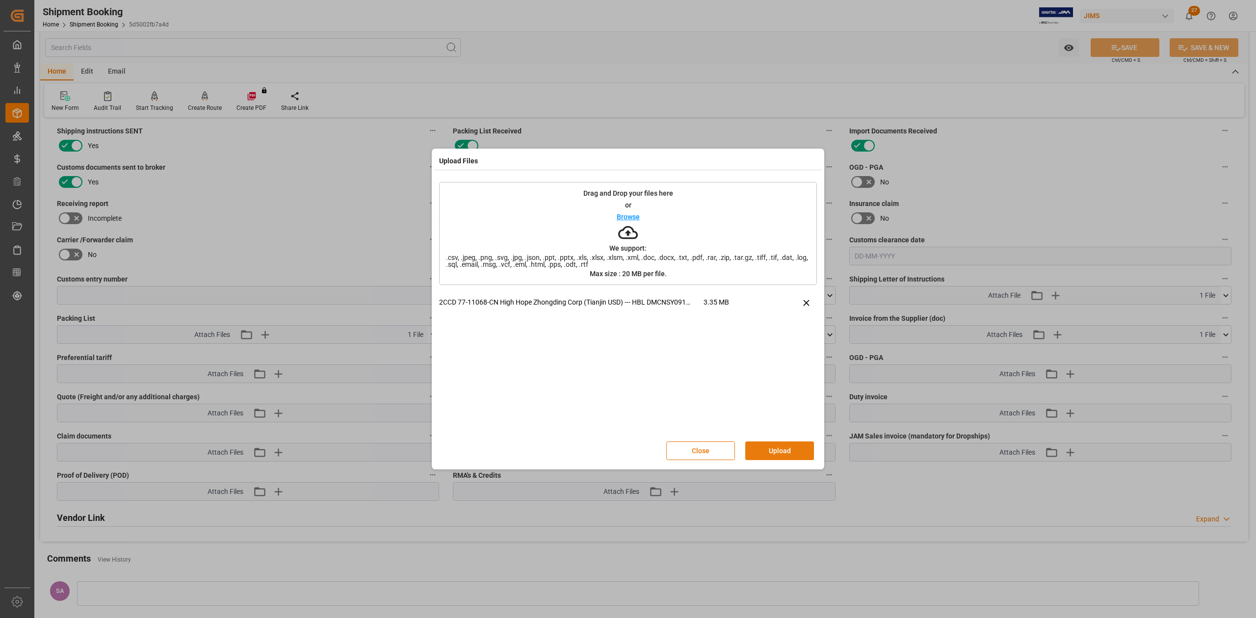
click at [796, 450] on button "Upload" at bounding box center [779, 451] width 69 height 19
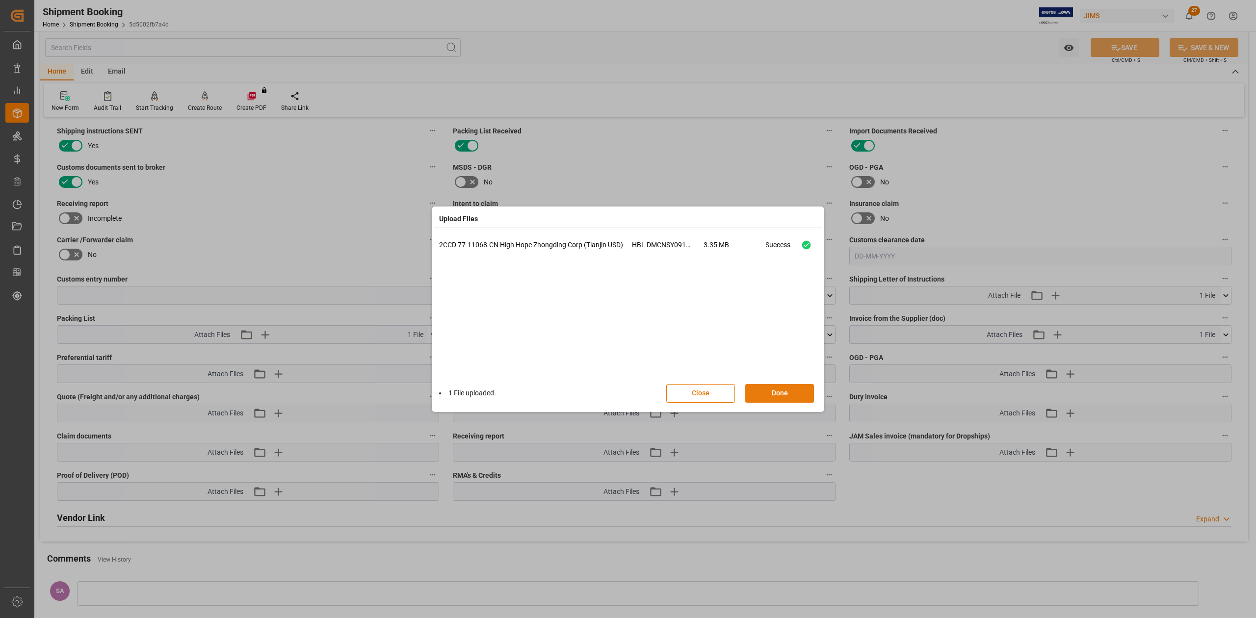
click at [795, 391] on button "Done" at bounding box center [779, 393] width 69 height 19
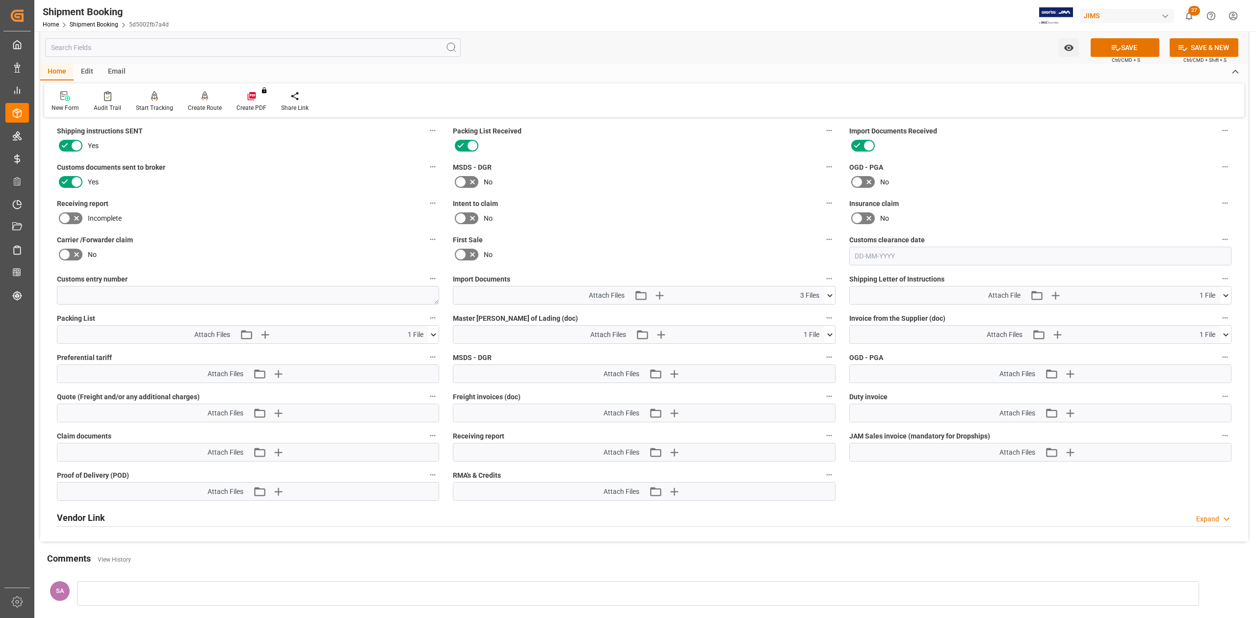
click at [1145, 43] on button "SAVE" at bounding box center [1125, 47] width 69 height 19
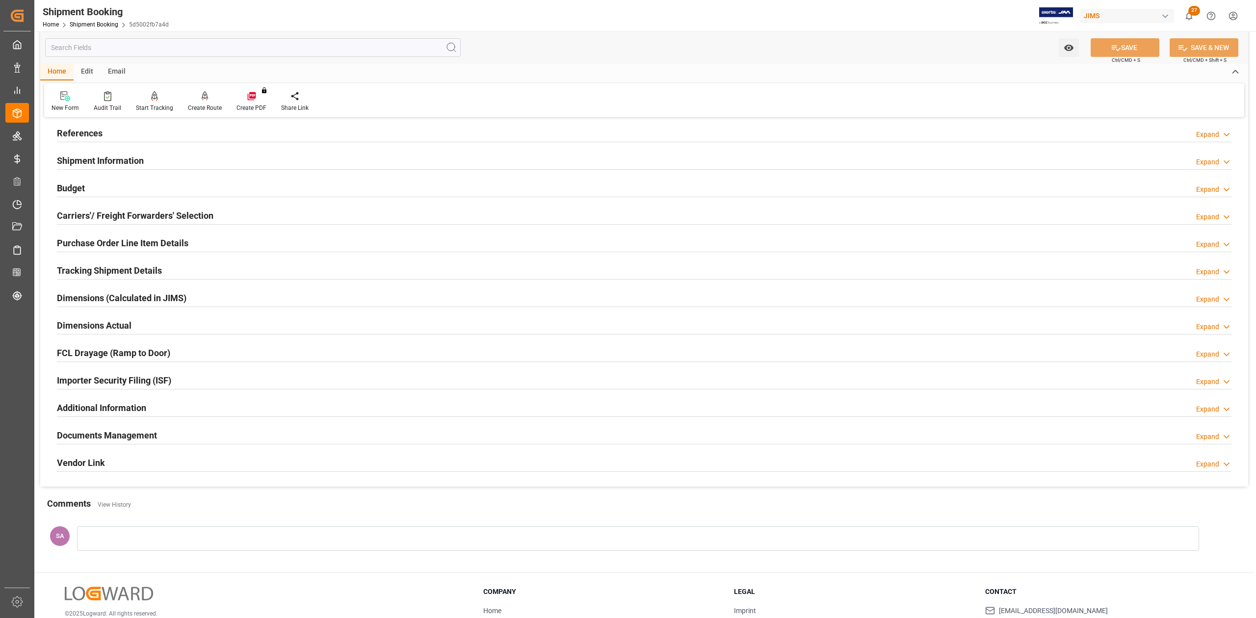
scroll to position [0, 0]
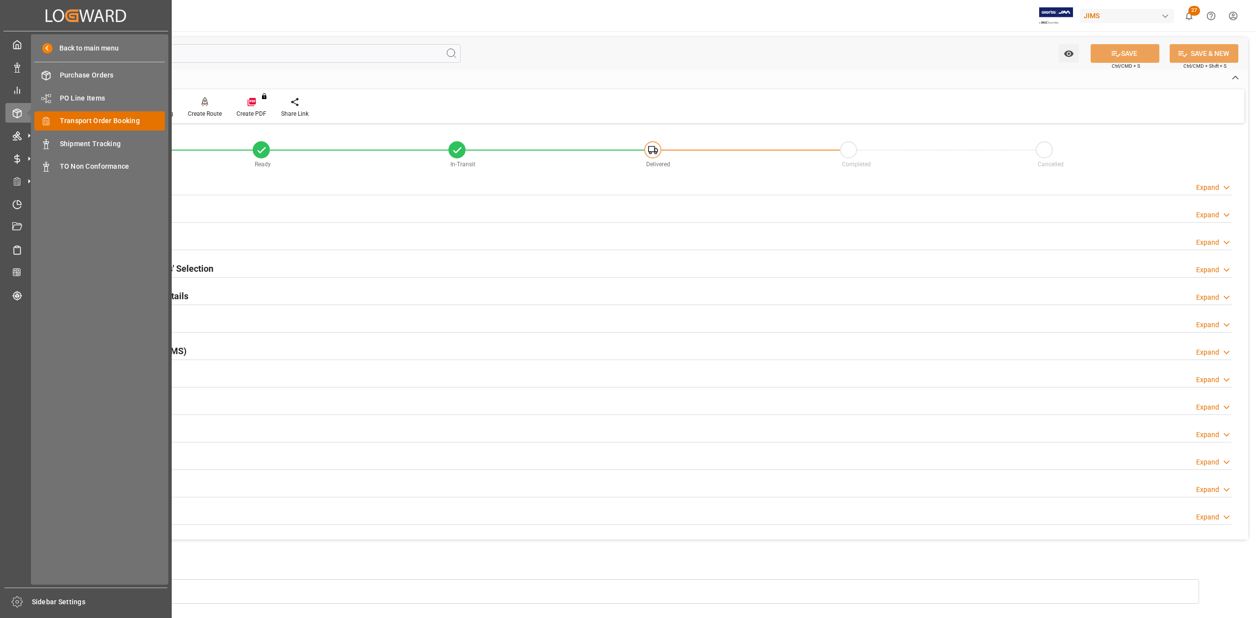
click at [109, 119] on span "Transport Order Booking" at bounding box center [112, 121] width 105 height 10
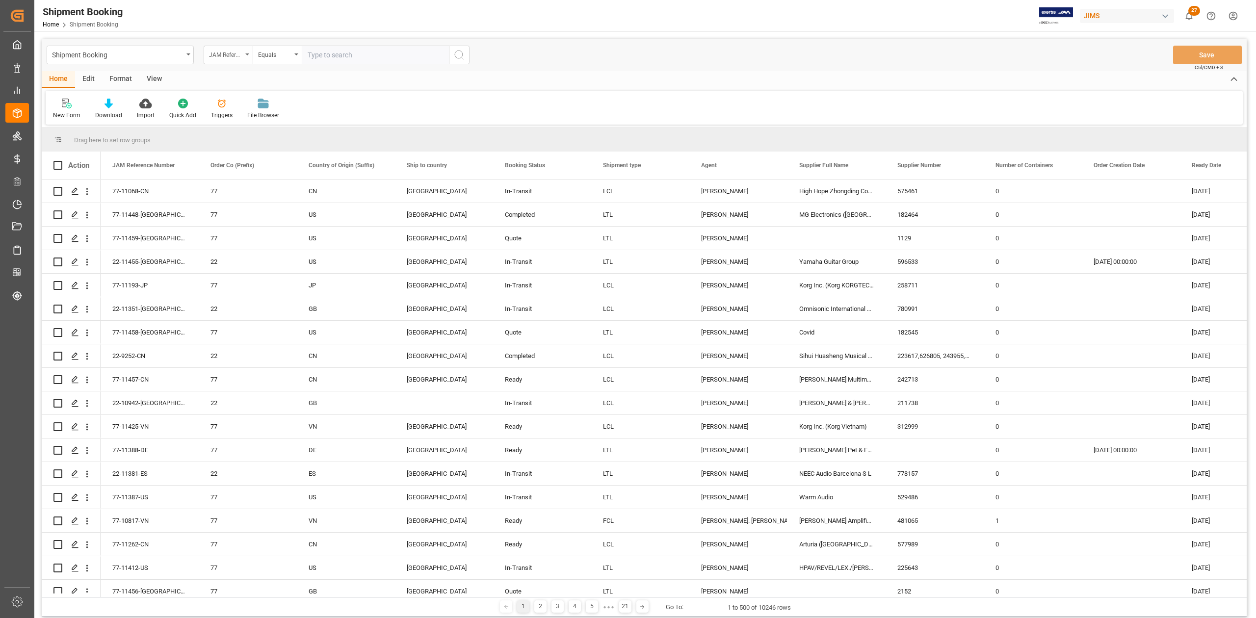
click at [250, 57] on div "JAM Reference Number" at bounding box center [228, 55] width 49 height 19
click at [238, 79] on input "text" at bounding box center [277, 78] width 138 height 16
click at [251, 79] on input "SANDRA" at bounding box center [277, 78] width 138 height 16
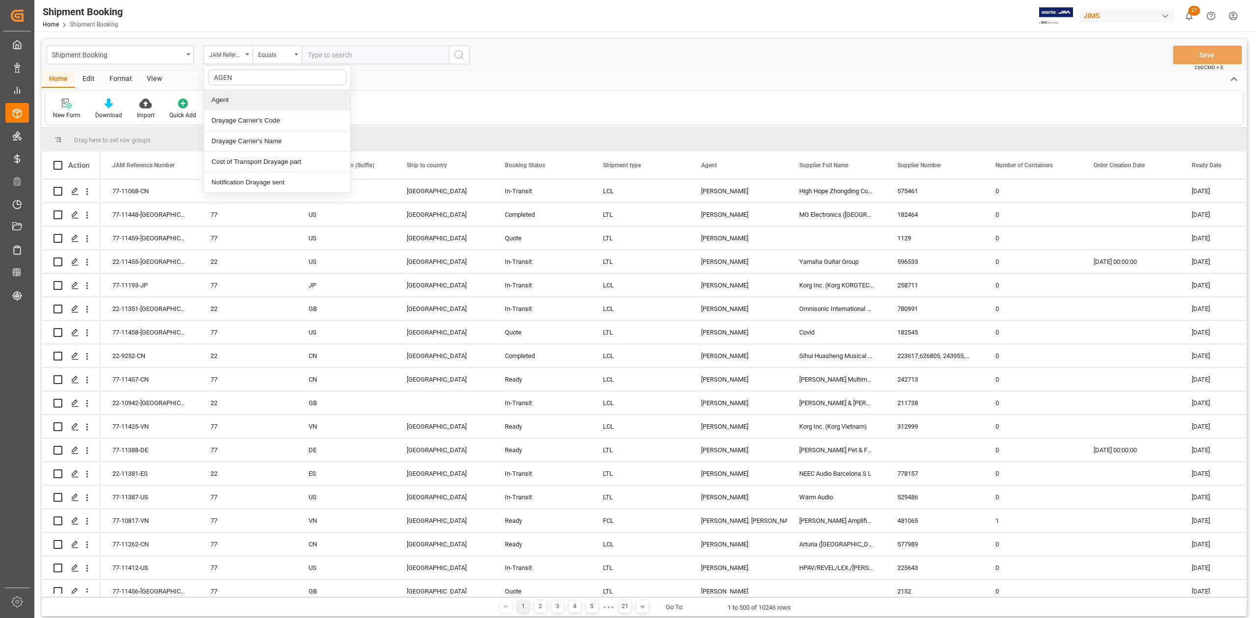
type input "AGENT"
click at [245, 99] on div "Agent" at bounding box center [277, 100] width 146 height 21
click at [355, 56] on div "Select Items" at bounding box center [372, 55] width 128 height 10
type input "SANDRA"
click at [374, 101] on span "[PERSON_NAME]" at bounding box center [347, 100] width 53 height 8
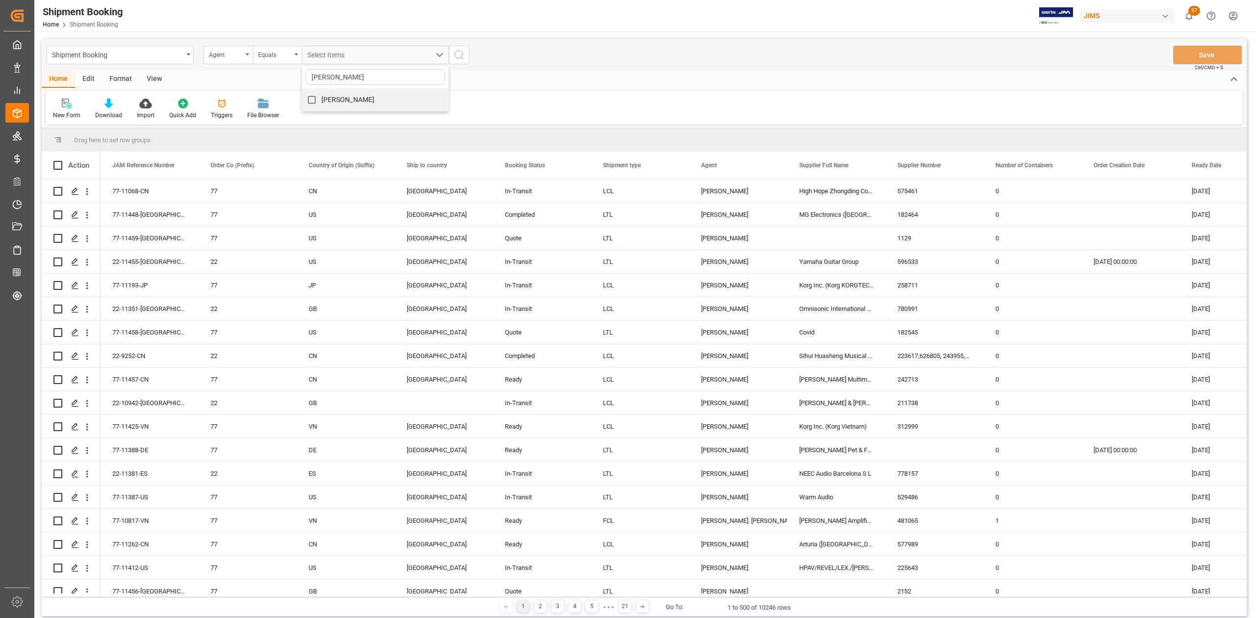
click at [321, 101] on input "[PERSON_NAME]" at bounding box center [311, 99] width 19 height 19
checkbox input "true"
click at [458, 54] on icon "search button" at bounding box center [459, 55] width 12 height 12
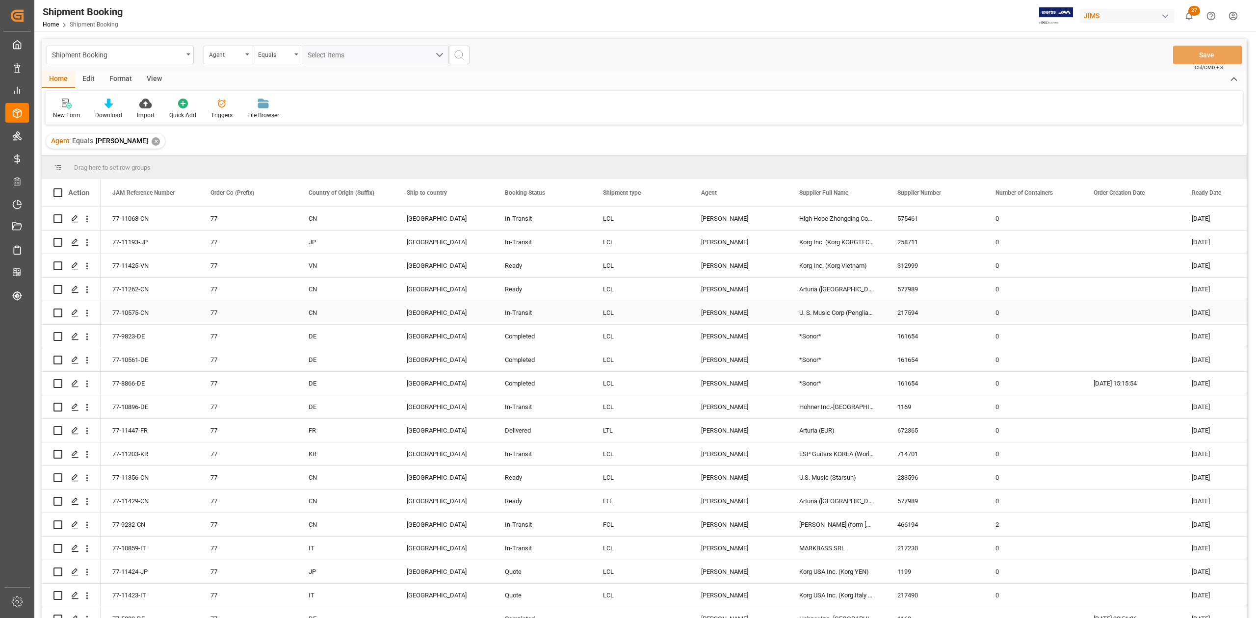
click at [130, 312] on div "77-10575-CN" at bounding box center [150, 312] width 98 height 23
drag, startPoint x: 535, startPoint y: 193, endPoint x: 450, endPoint y: 165, distance: 89.0
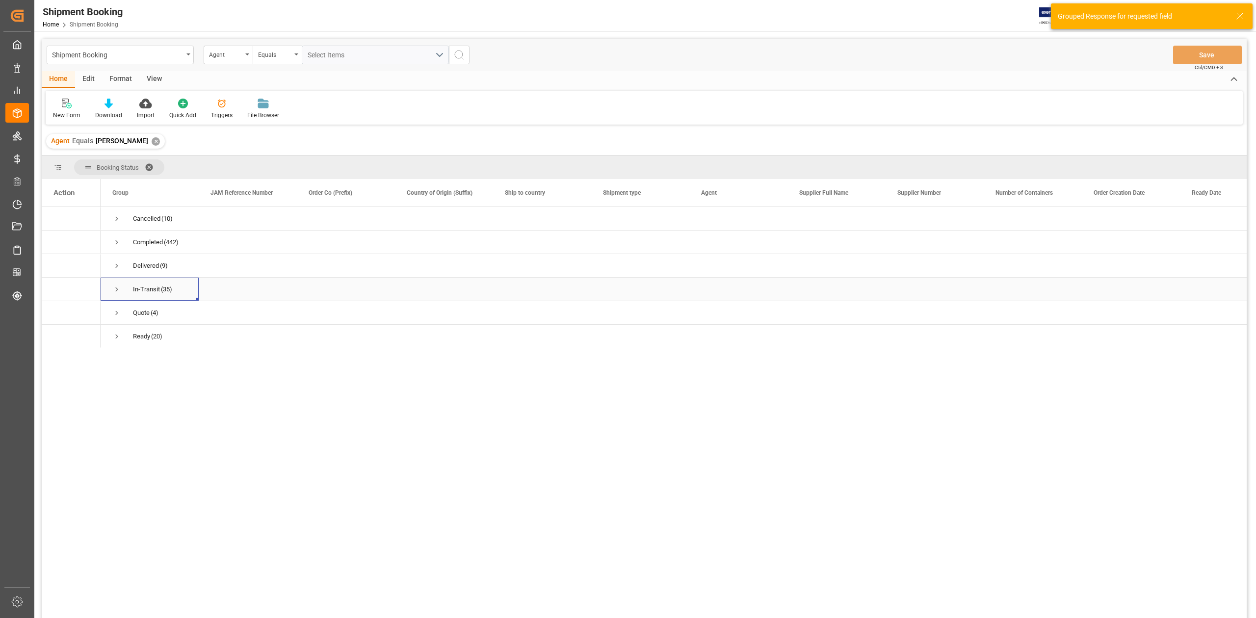
click at [118, 287] on span "Press SPACE to select this row." at bounding box center [116, 289] width 9 height 9
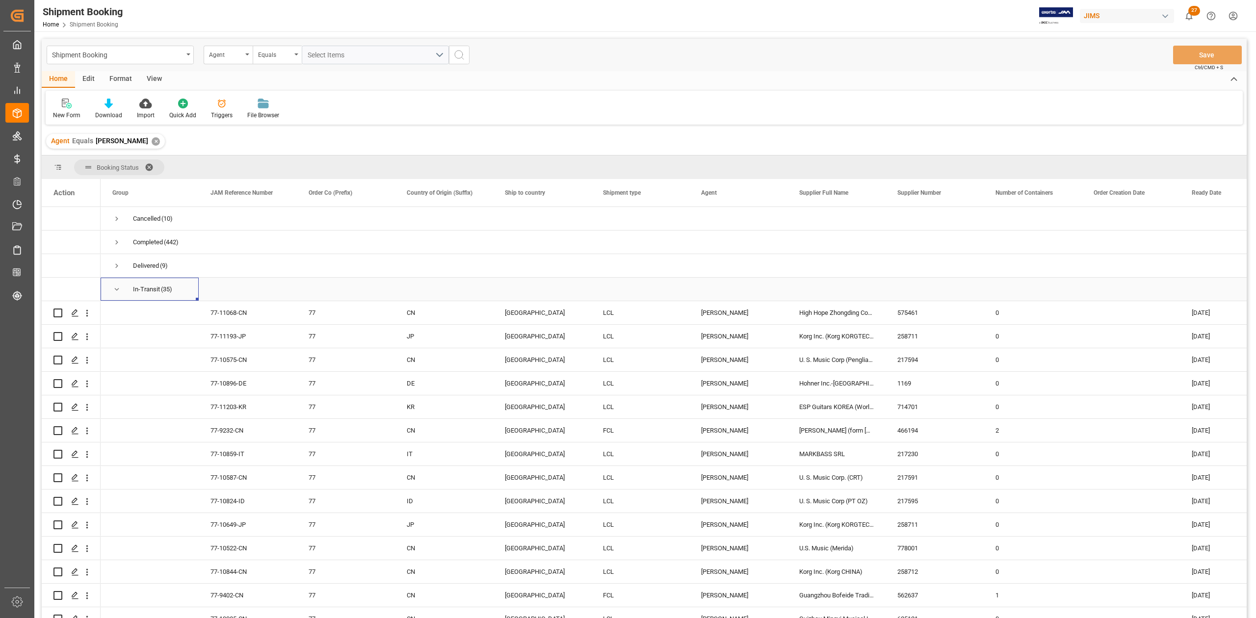
click at [113, 291] on span "Press SPACE to select this row." at bounding box center [116, 289] width 9 height 9
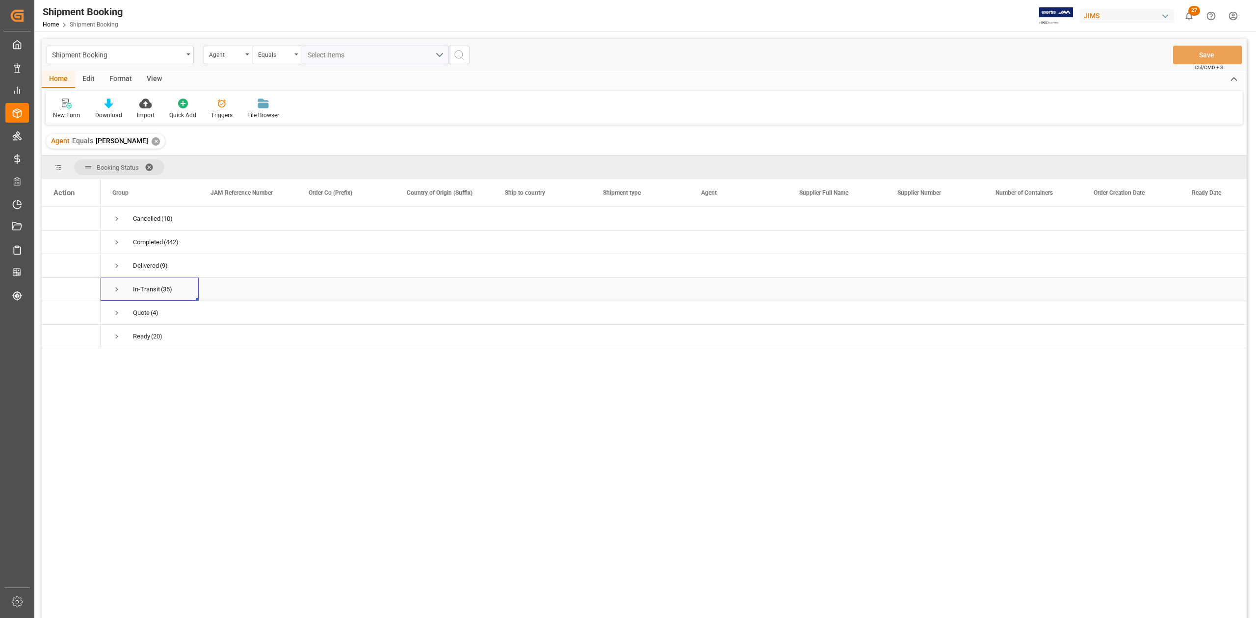
click at [115, 290] on span "Press SPACE to select this row." at bounding box center [116, 289] width 9 height 9
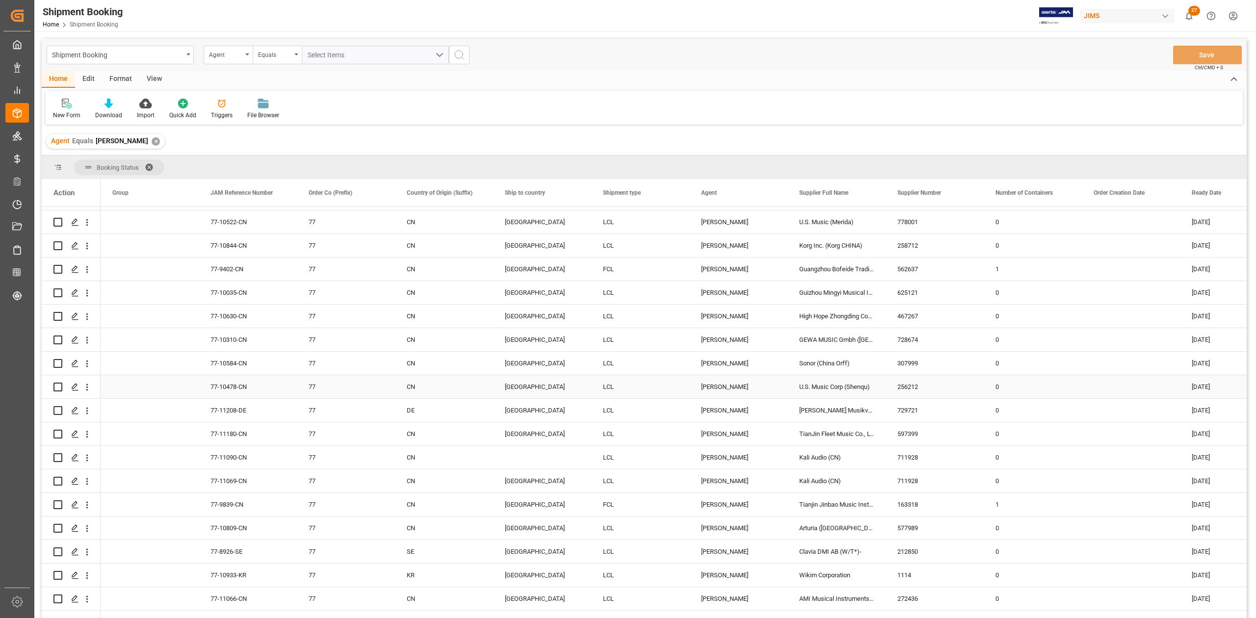
scroll to position [327, 0]
click at [73, 459] on icon "Press SPACE to select this row." at bounding box center [75, 457] width 8 height 8
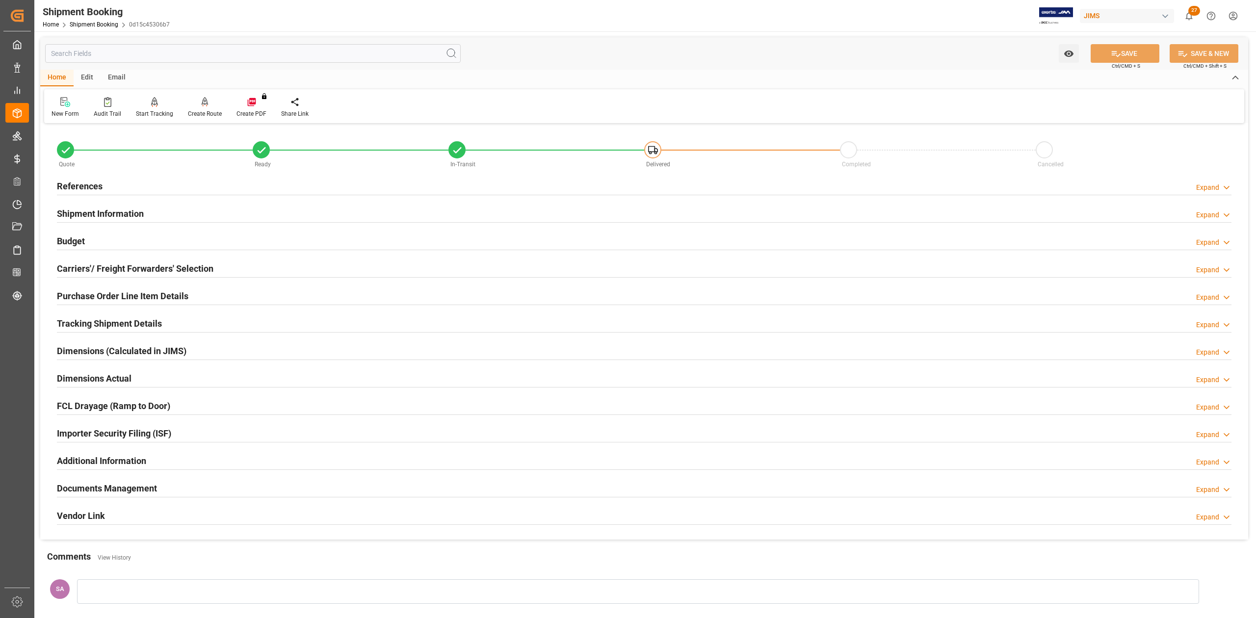
click at [95, 189] on h2 "References" at bounding box center [80, 186] width 46 height 13
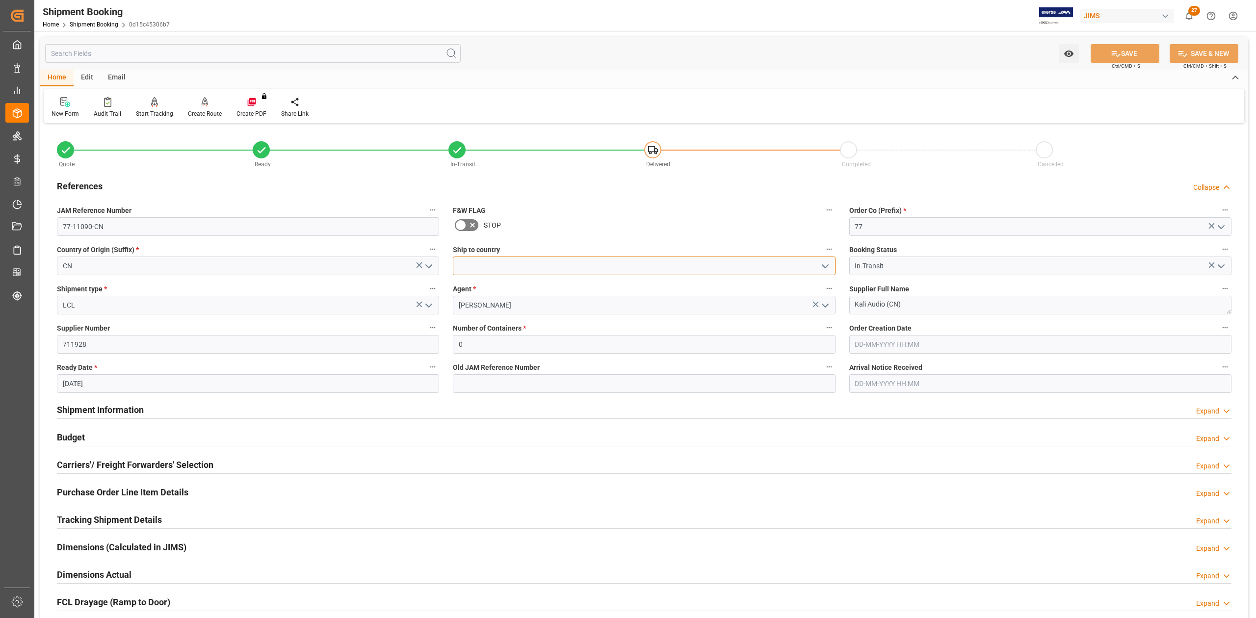
click at [507, 260] on input at bounding box center [644, 266] width 382 height 19
click at [495, 286] on div "[GEOGRAPHIC_DATA]" at bounding box center [643, 288] width 381 height 22
type input "[GEOGRAPHIC_DATA]"
click at [1139, 51] on button "SAVE" at bounding box center [1125, 53] width 69 height 19
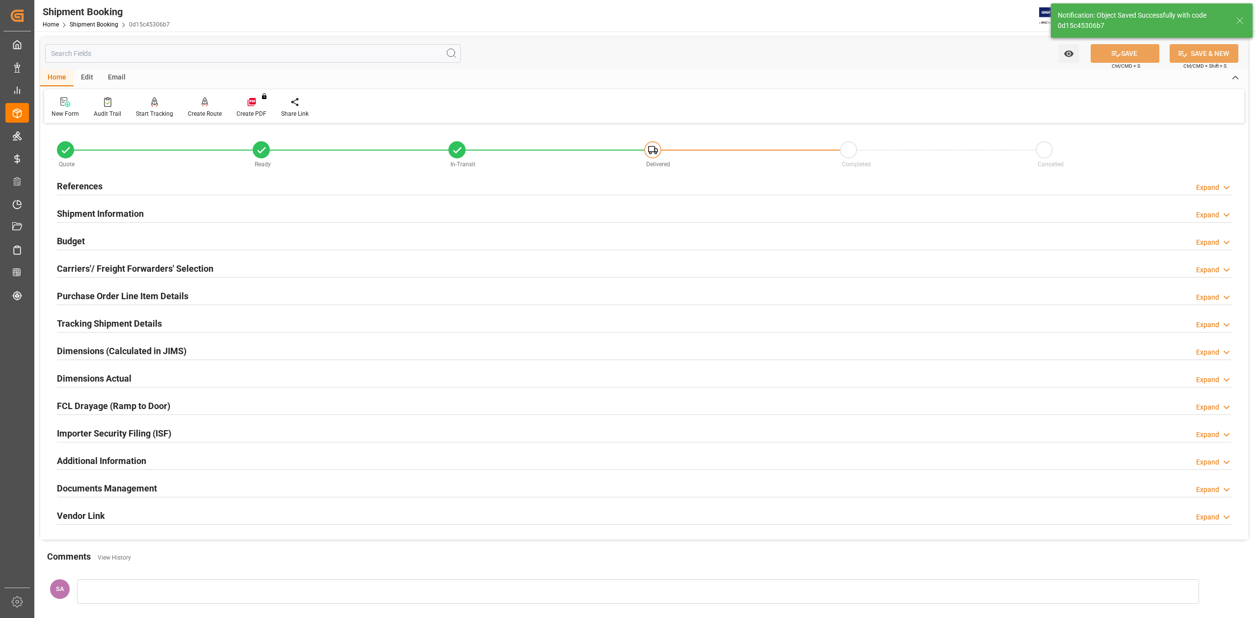
click at [92, 214] on h2 "Shipment Information" at bounding box center [100, 213] width 87 height 13
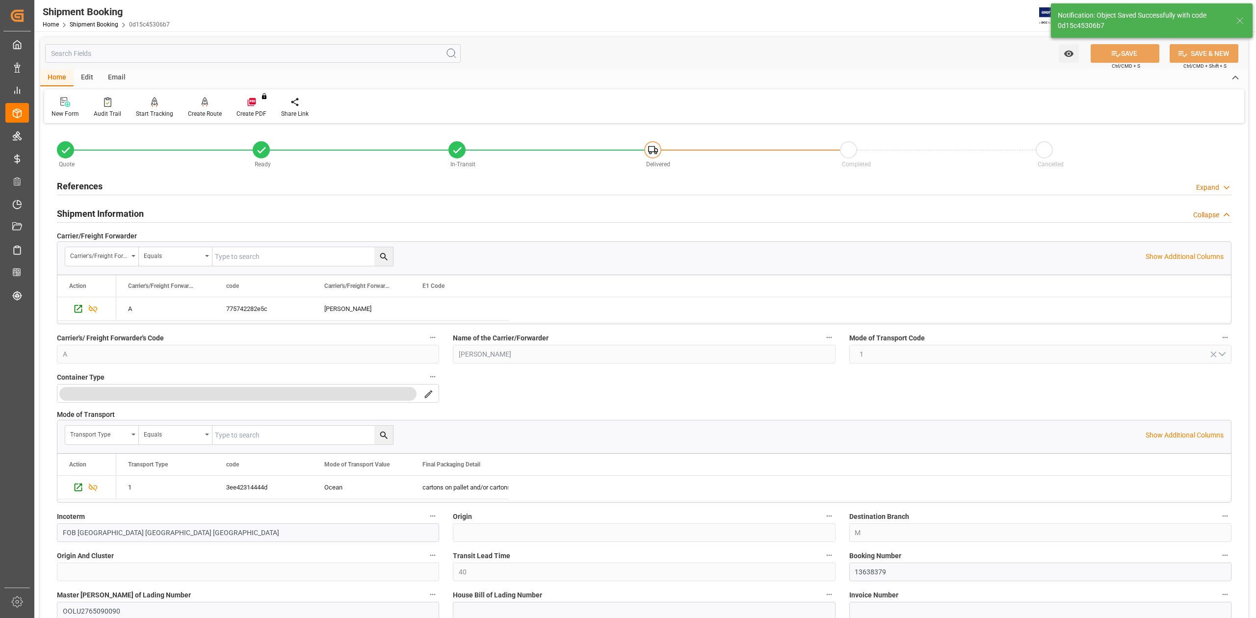
click at [116, 210] on h2 "Shipment Information" at bounding box center [100, 213] width 87 height 13
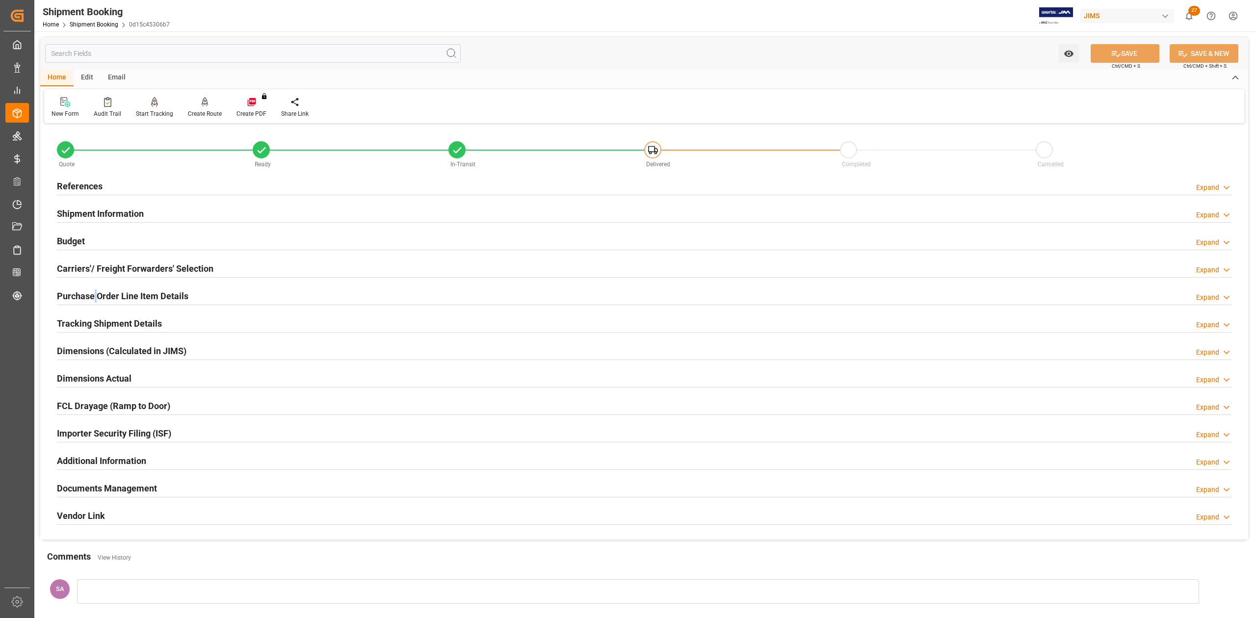
click at [95, 293] on h2 "Purchase Order Line Item Details" at bounding box center [122, 295] width 131 height 13
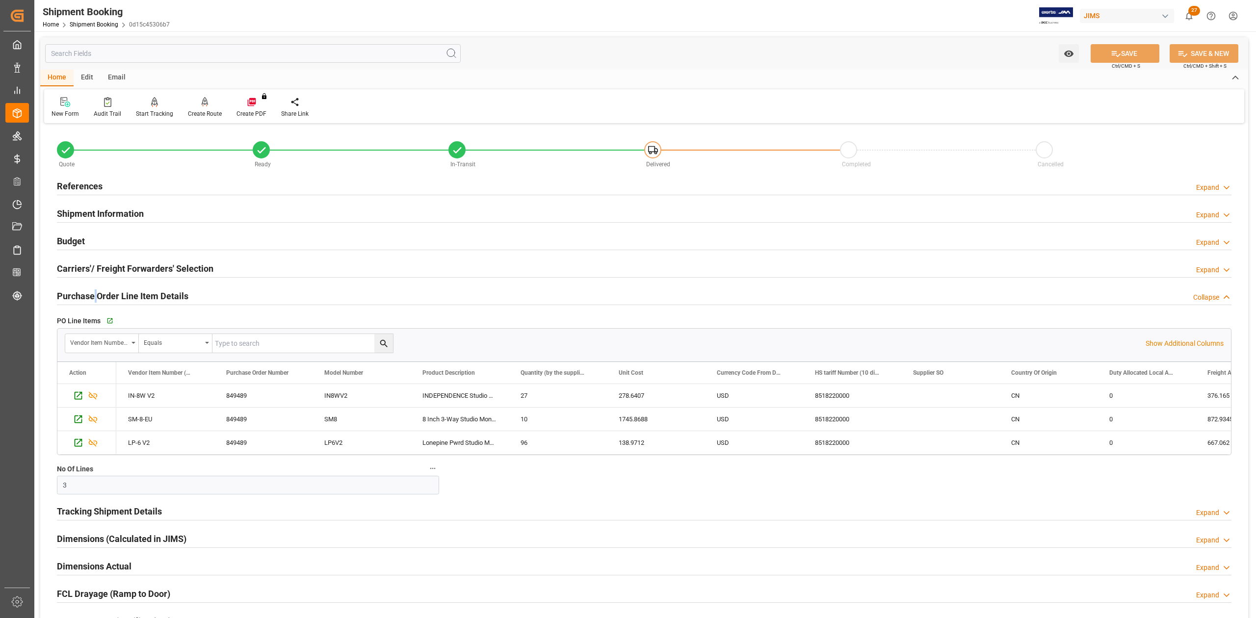
click at [95, 293] on h2 "Purchase Order Line Item Details" at bounding box center [122, 295] width 131 height 13
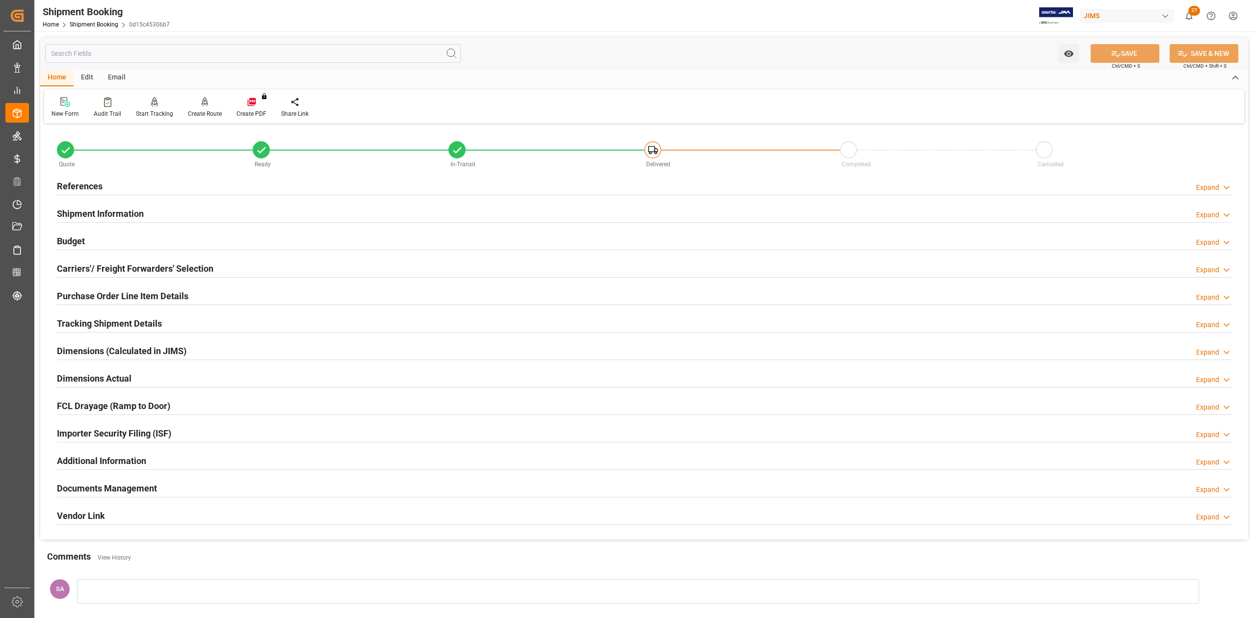
click at [77, 293] on h2 "Purchase Order Line Item Details" at bounding box center [122, 295] width 131 height 13
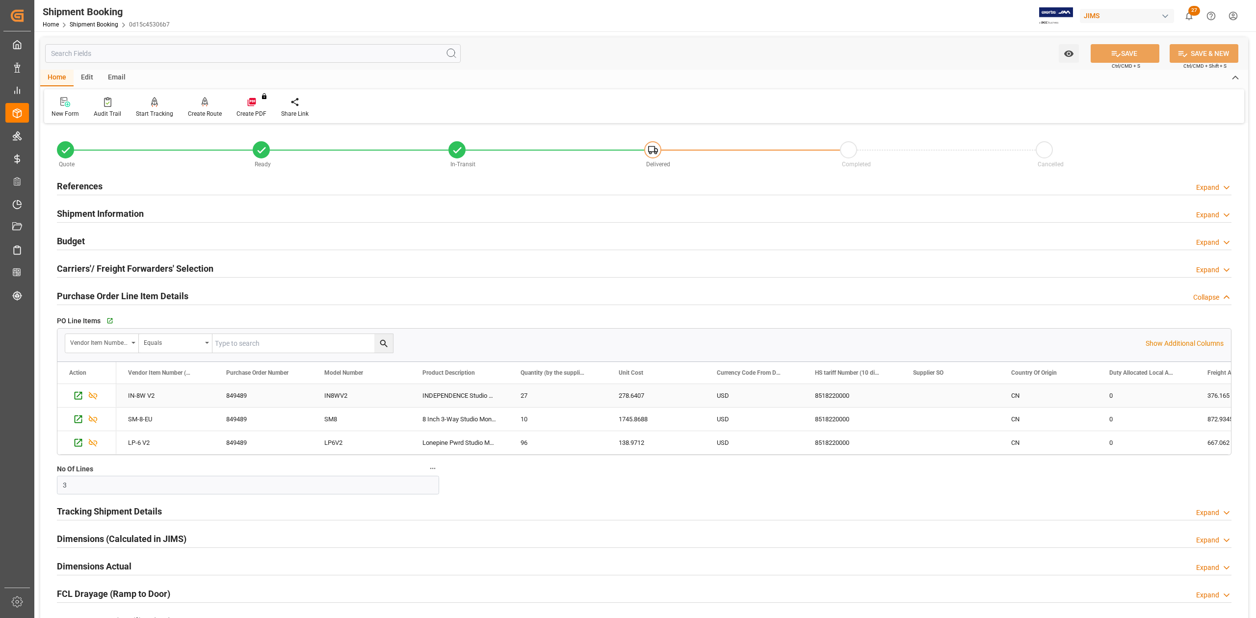
click at [246, 396] on div "849489" at bounding box center [263, 395] width 98 height 23
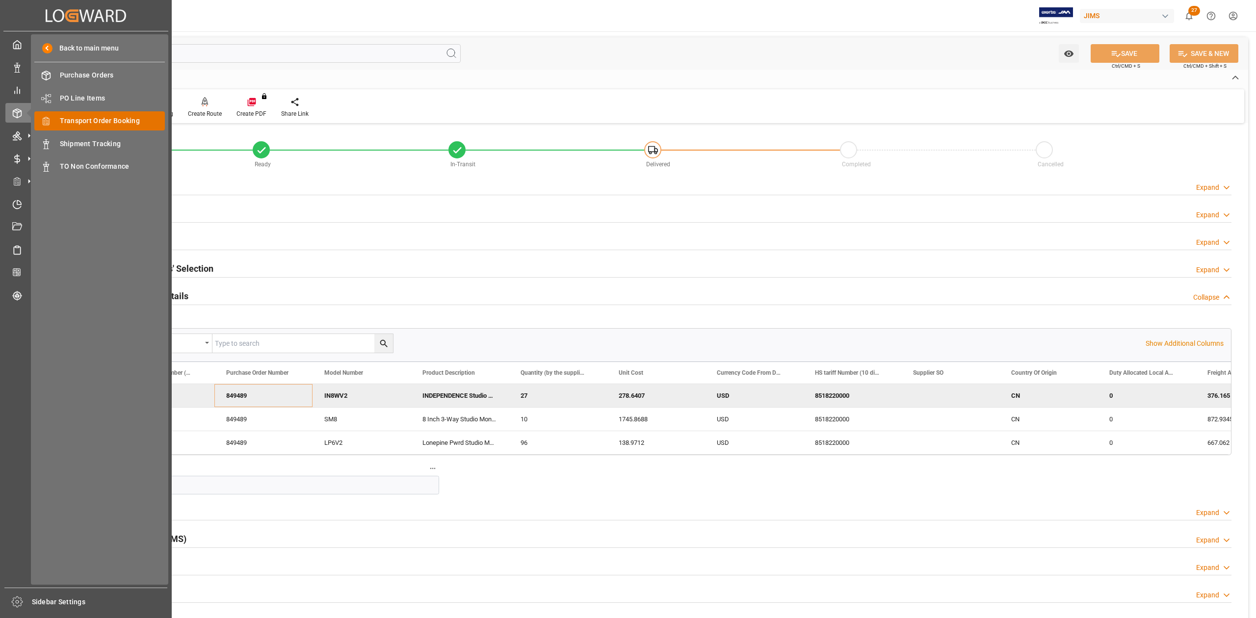
click at [100, 120] on span "Transport Order Booking" at bounding box center [112, 121] width 105 height 10
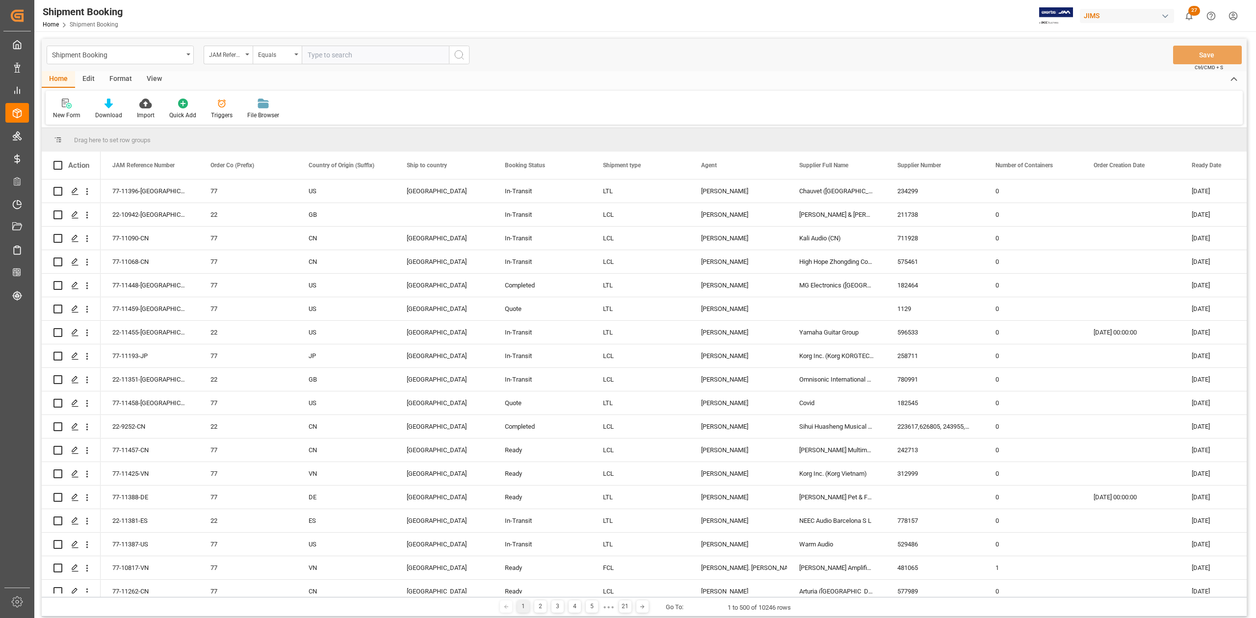
click at [348, 51] on input "text" at bounding box center [375, 55] width 147 height 19
type input "77-11362-IT"
click at [452, 56] on button "search button" at bounding box center [459, 55] width 21 height 19
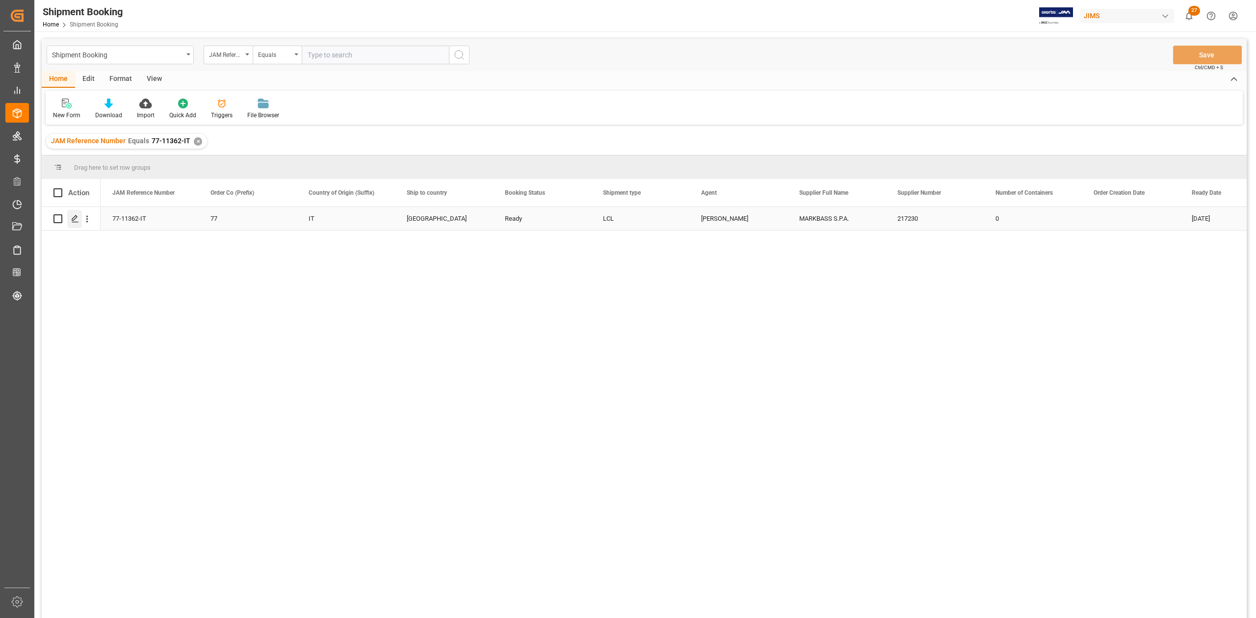
click at [79, 223] on div "Press SPACE to select this row." at bounding box center [74, 219] width 15 height 18
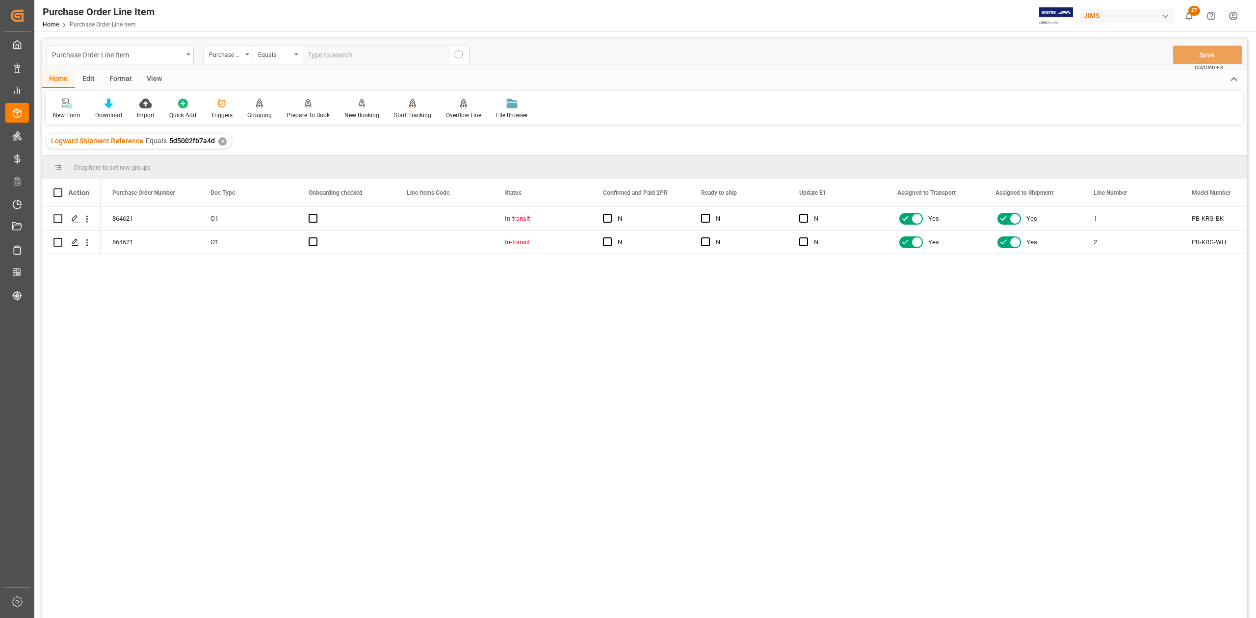
click at [150, 80] on div "View" at bounding box center [154, 79] width 30 height 17
click at [124, 106] on div at bounding box center [111, 103] width 49 height 10
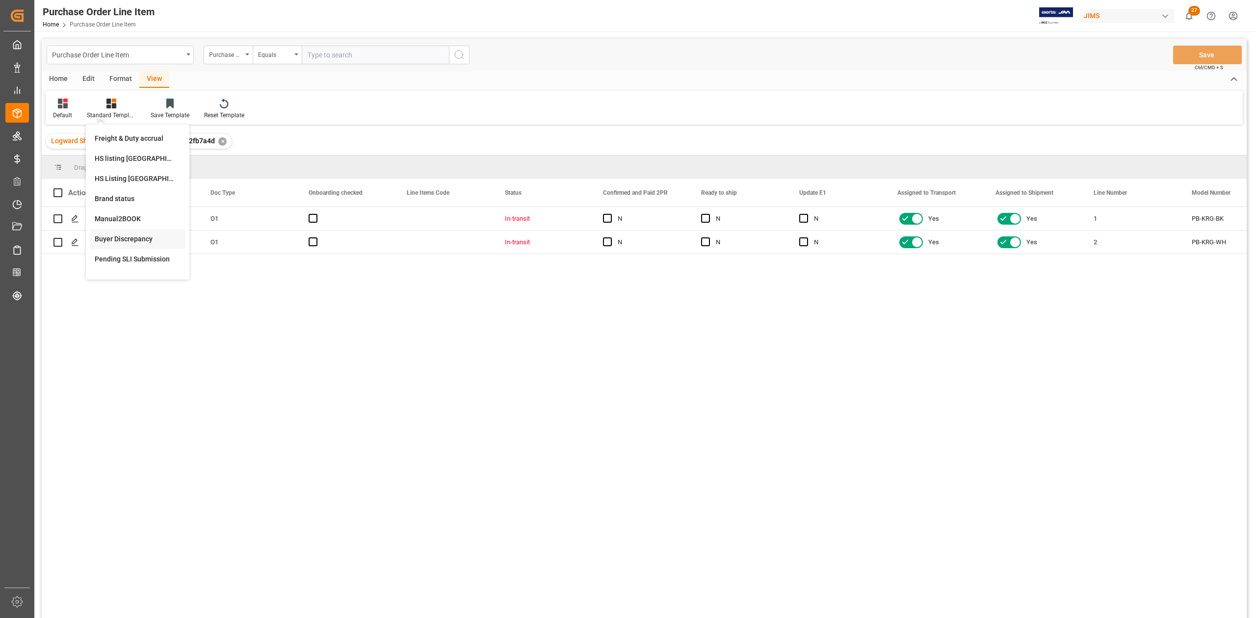
click at [128, 237] on div "Buyer Discrepancy" at bounding box center [138, 239] width 86 height 10
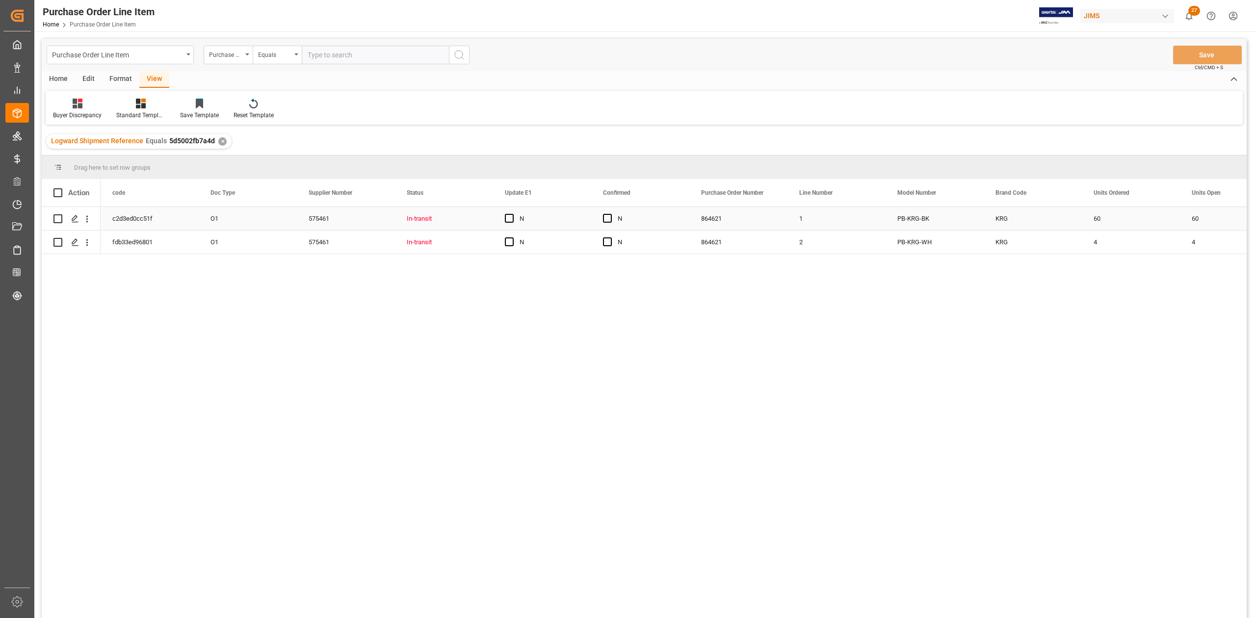
click at [120, 226] on div "c2d3ed0cc51f" at bounding box center [150, 218] width 98 height 23
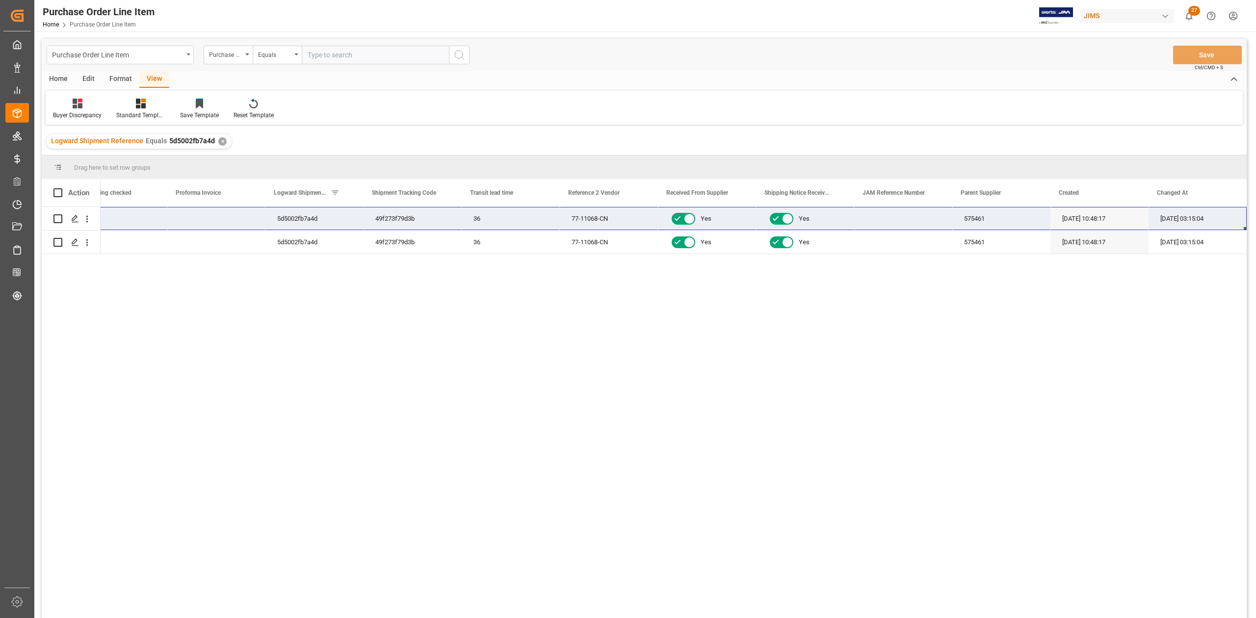
scroll to position [0, 2779]
click at [84, 112] on div "Buyer Discrepancy" at bounding box center [77, 115] width 49 height 9
click at [72, 140] on div "Default" at bounding box center [104, 138] width 86 height 10
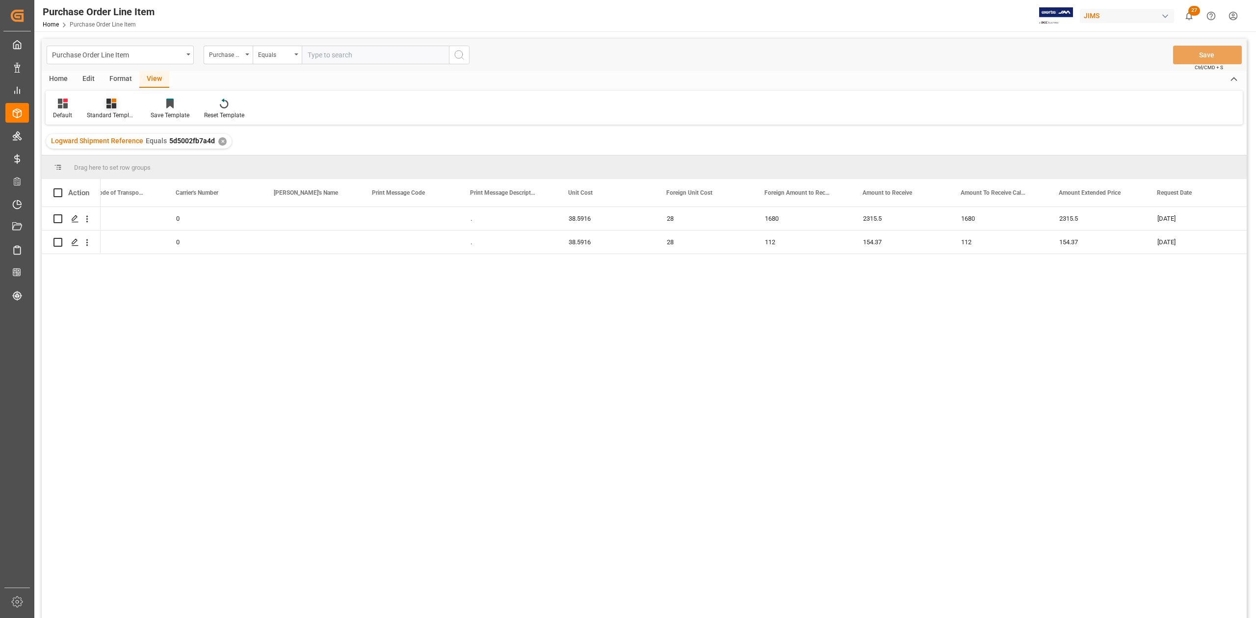
click at [112, 115] on div "Standard Templates" at bounding box center [111, 115] width 49 height 9
click at [139, 177] on div "HS Listing CANADA" at bounding box center [138, 179] width 86 height 10
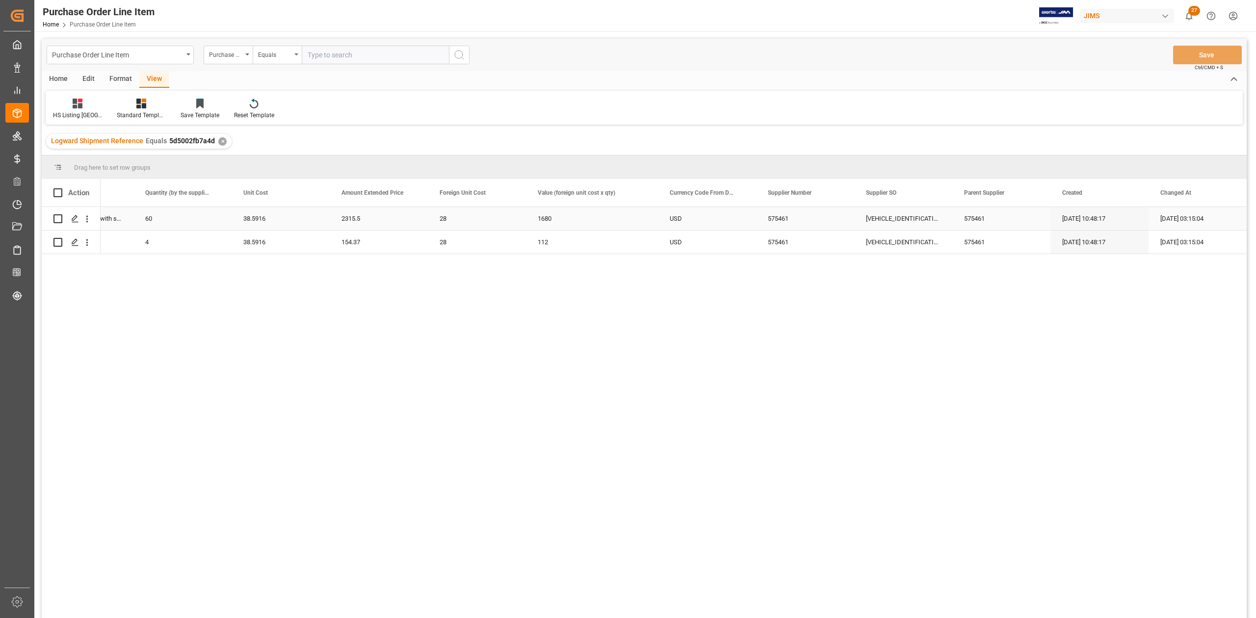
click at [115, 222] on div "Black Piano bench with storage" at bounding box center [84, 218] width 98 height 23
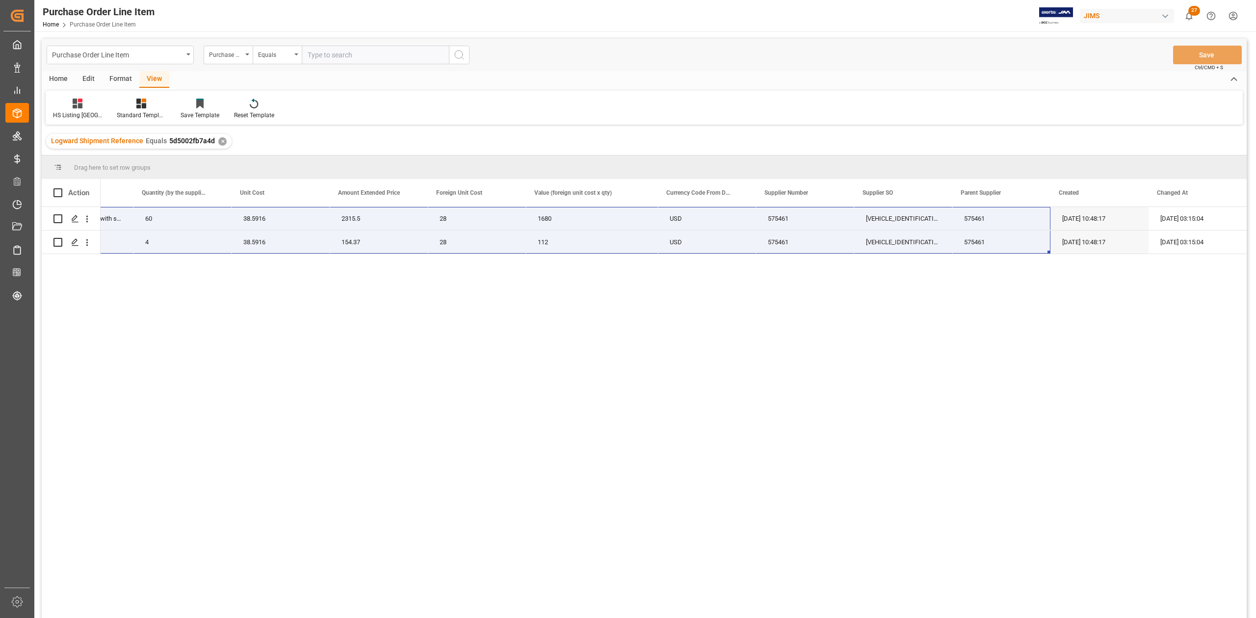
click at [653, 362] on div "PB-KRG-BK Black Piano bench with storage 60 38.5916 2315.5 28 1680 USD 575461 7…" at bounding box center [674, 415] width 1146 height 417
click at [584, 207] on div "1680" at bounding box center [592, 218] width 132 height 23
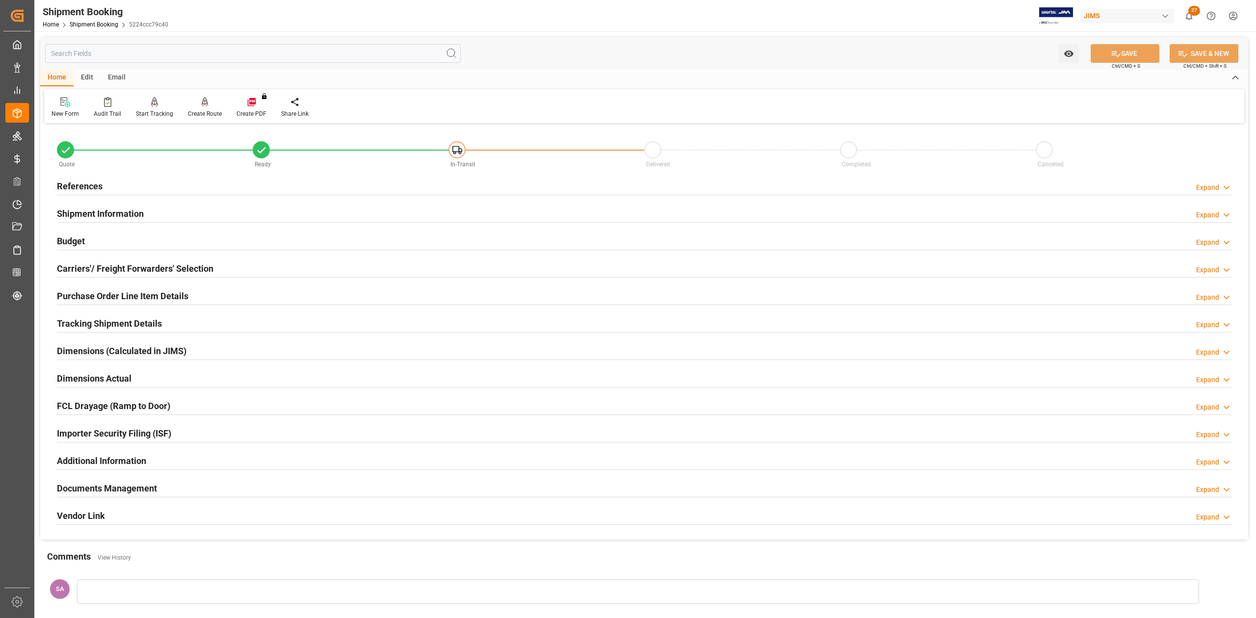
click at [82, 182] on h2 "References" at bounding box center [80, 186] width 46 height 13
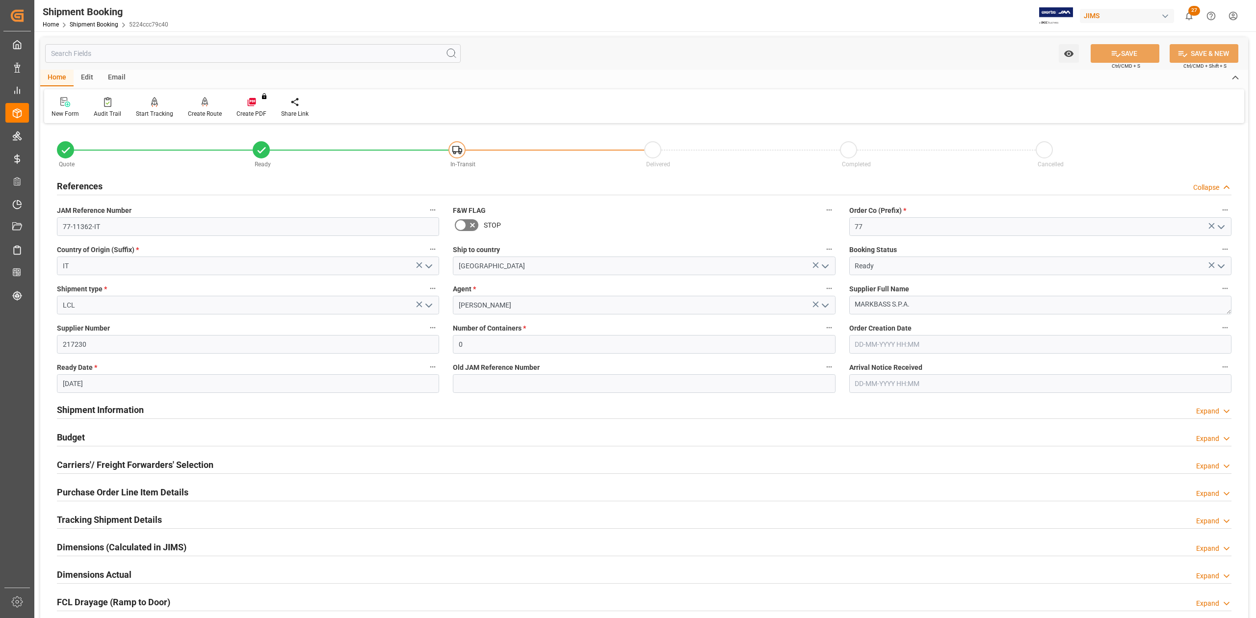
click at [83, 181] on h2 "References" at bounding box center [80, 186] width 46 height 13
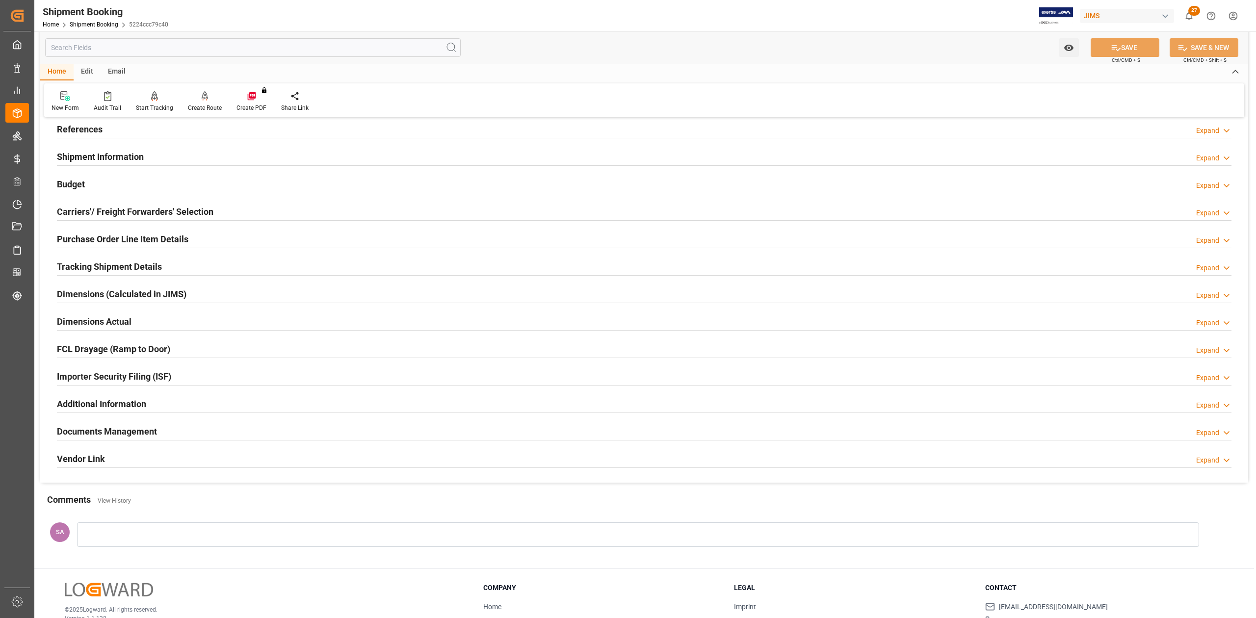
scroll to position [120, 0]
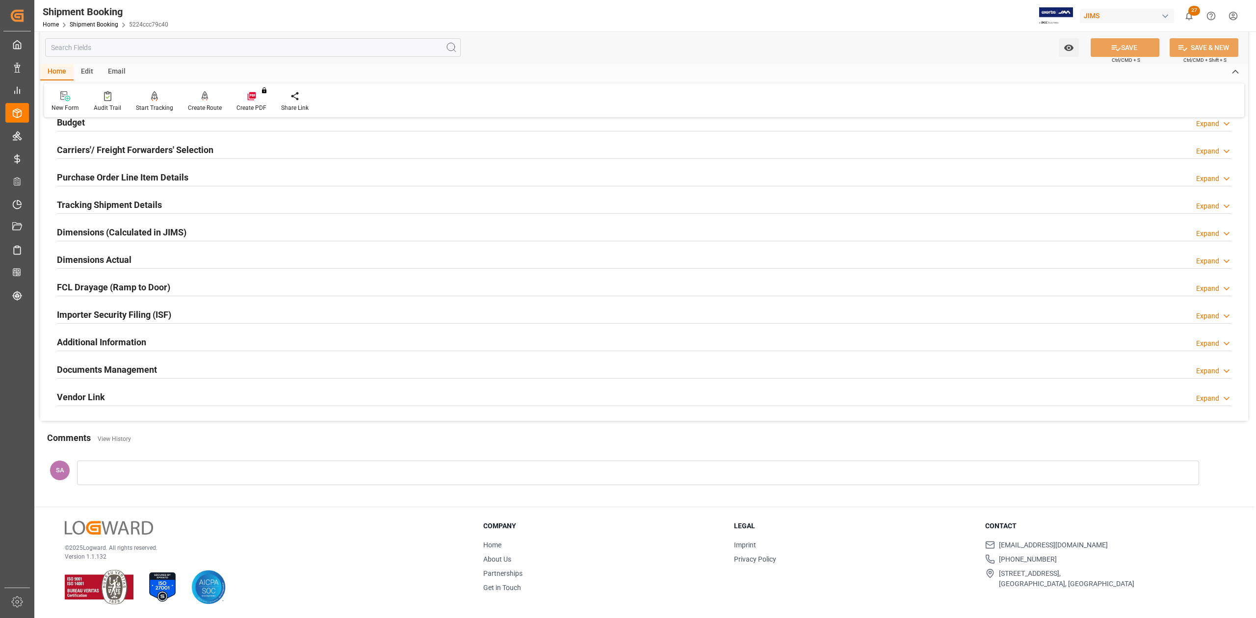
click at [134, 364] on h2 "Documents Management" at bounding box center [107, 369] width 100 height 13
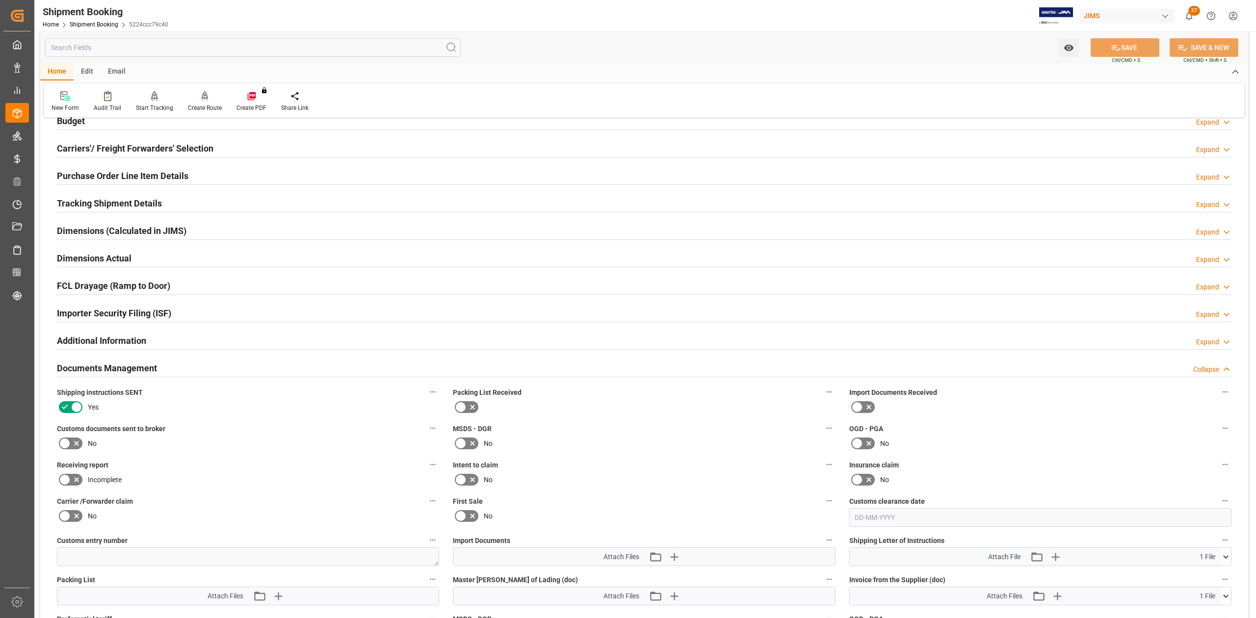
scroll to position [382, 0]
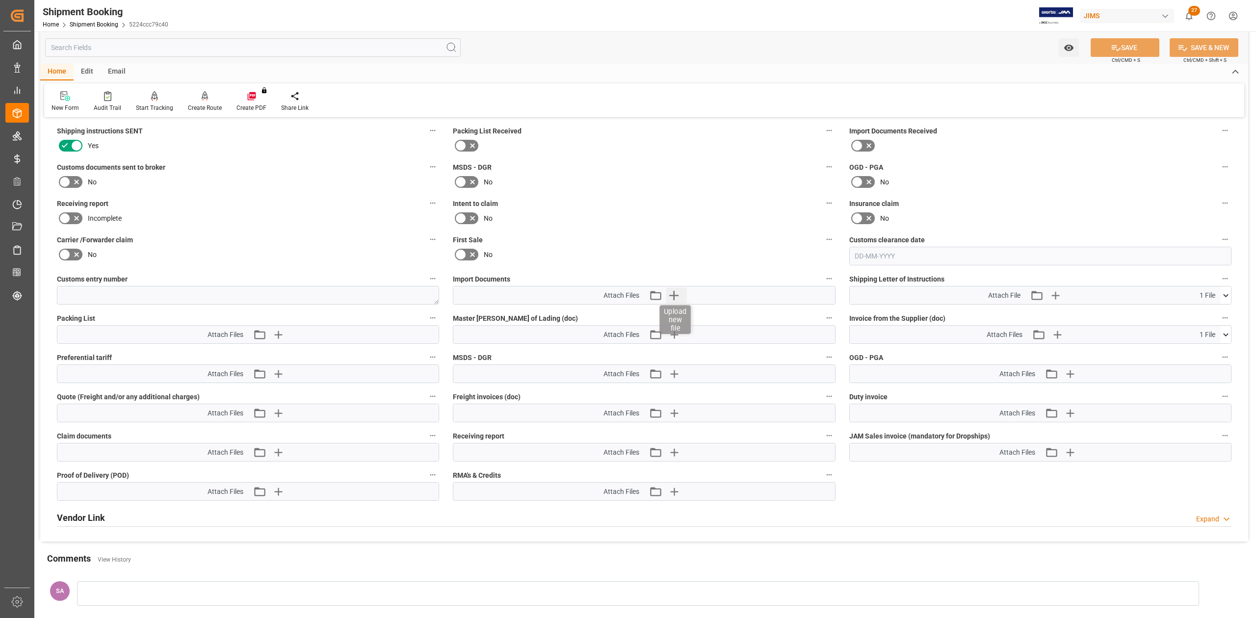
click at [677, 295] on icon "button" at bounding box center [673, 295] width 9 height 9
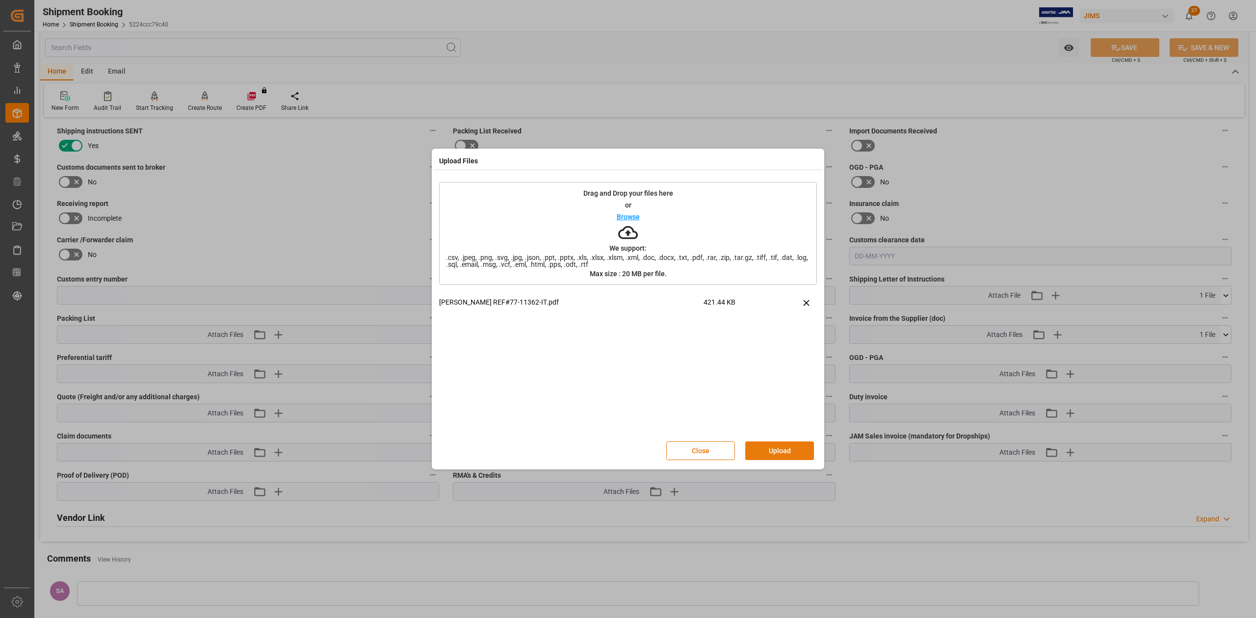
click at [778, 446] on button "Upload" at bounding box center [779, 451] width 69 height 19
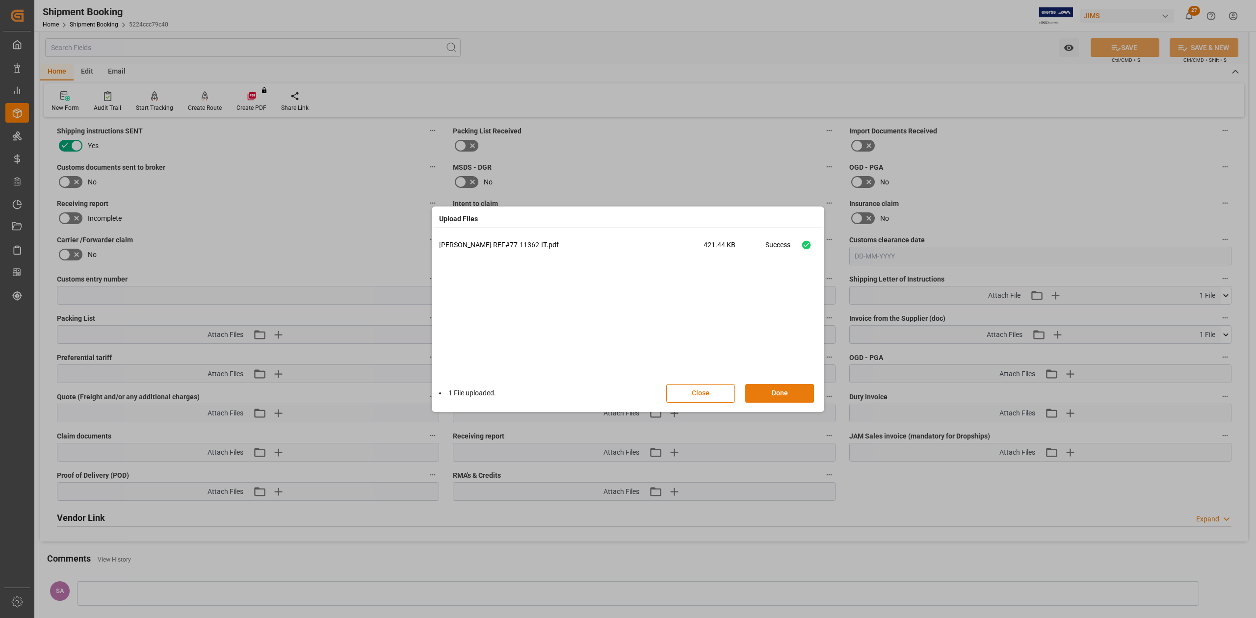
click at [780, 398] on button "Done" at bounding box center [779, 393] width 69 height 19
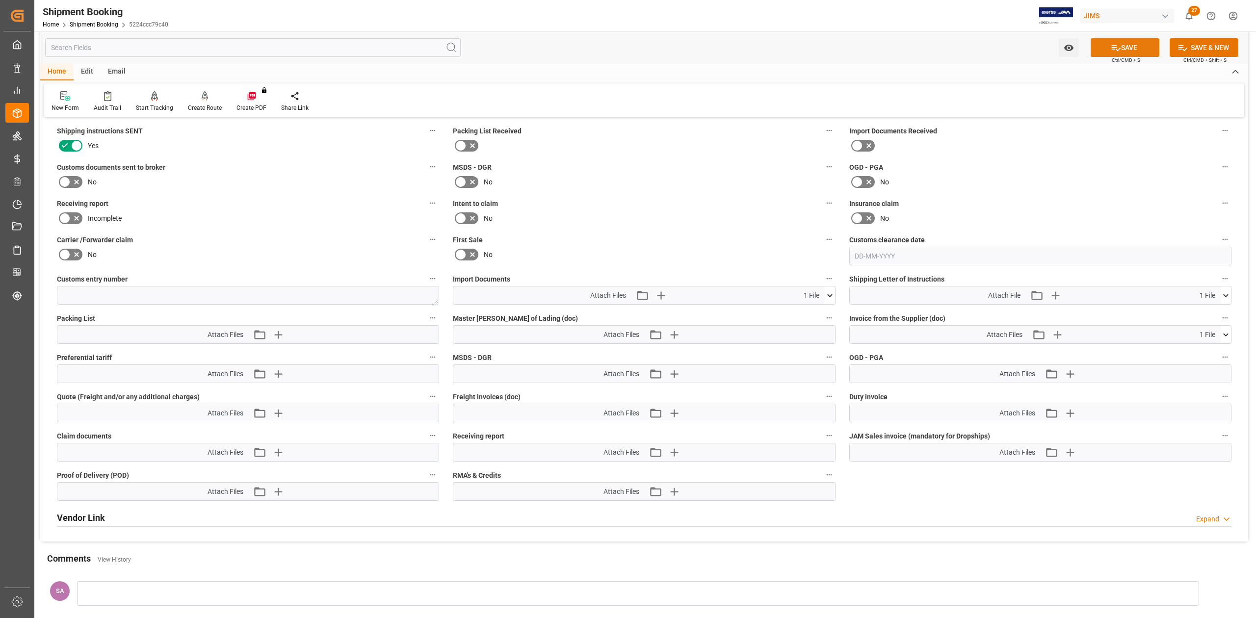
click at [1118, 52] on icon at bounding box center [1116, 48] width 10 height 10
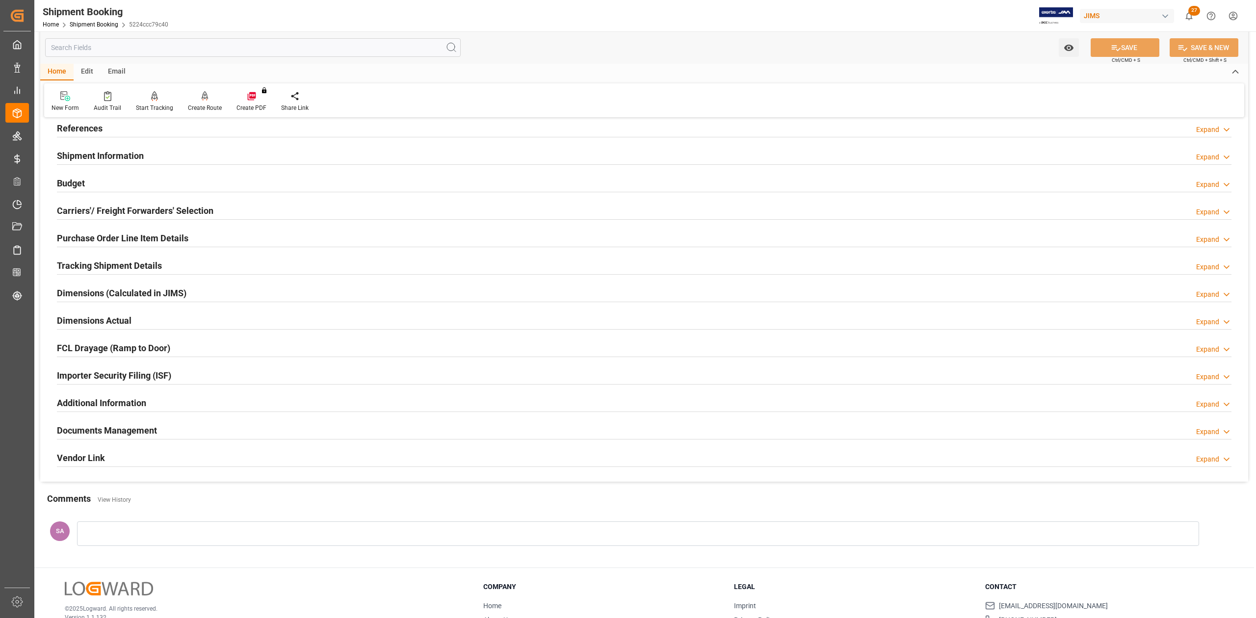
scroll to position [0, 0]
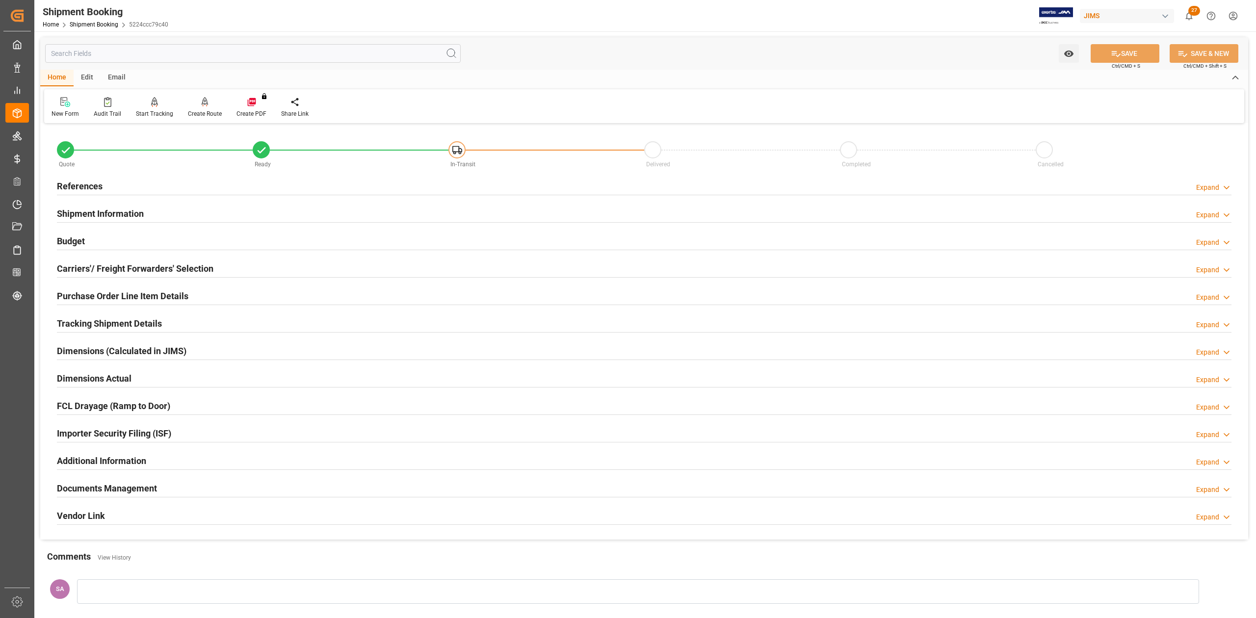
click at [90, 180] on h2 "References" at bounding box center [80, 186] width 46 height 13
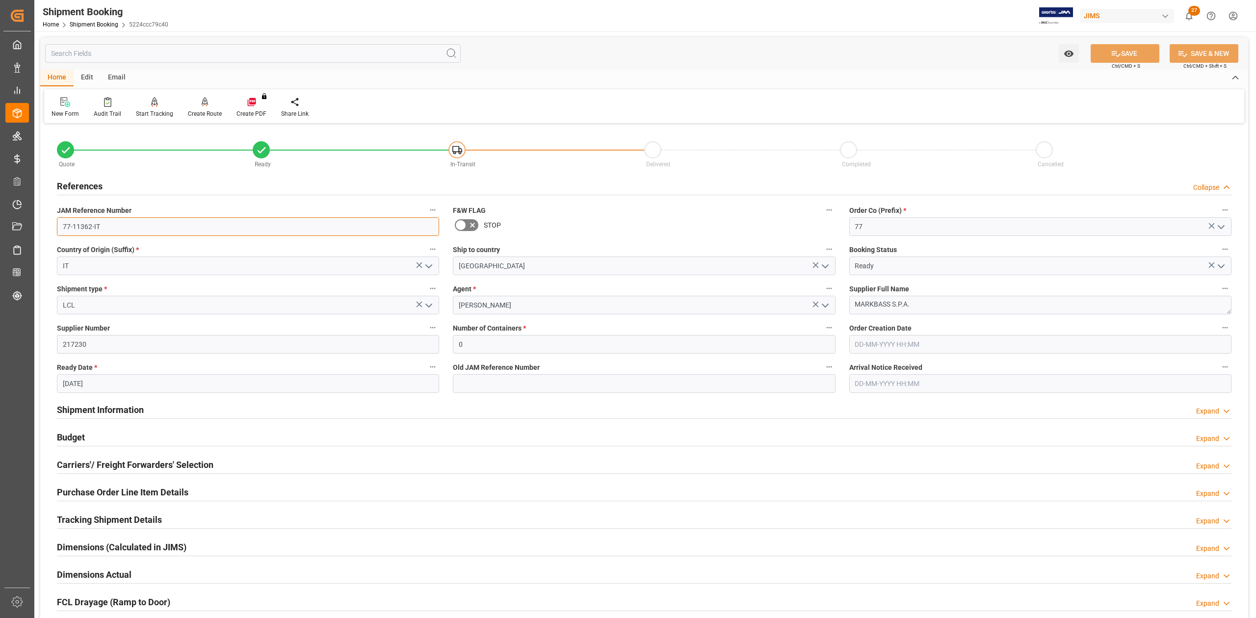
click at [84, 224] on input "77-11362-IT" at bounding box center [248, 226] width 382 height 19
click at [157, 225] on input "77-11362-IT" at bounding box center [248, 226] width 382 height 19
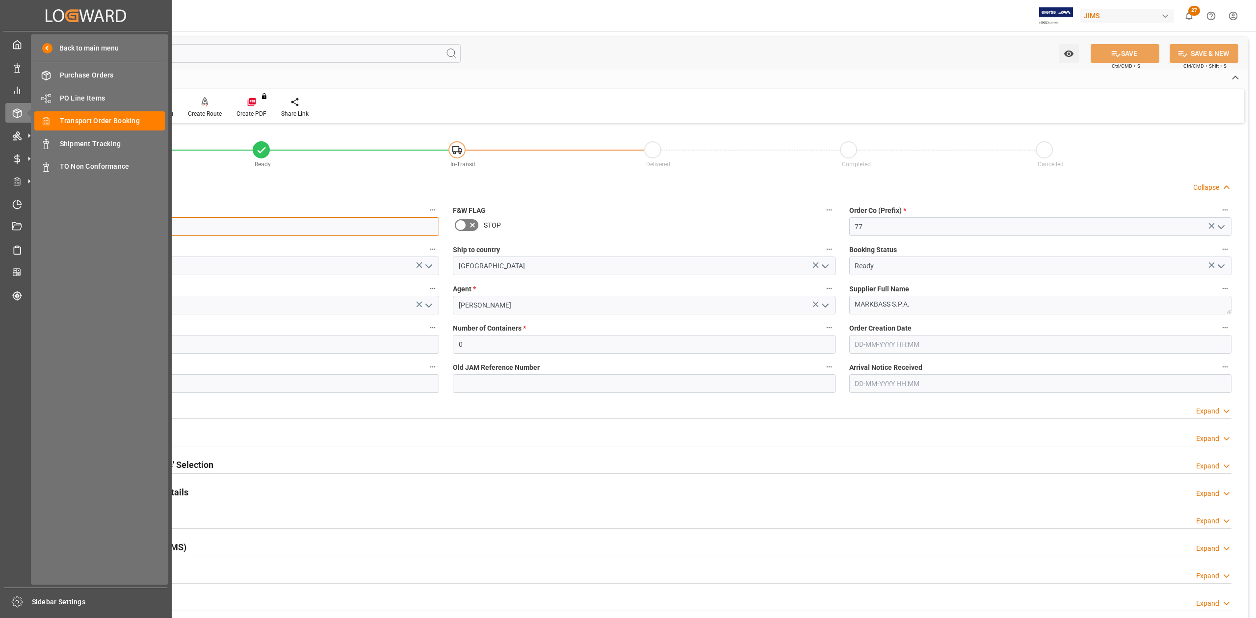
drag, startPoint x: 140, startPoint y: 224, endPoint x: -1, endPoint y: 222, distance: 141.8
click at [0, 222] on html "Created by potrace 1.15, written by [PERSON_NAME] [DATE]-[DATE] Created by potr…" at bounding box center [628, 309] width 1256 height 618
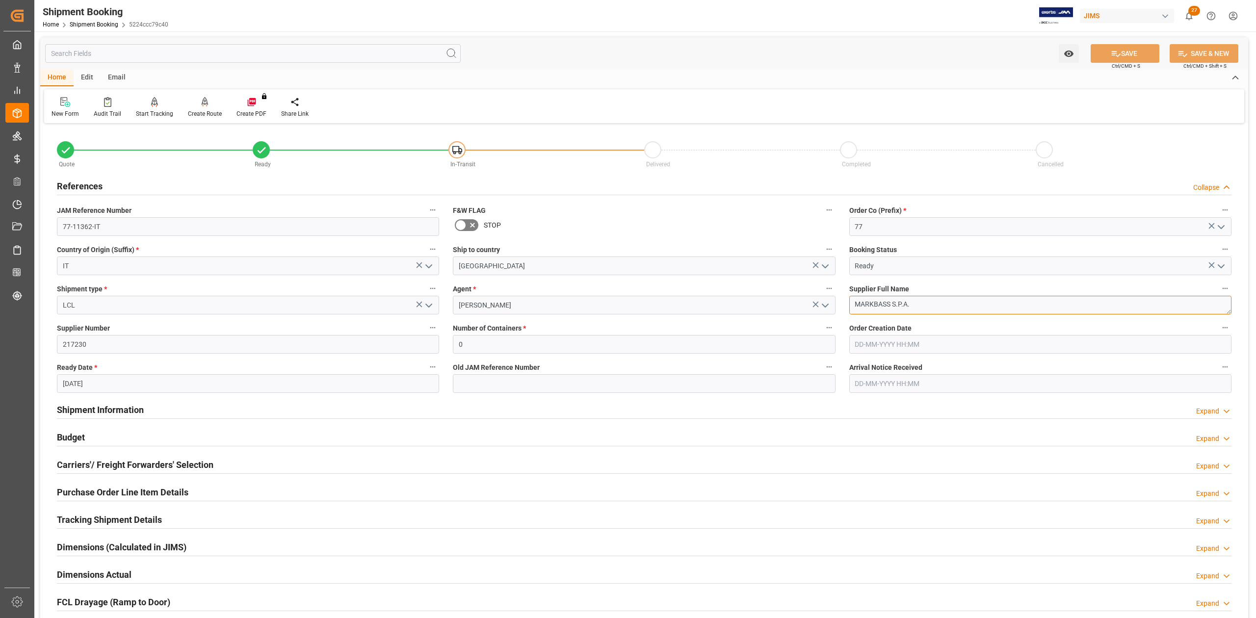
drag, startPoint x: 920, startPoint y: 307, endPoint x: 766, endPoint y: 291, distance: 155.3
click at [766, 291] on div "Quote Ready In-Transit Delivered Completed Cancelled References Collapse JAM Re…" at bounding box center [644, 431] width 1208 height 610
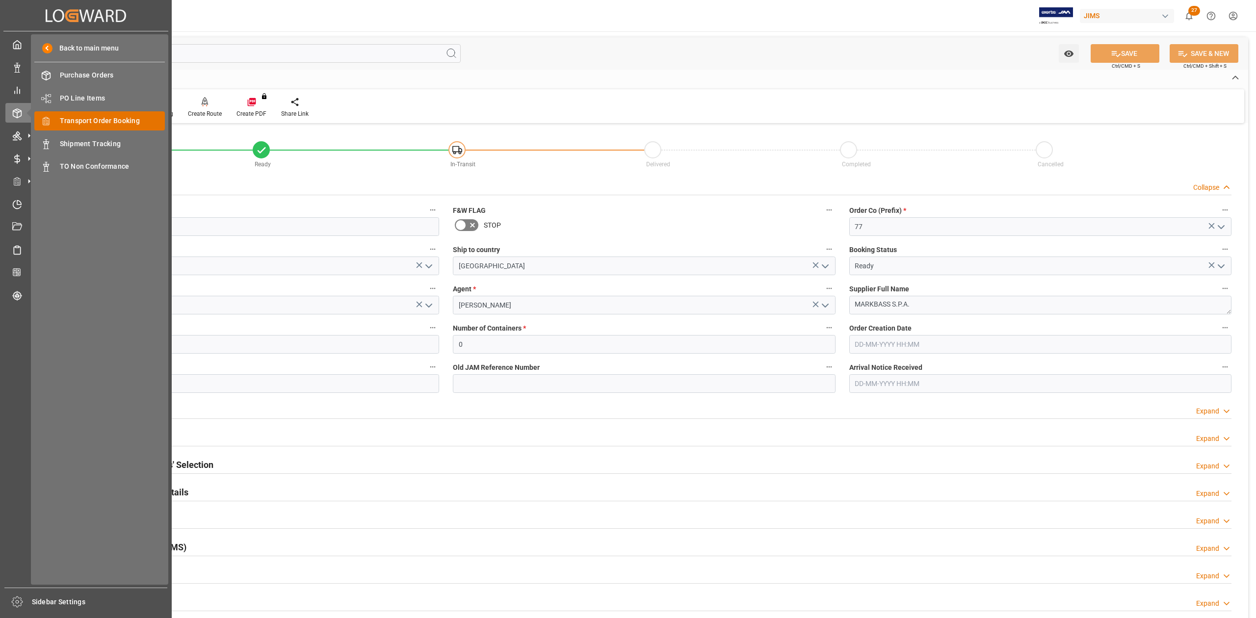
click at [88, 122] on span "Transport Order Booking" at bounding box center [112, 121] width 105 height 10
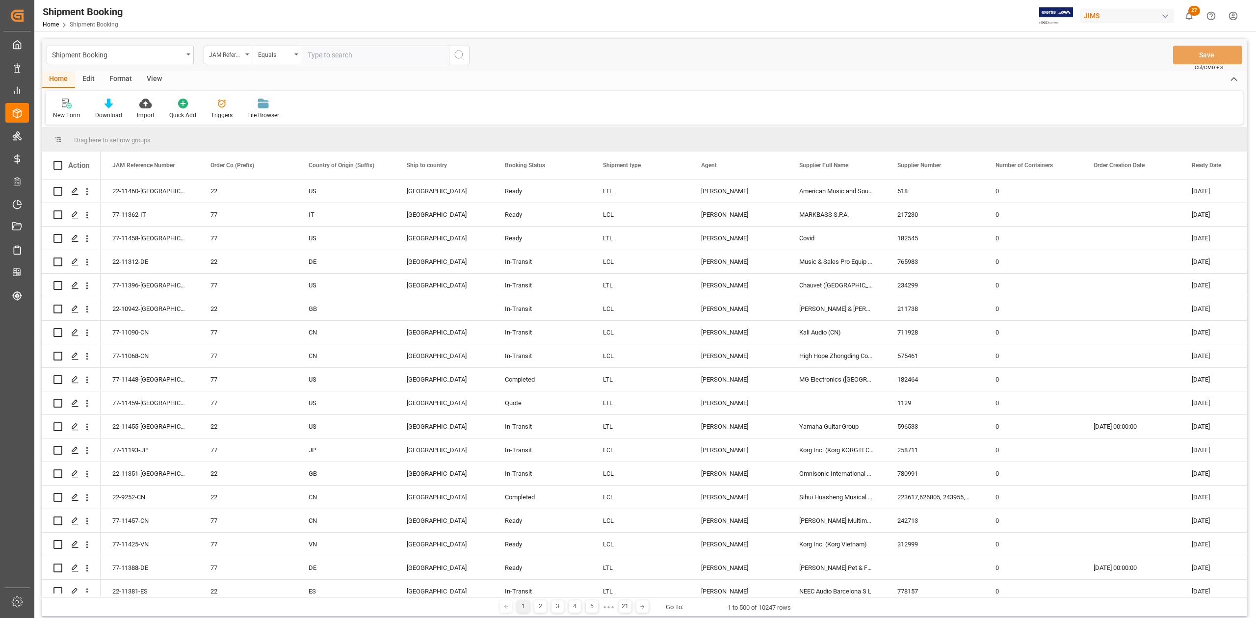
click at [326, 55] on input "text" at bounding box center [375, 55] width 147 height 19
type input "77-11058-KR"
click at [456, 61] on button "search button" at bounding box center [459, 55] width 21 height 19
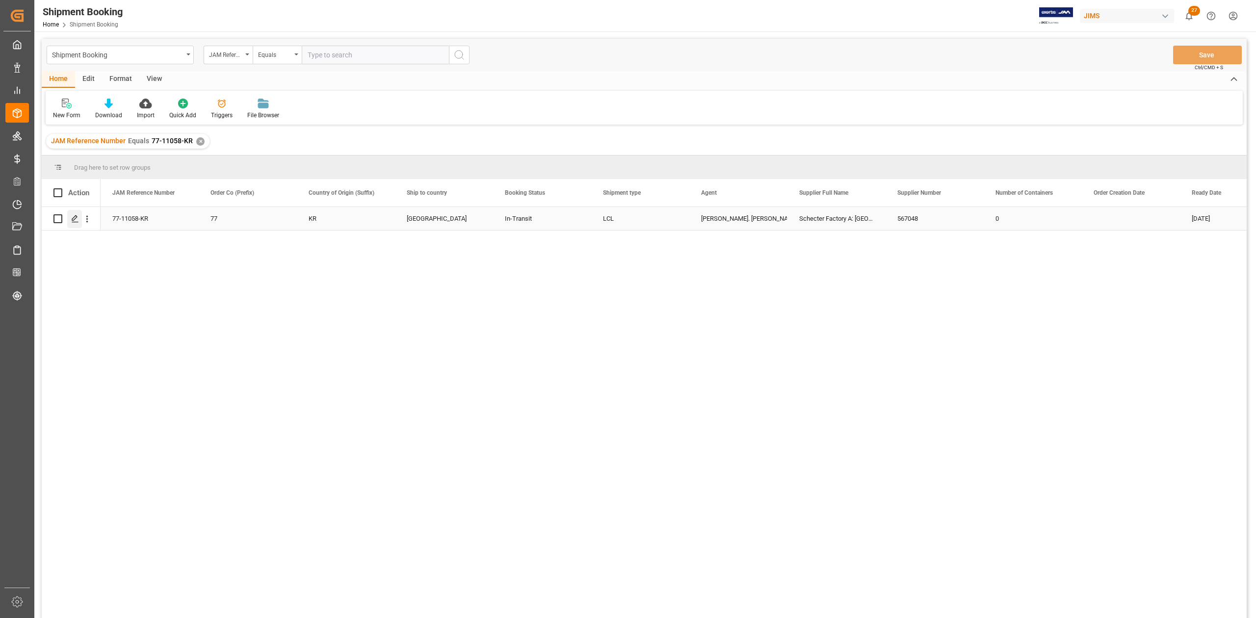
click at [77, 221] on icon "Press SPACE to select this row." at bounding box center [75, 219] width 8 height 8
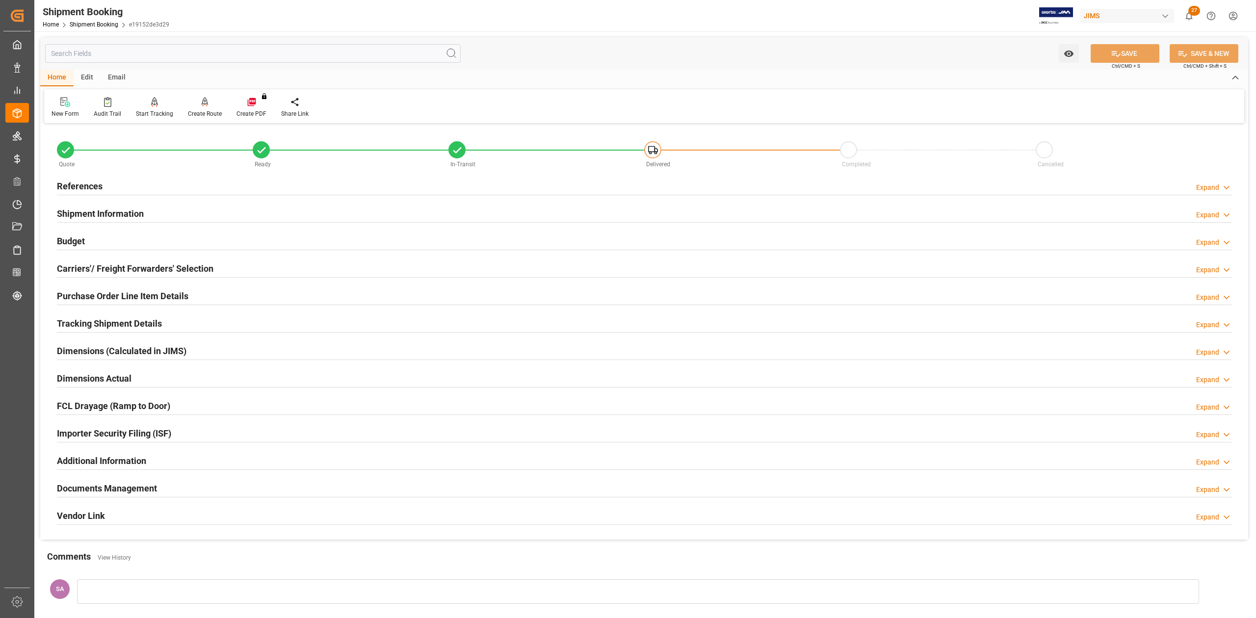
click at [99, 267] on h2 "Carriers'/ Freight Forwarders' Selection" at bounding box center [135, 268] width 156 height 13
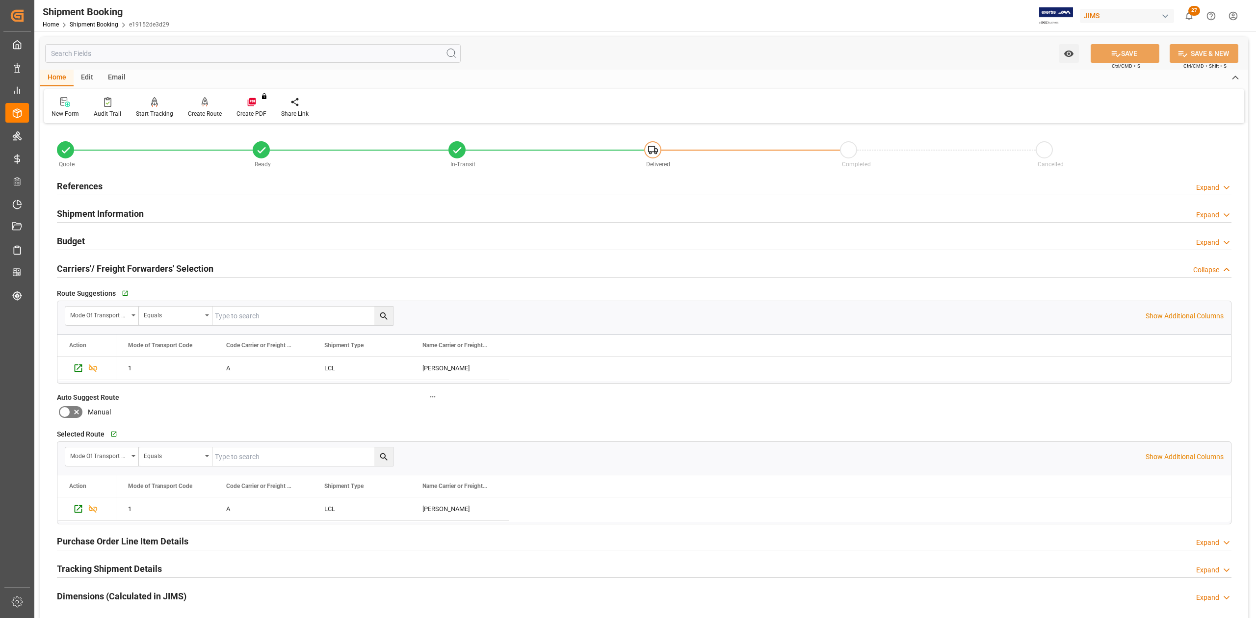
click at [99, 267] on h2 "Carriers'/ Freight Forwarders' Selection" at bounding box center [135, 268] width 156 height 13
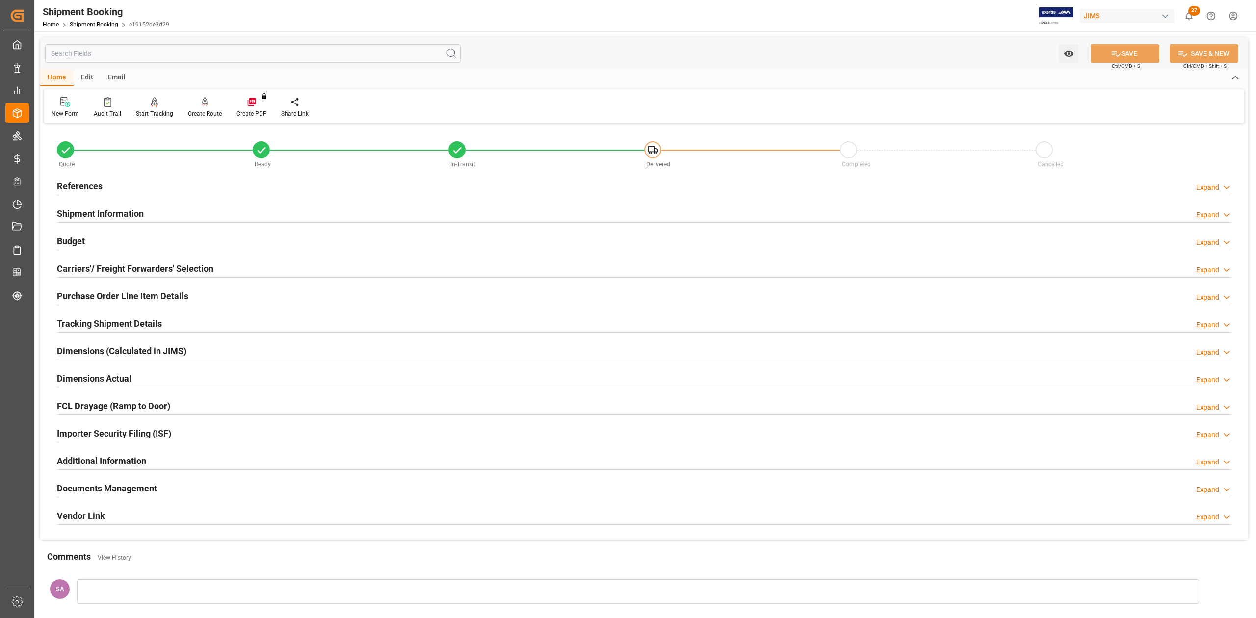
click at [116, 210] on h2 "Shipment Information" at bounding box center [100, 213] width 87 height 13
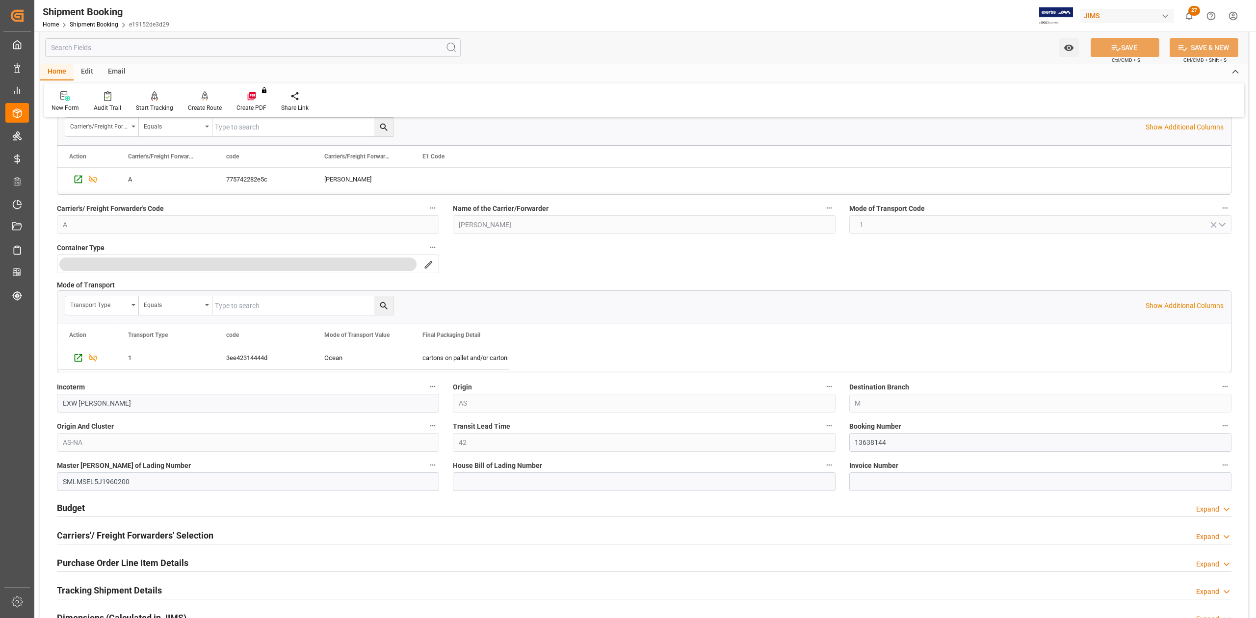
scroll to position [130, 0]
click at [877, 441] on input "13638144" at bounding box center [1040, 441] width 382 height 19
